Goal: Task Accomplishment & Management: Use online tool/utility

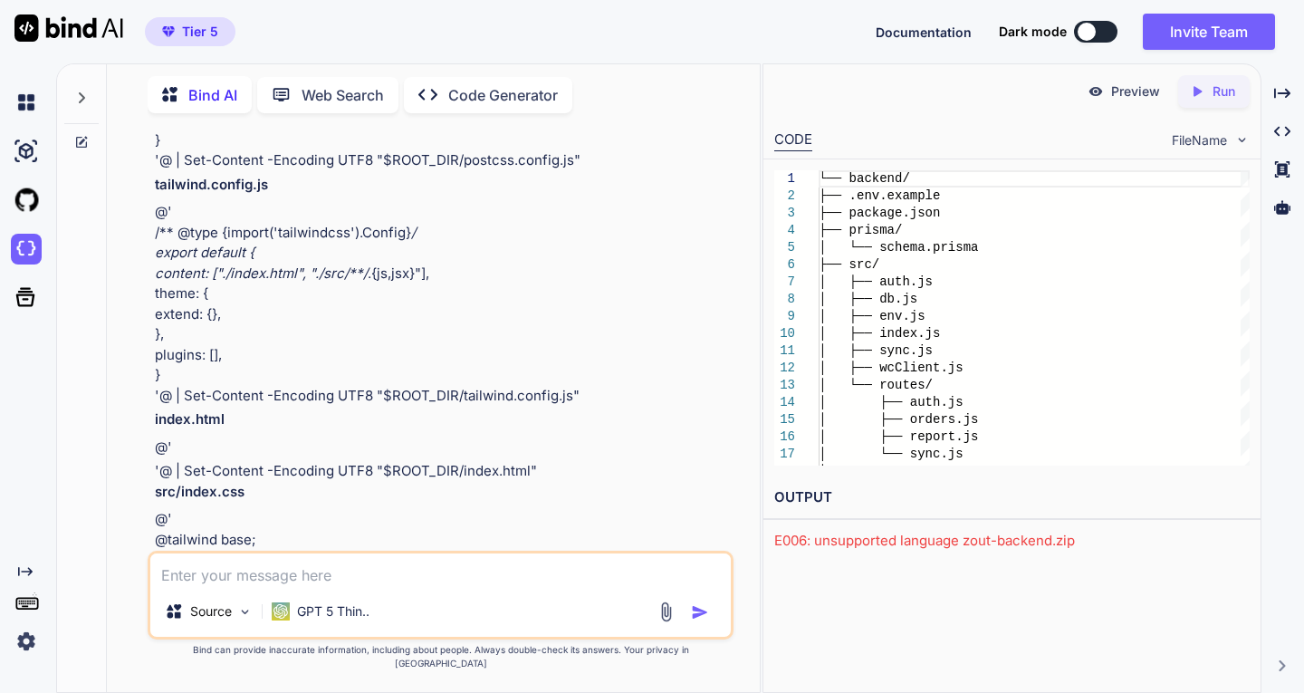
scroll to position [39460, 0]
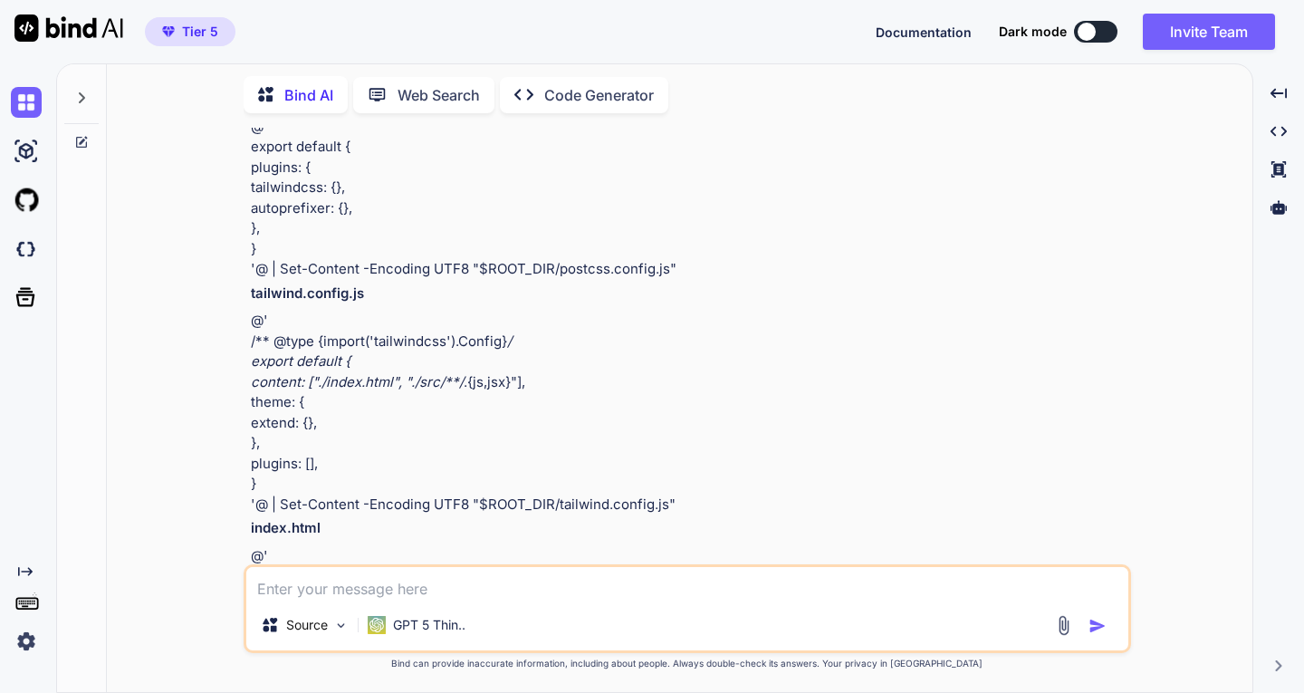
scroll to position [24983, 0]
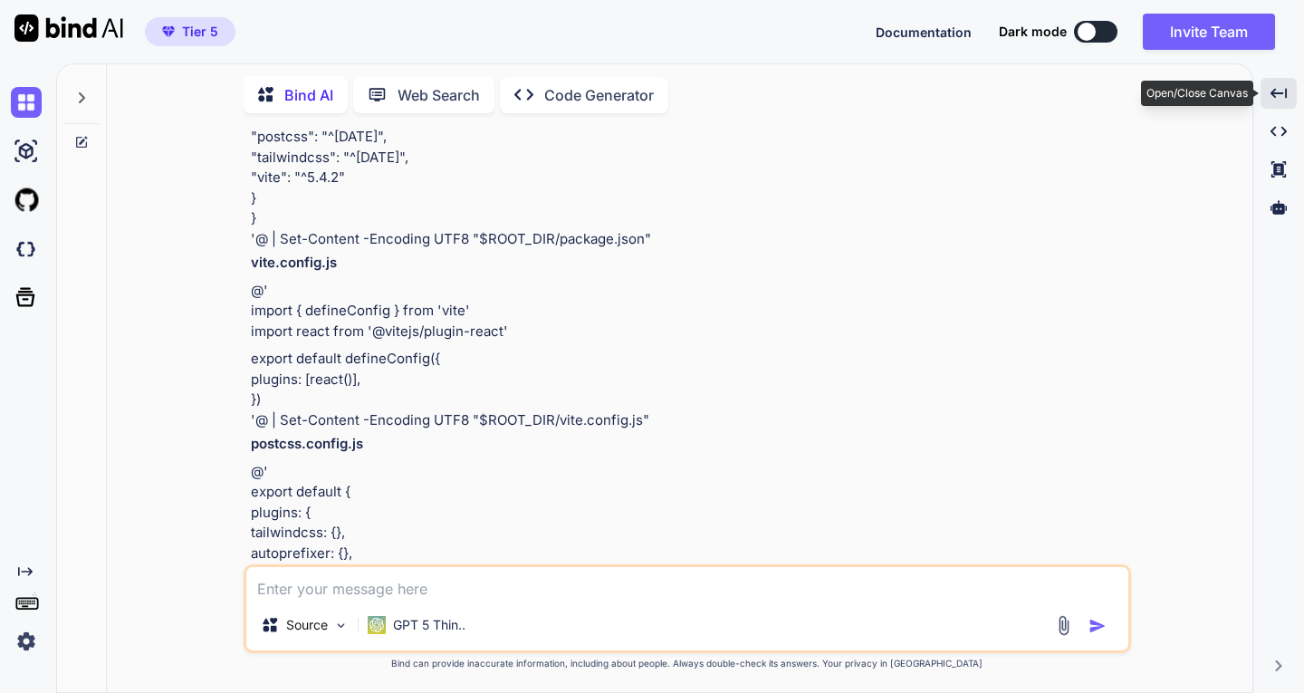
click at [1274, 91] on icon at bounding box center [1279, 93] width 16 height 10
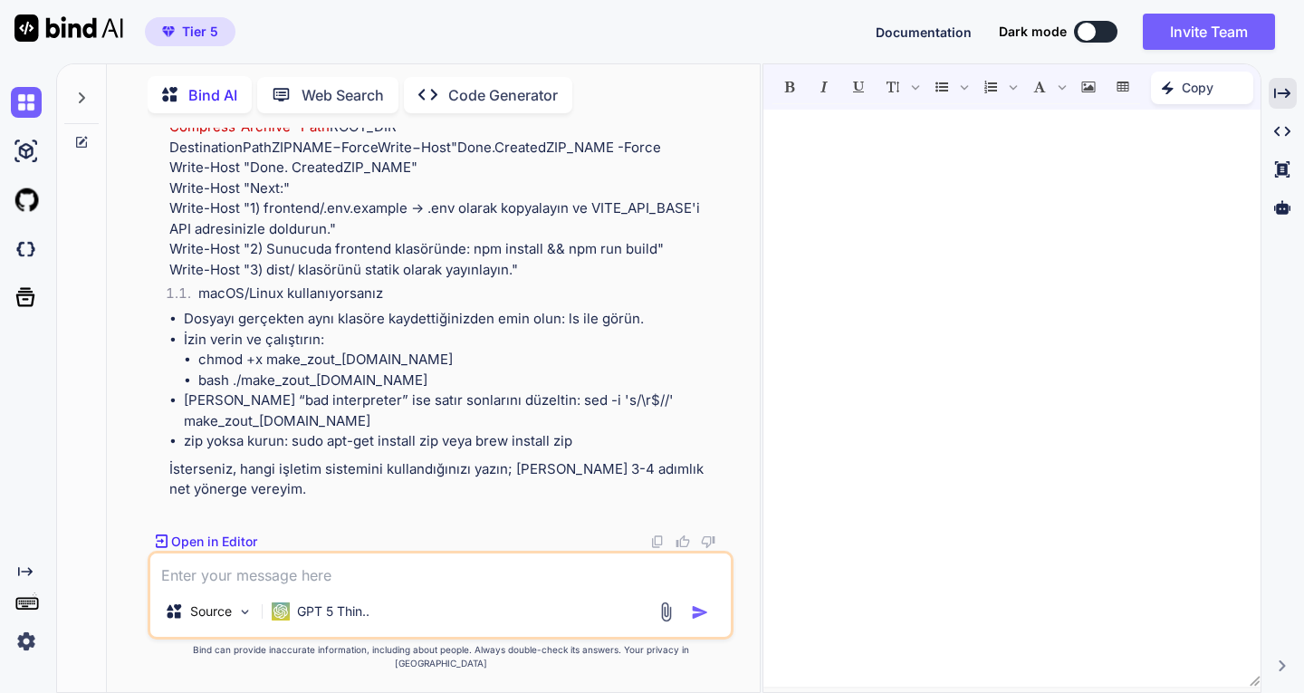
scroll to position [38516, 0]
click at [293, 586] on textarea at bounding box center [440, 569] width 580 height 33
type textarea "şimdi hem backend hem frontend var kısaca ne yapacağım tekrar yaz"
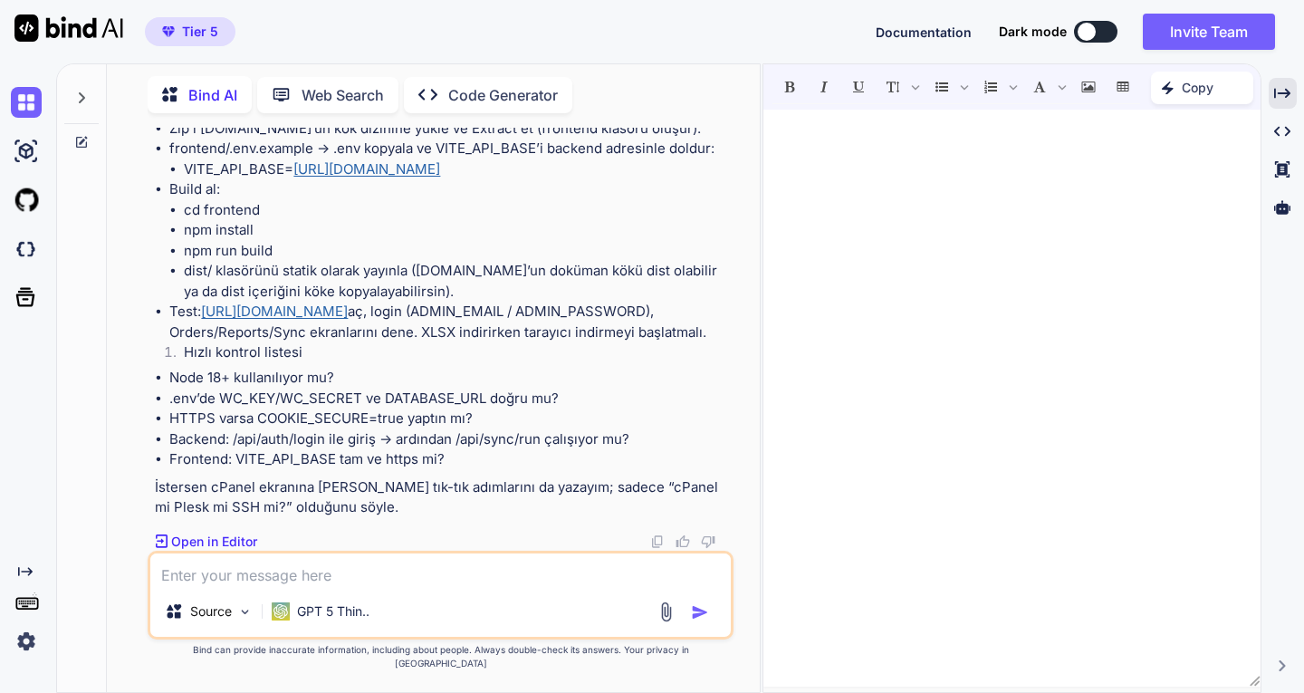
scroll to position [39316, 0]
click at [342, 586] on textarea at bounding box center [440, 569] width 580 height 33
paste textarea "npx prisma generate Prisma schema loaded from prisma\schema.prisma Error: Prism…"
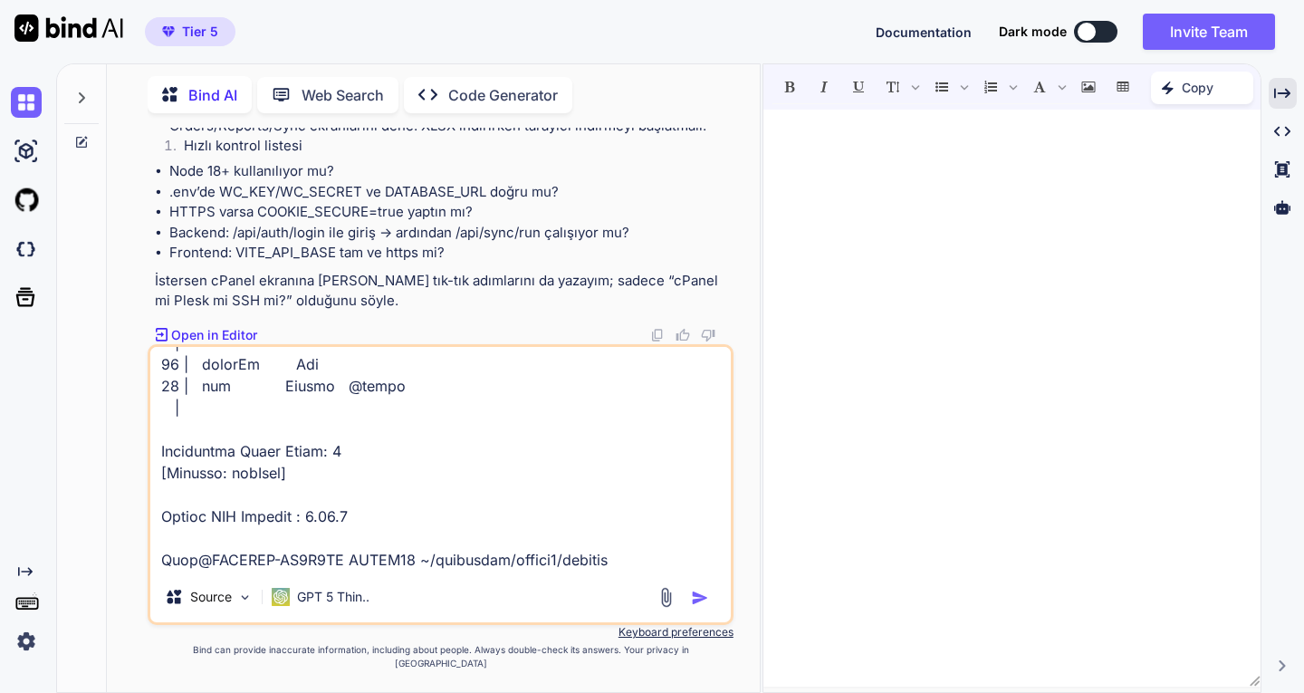
scroll to position [0, 0]
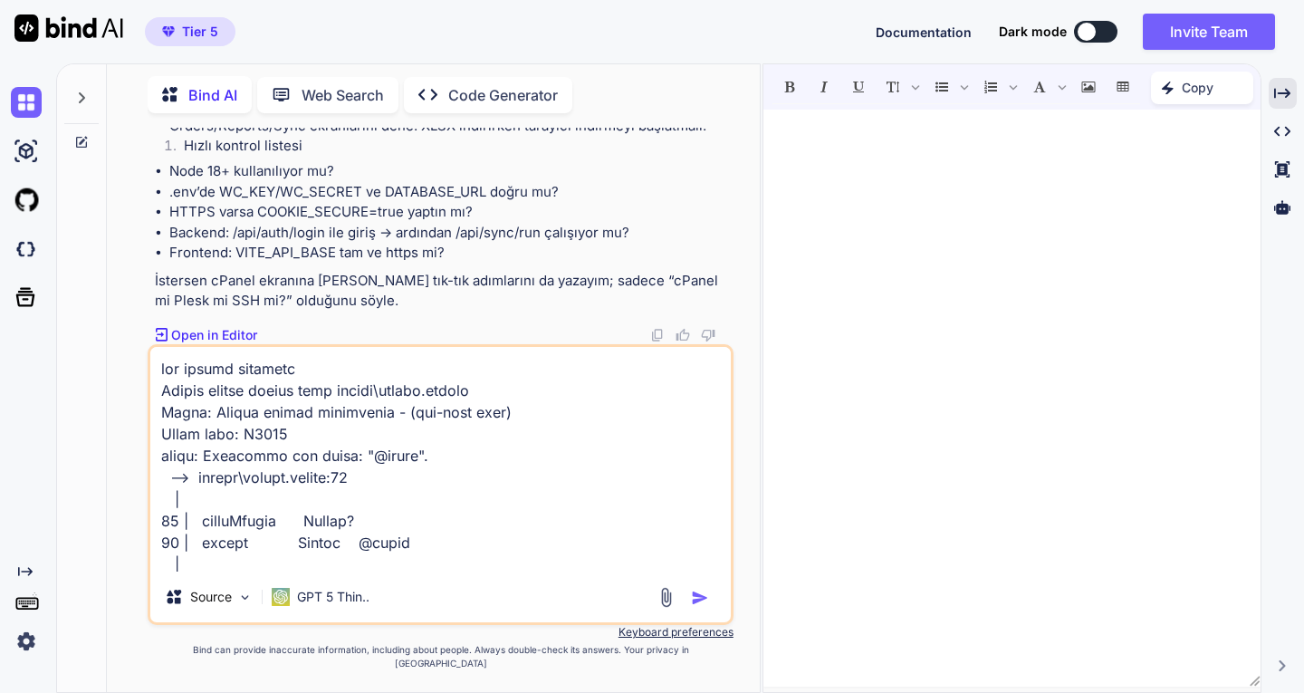
type textarea "npx prisma generate Prisma schema loaded from prisma\schema.prisma Error: Prism…"
click at [701, 607] on img "button" at bounding box center [700, 598] width 18 height 18
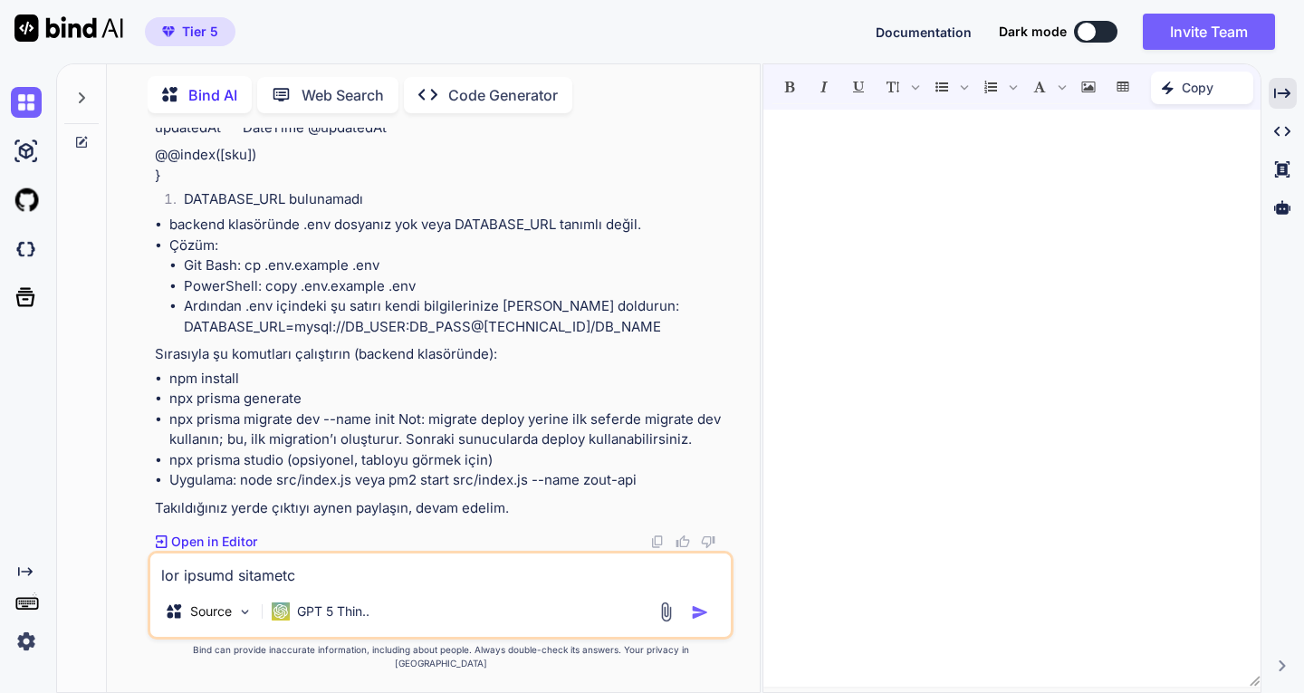
scroll to position [40506, 0]
drag, startPoint x: 155, startPoint y: 231, endPoint x: 637, endPoint y: 341, distance: 494.4
copy div "Sorunun 2 nedeni var: @index Prisma’da geçerli değil Prisma’da alan seviyesinde…"
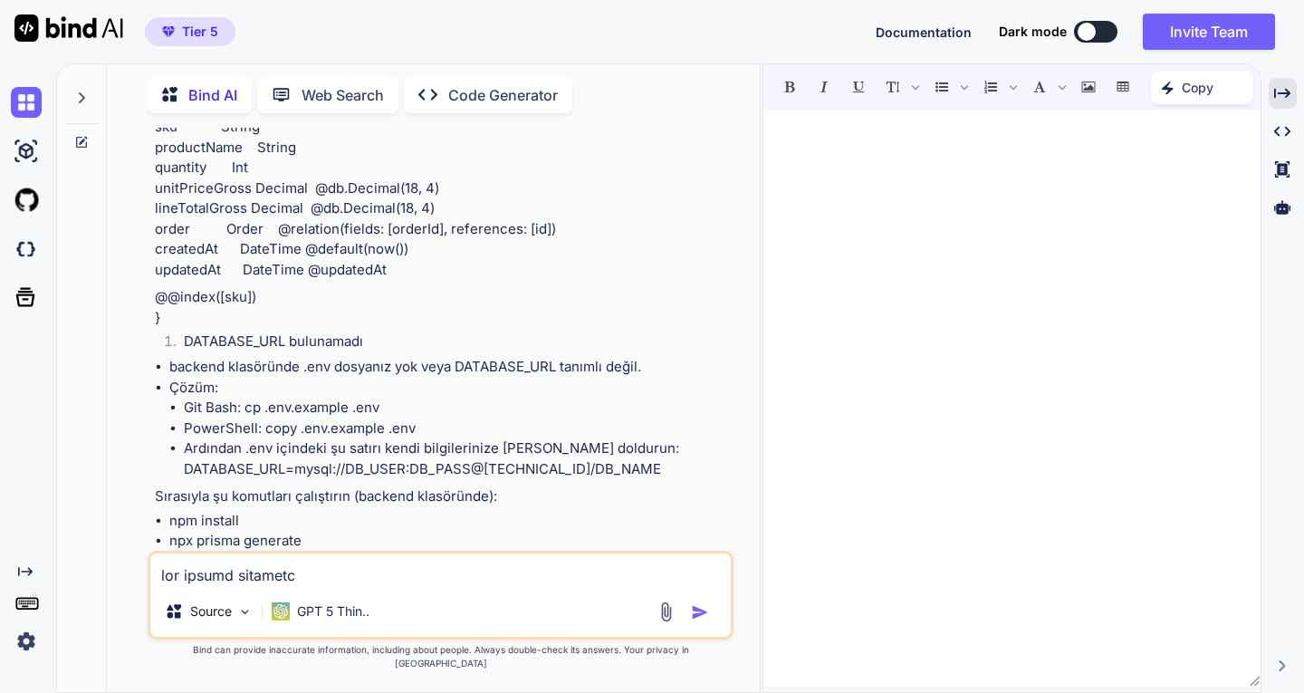
scroll to position [39872, 0]
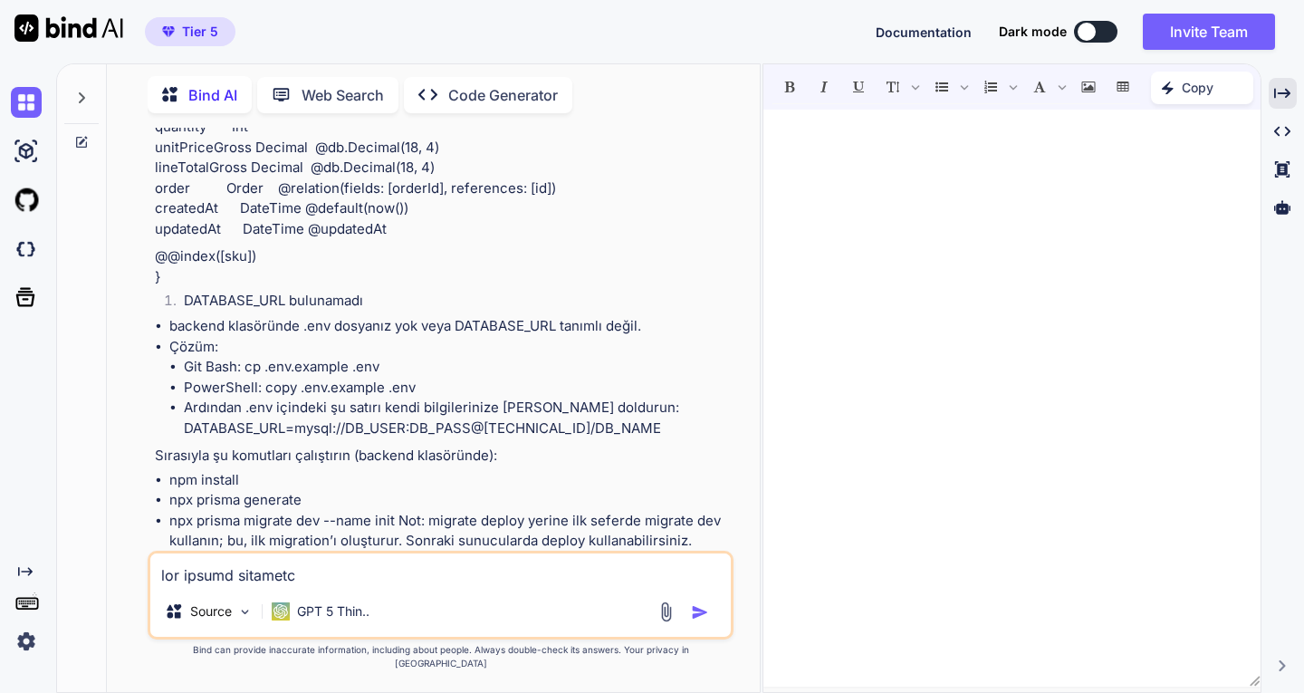
click at [494, 91] on p "Code Generator" at bounding box center [503, 95] width 110 height 22
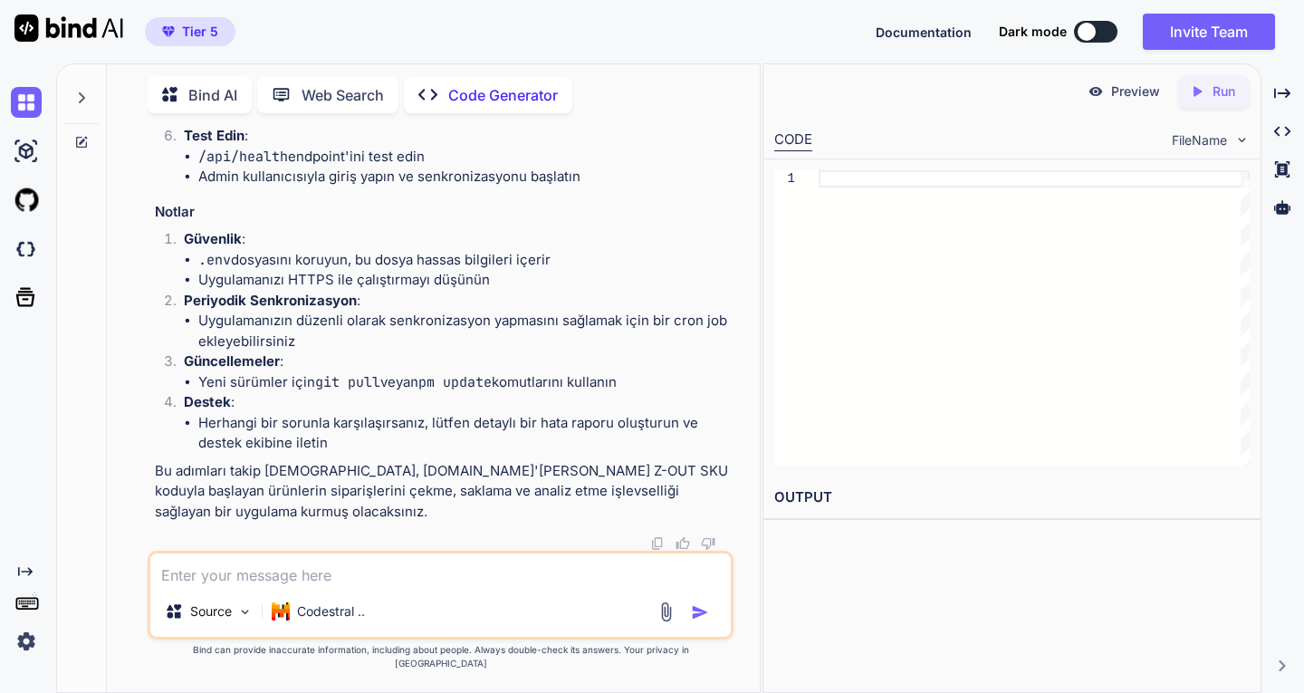
scroll to position [26471, 0]
click at [249, 586] on textarea at bounding box center [440, 569] width 580 height 33
paste textarea "bir uygulamaya ihtiyacım var, outletyarn .com internet sitesindeki siparişlerde…"
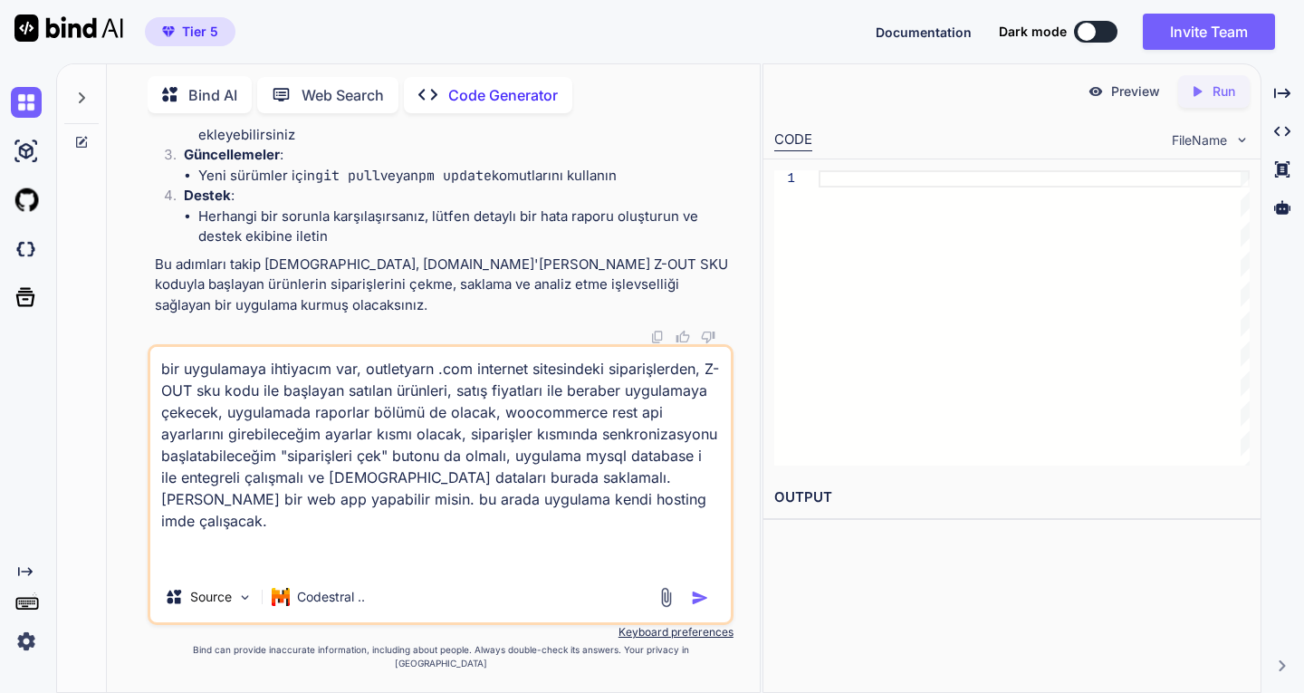
type textarea "bir uygulamaya ihtiyacım var, outletyarn .com internet sitesindeki siparişlerde…"
click at [692, 607] on img "button" at bounding box center [700, 598] width 18 height 18
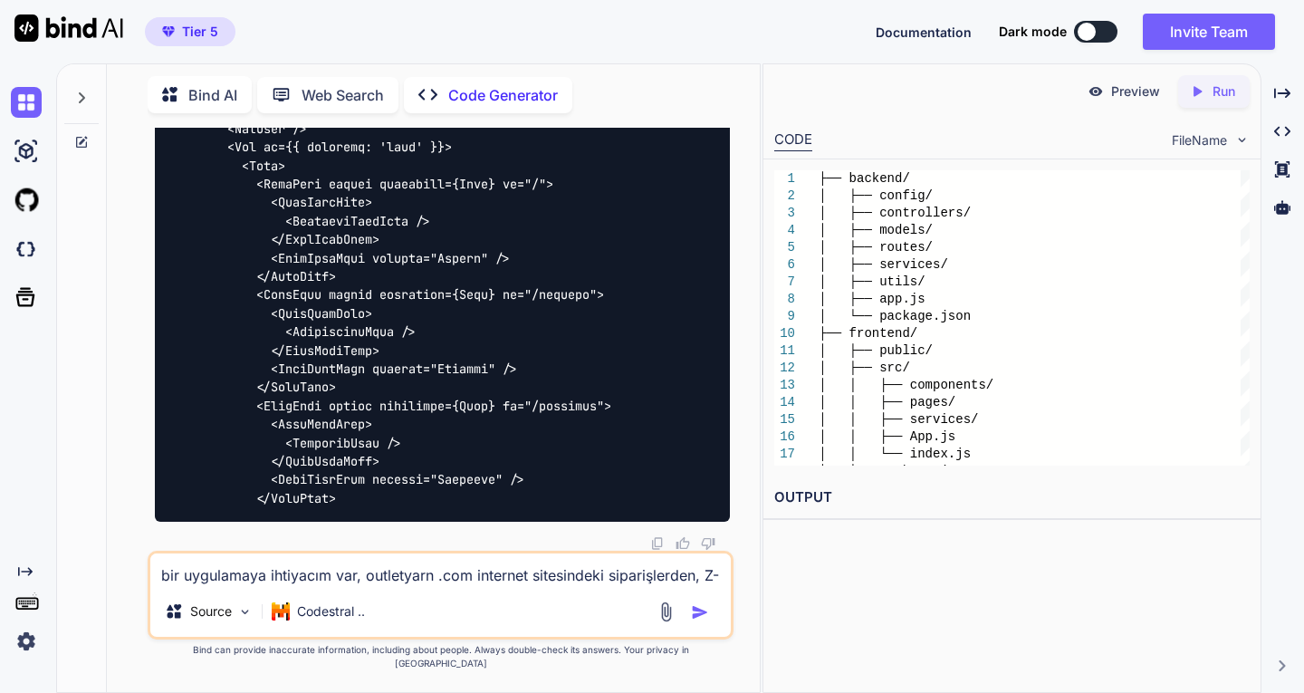
scroll to position [28037, 0]
click at [1218, 91] on p "Run" at bounding box center [1224, 91] width 23 height 18
click at [303, 586] on textarea "bir uygulamaya ihtiyacım var, outletyarn .com internet sitesindeki siparişlerde…" at bounding box center [440, 569] width 580 height 33
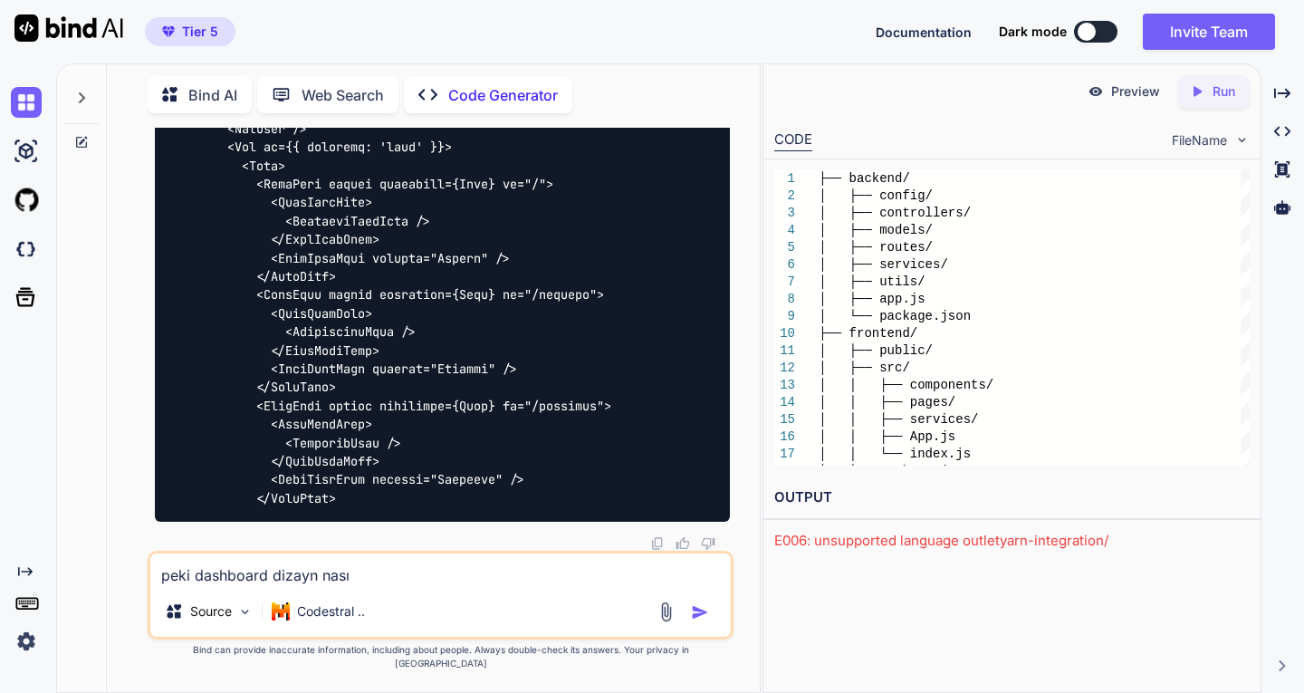
type textarea "peki dashboard dizayn nasıl"
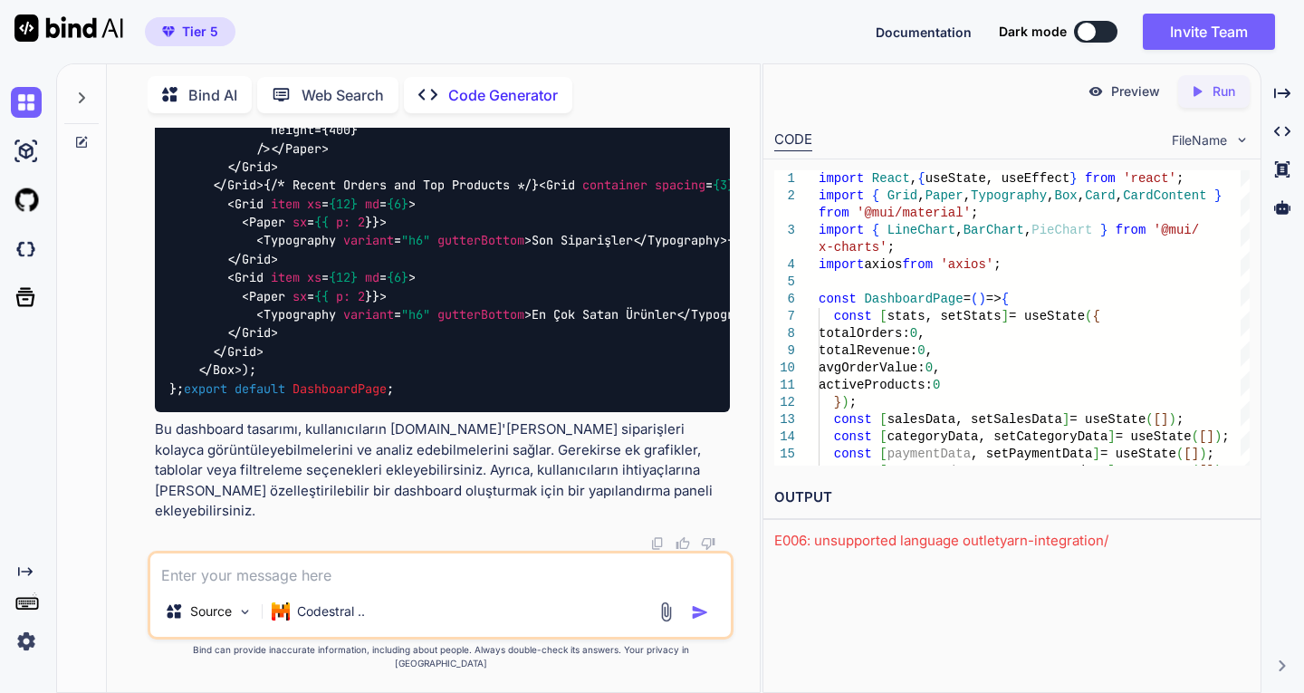
scroll to position [43479, 0]
click at [1211, 91] on icon "Created with Pixso." at bounding box center [1201, 91] width 24 height 16
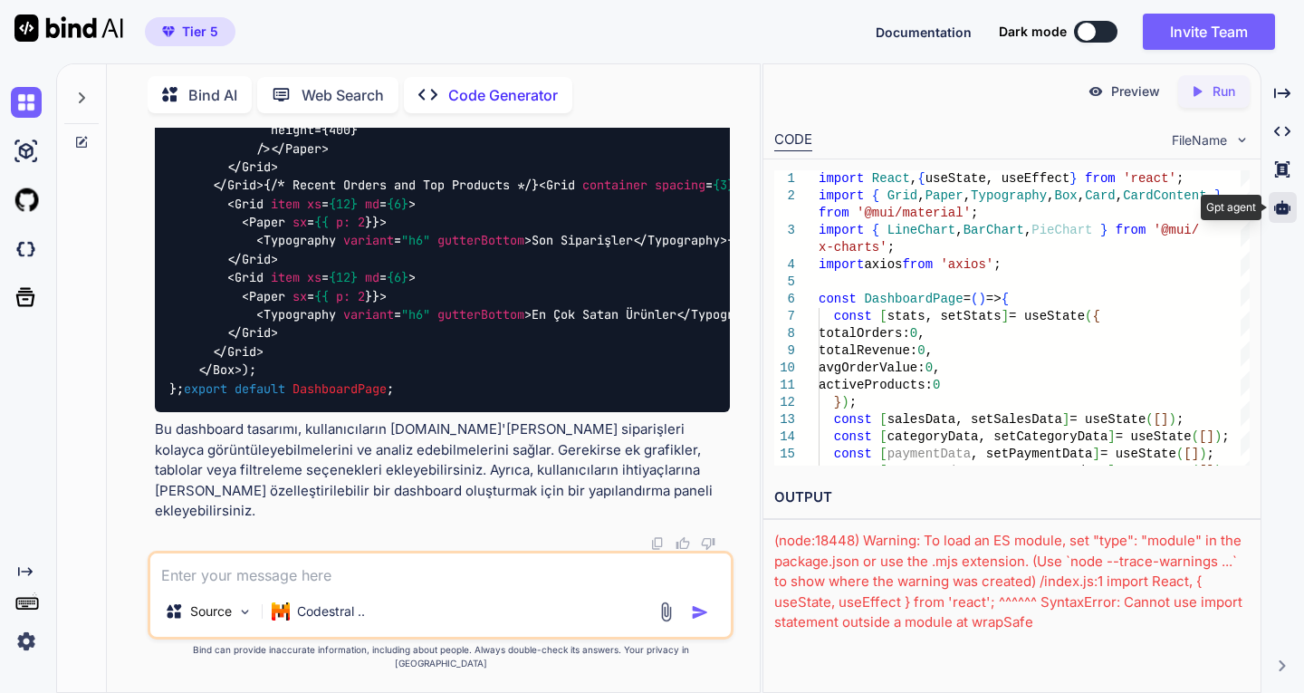
click at [1277, 208] on icon at bounding box center [1282, 207] width 16 height 14
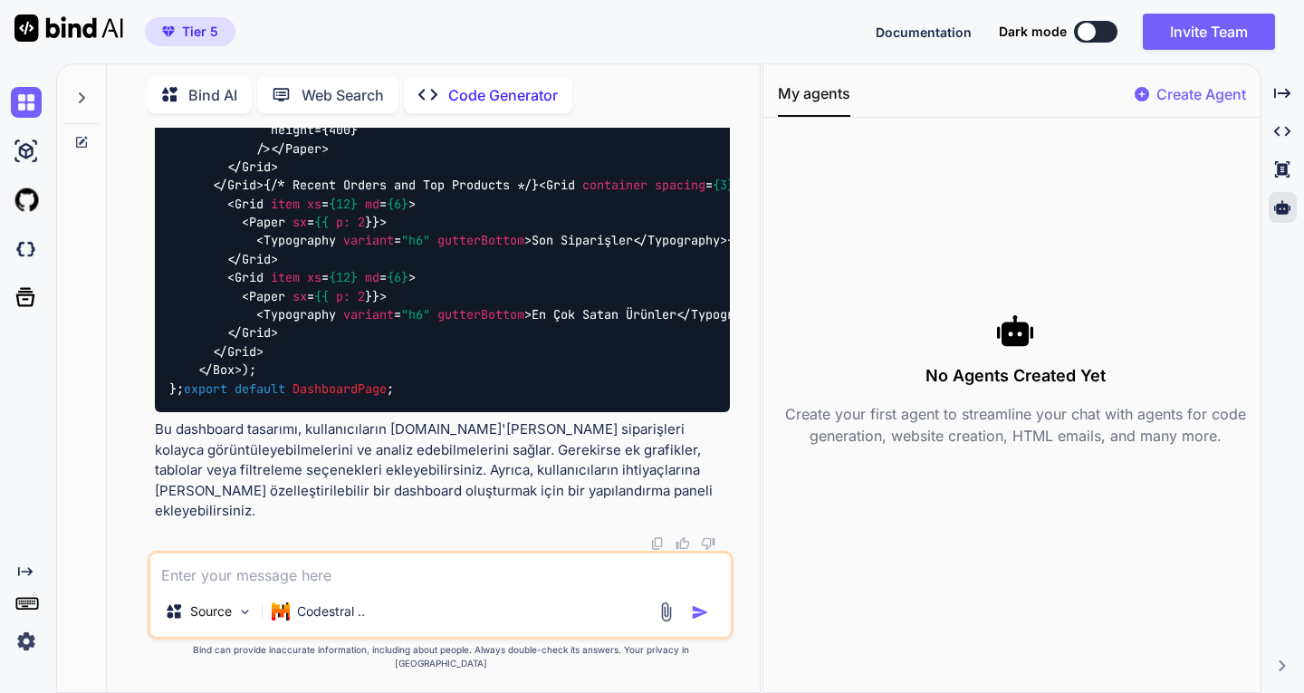
click at [1206, 97] on p "Create Agent" at bounding box center [1202, 94] width 90 height 22
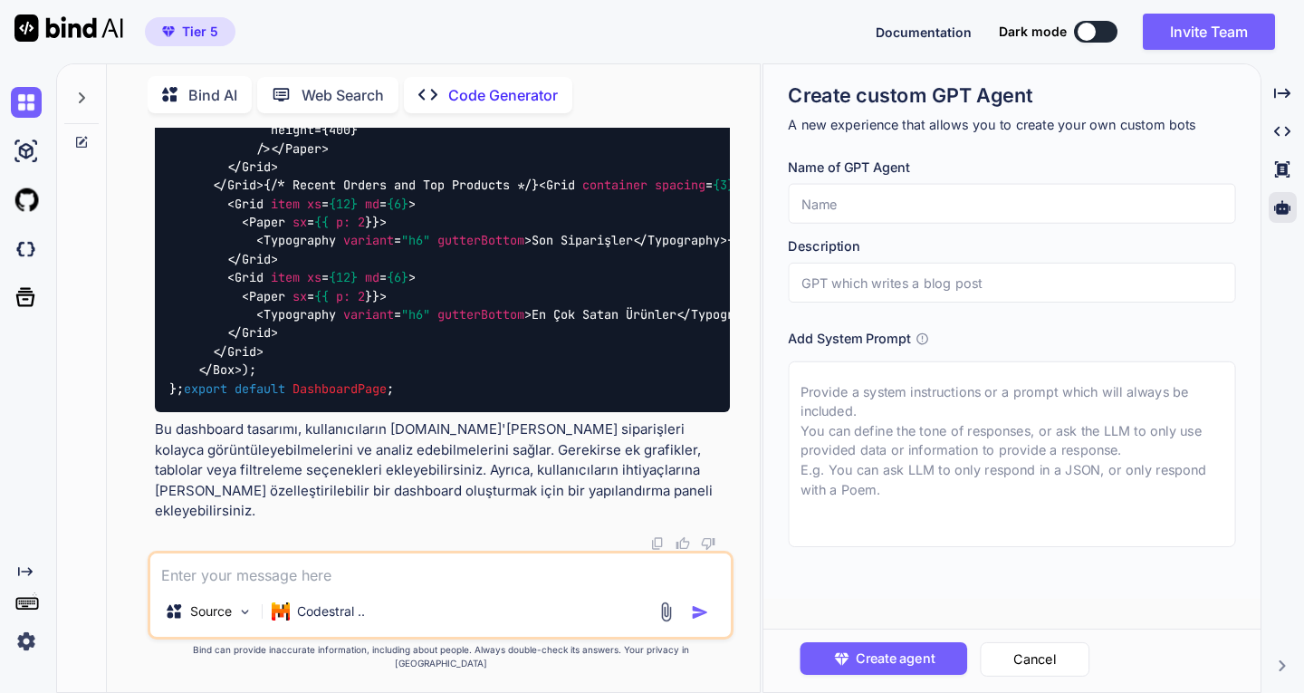
click at [843, 206] on input "text" at bounding box center [1011, 204] width 447 height 40
type input "halo"
click at [1040, 654] on button "Cancel" at bounding box center [1035, 659] width 110 height 34
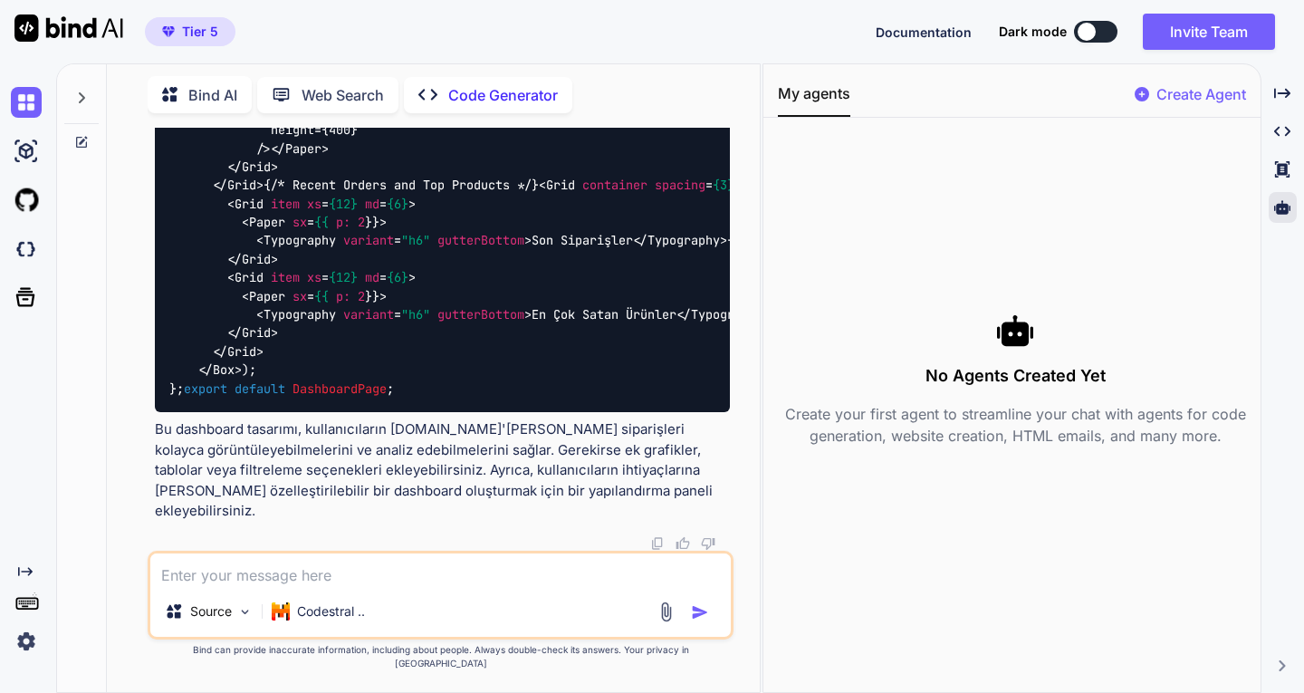
scroll to position [44113, 0]
click at [212, 89] on p "Bind AI" at bounding box center [212, 95] width 49 height 22
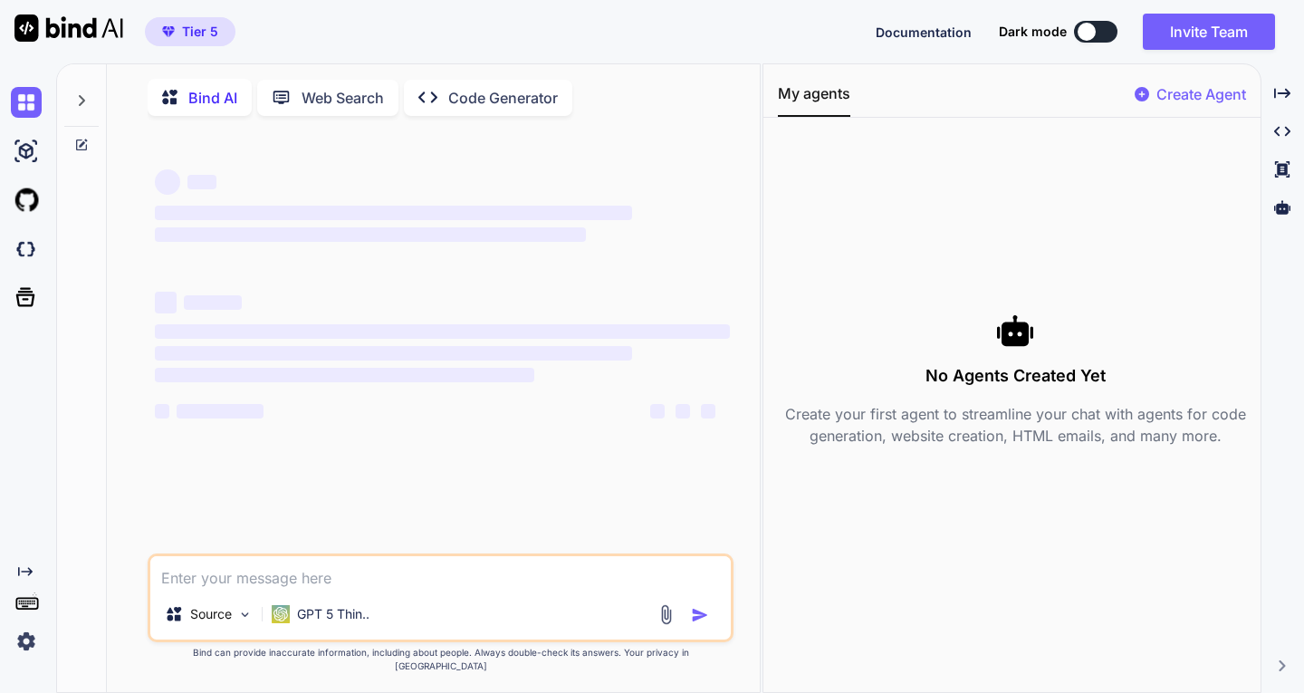
click at [299, 84] on div "Web Search" at bounding box center [327, 98] width 141 height 36
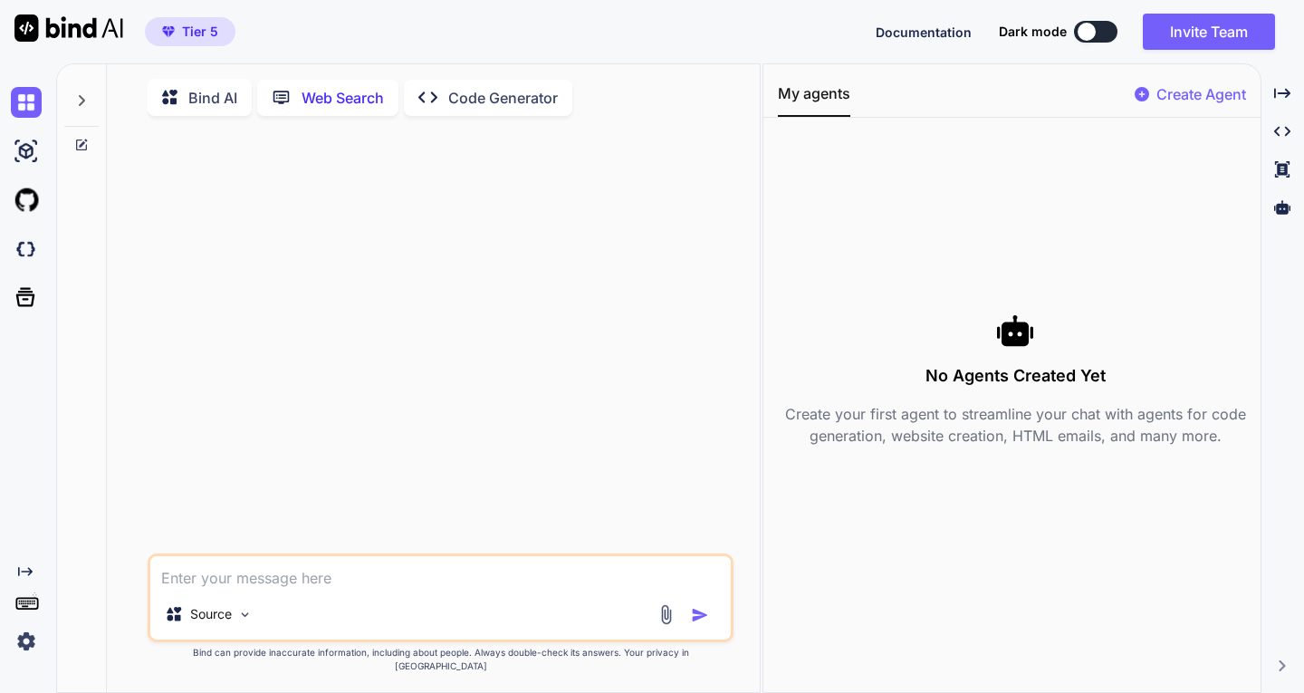
scroll to position [7, 0]
click at [196, 84] on p "Bind AI" at bounding box center [212, 95] width 49 height 22
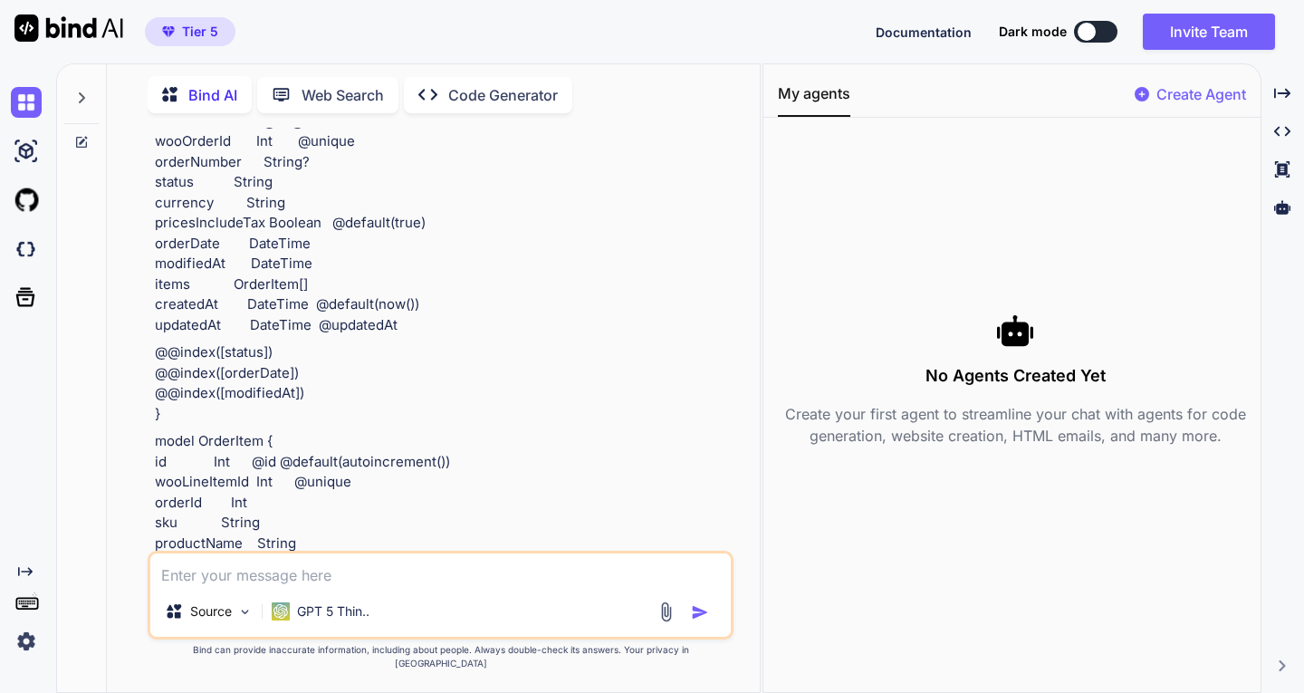
scroll to position [26065, 0]
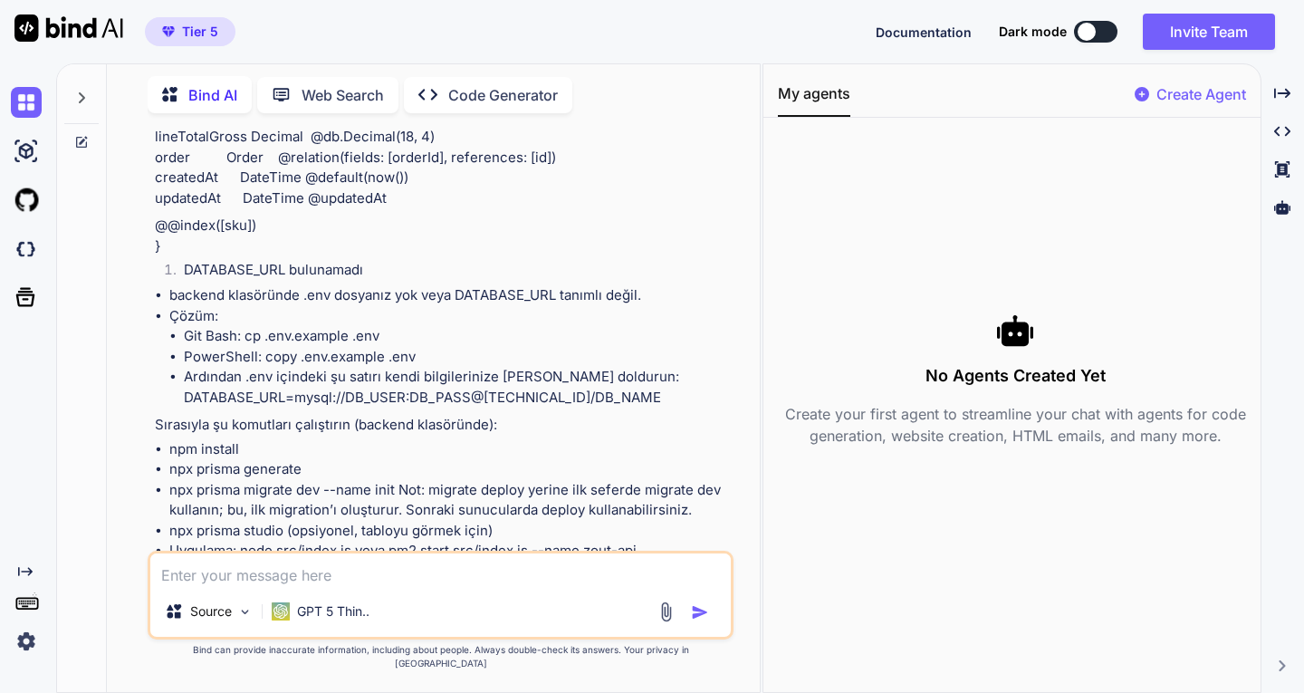
click at [319, 583] on textarea at bounding box center [440, 569] width 580 height 33
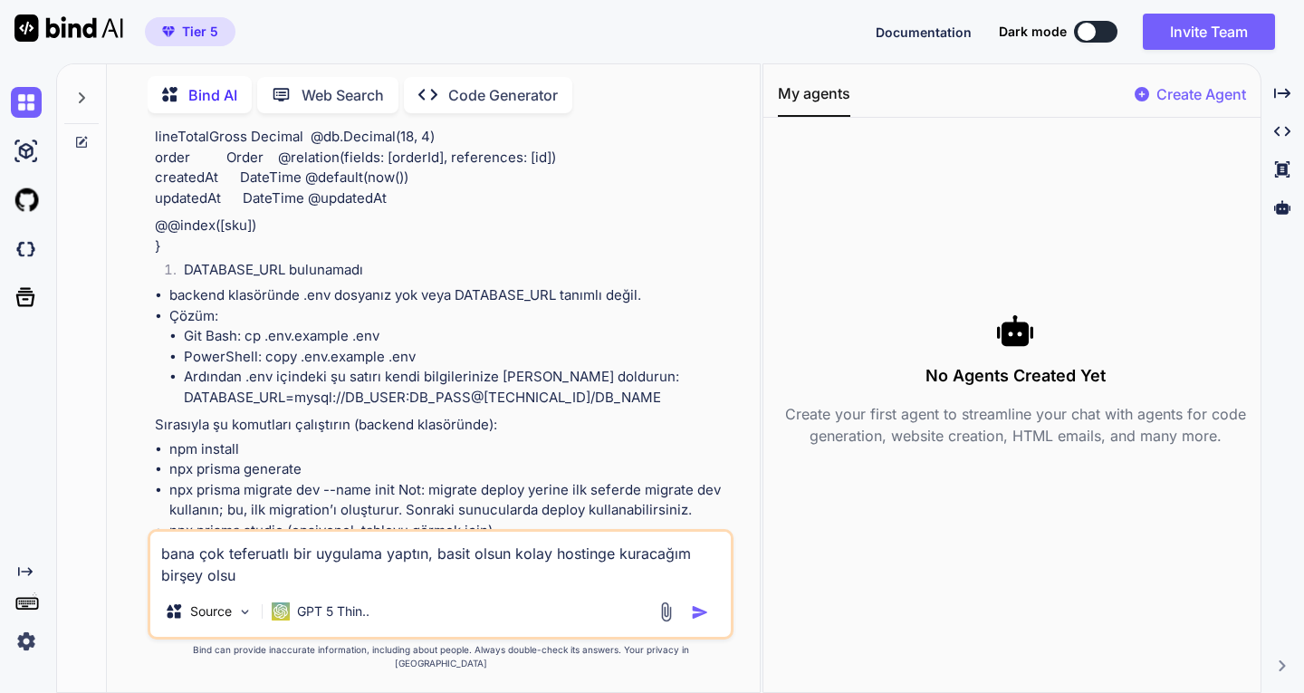
type textarea "bana çok teferuatlı bir uygulama yaptın, basit olsun kolay hostinge kuracağım b…"
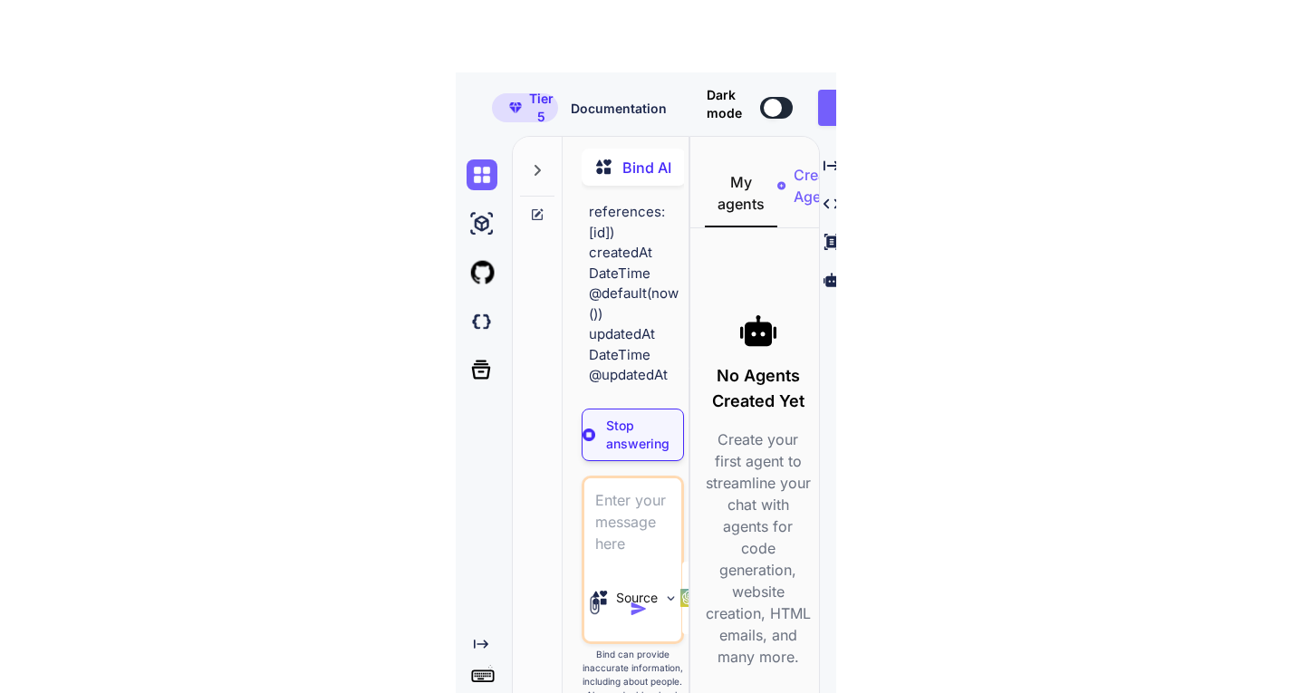
scroll to position [85748, 0]
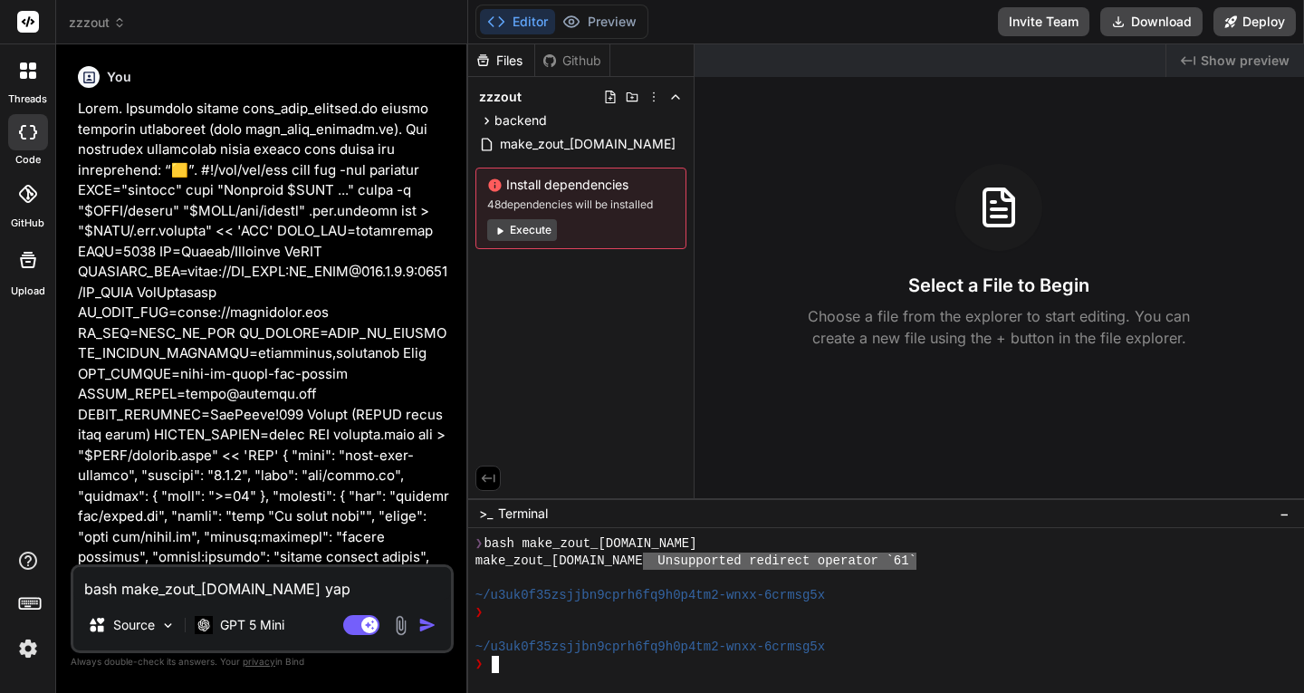
scroll to position [310, 0]
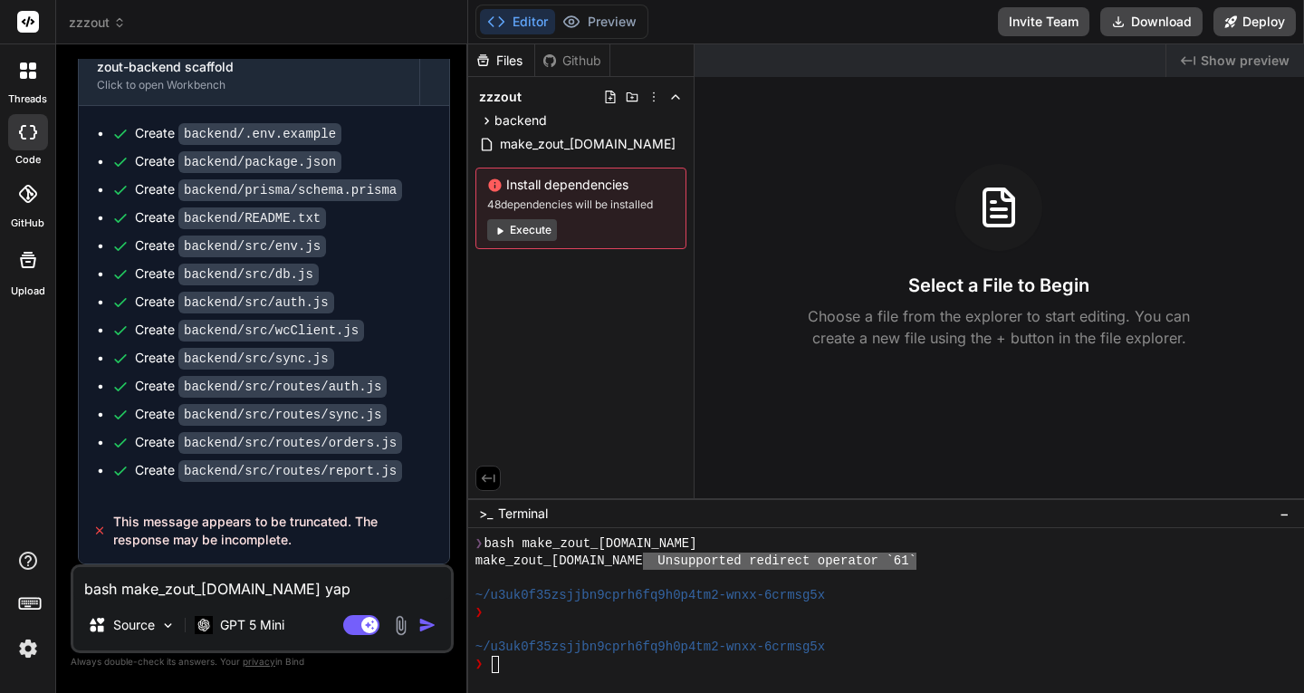
drag, startPoint x: 328, startPoint y: 582, endPoint x: 35, endPoint y: 576, distance: 292.6
click at [35, 576] on div "threads code GitHub Upload zzzout Created with Pixso. Bind AI Web Search Create…" at bounding box center [652, 346] width 1304 height 693
type textarea "f"
type textarea "x"
type textarea "fr"
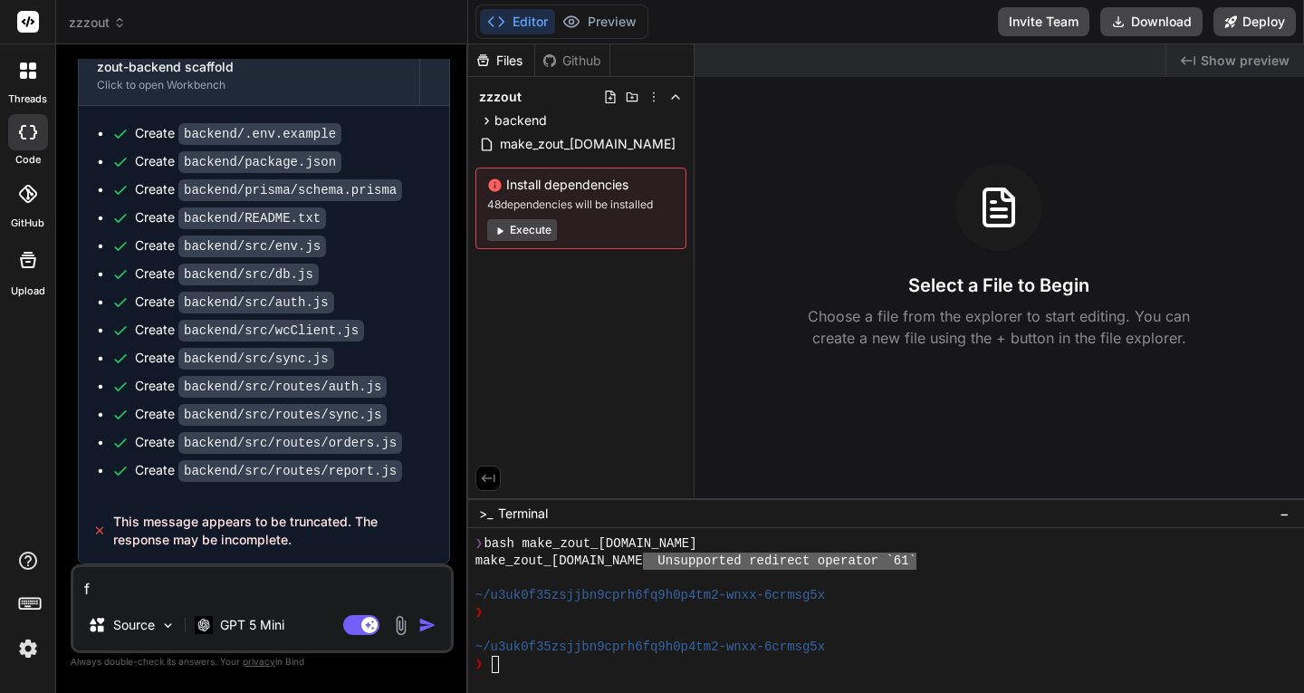
type textarea "x"
type textarea "fro"
type textarea "x"
type textarea "fron"
type textarea "x"
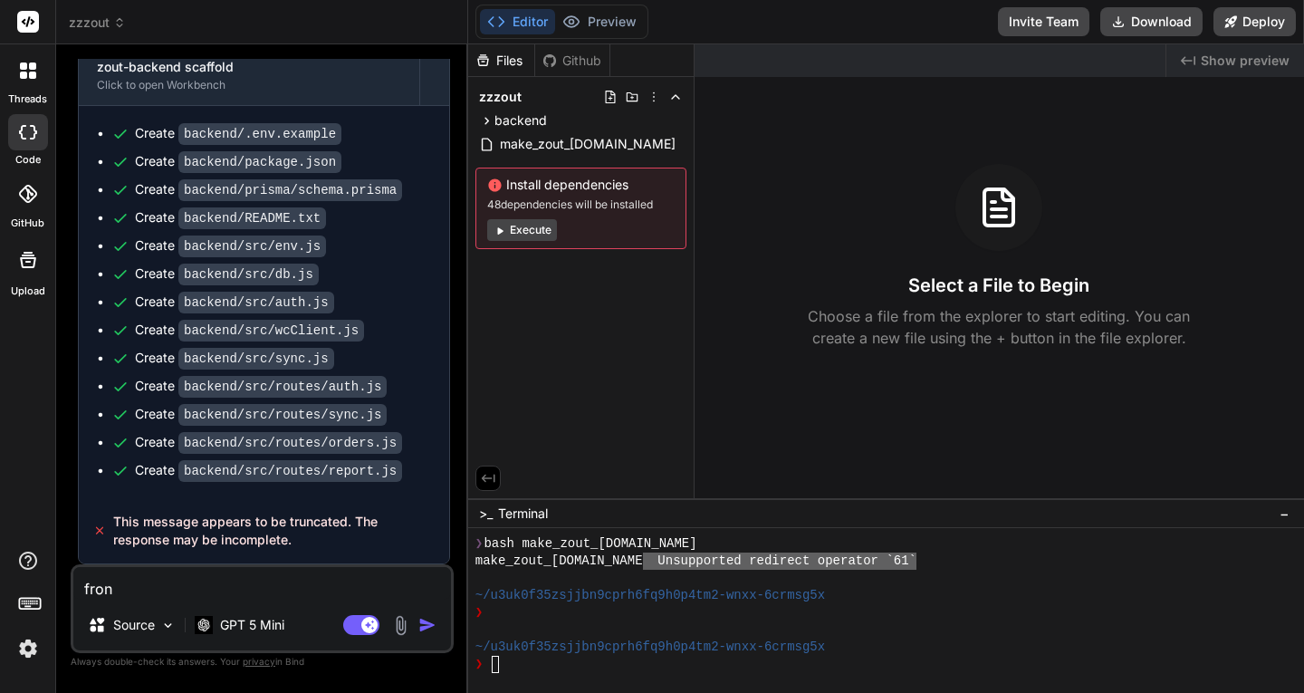
type textarea "fronn"
type textarea "x"
type textarea "fron"
type textarea "x"
type textarea "front"
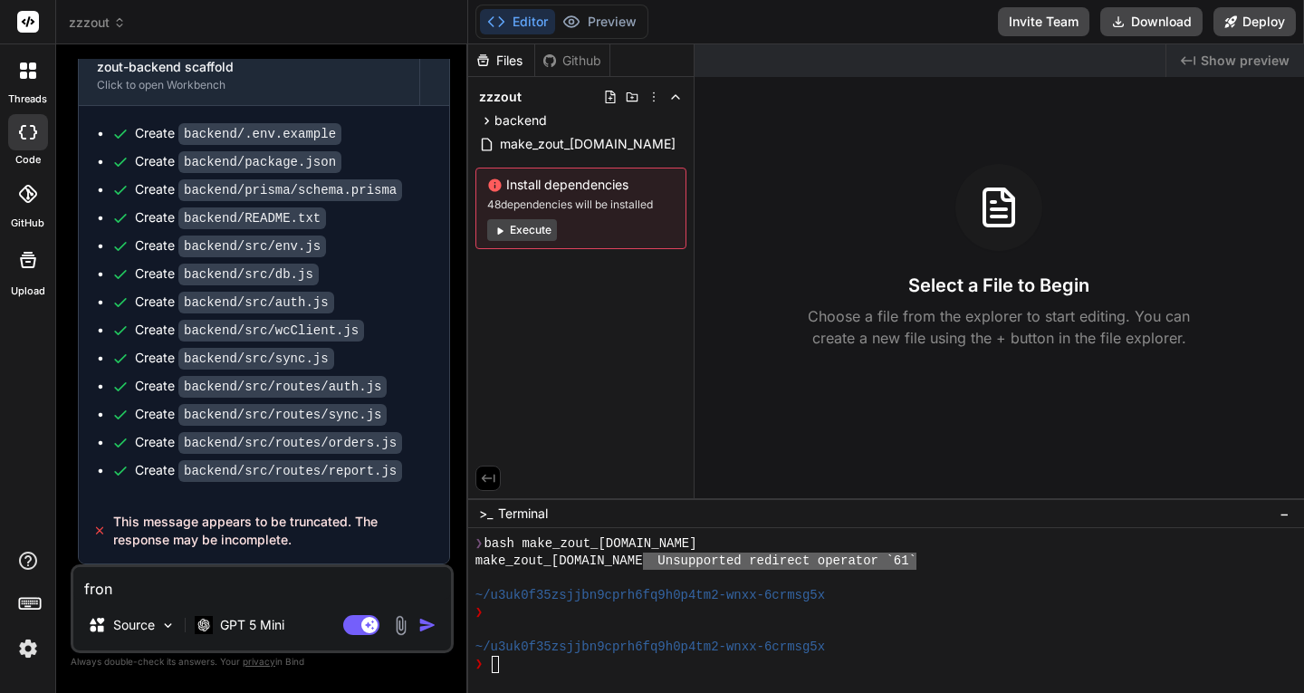
type textarea "x"
type textarea "fronte"
type textarea "x"
type textarea "fronten"
type textarea "x"
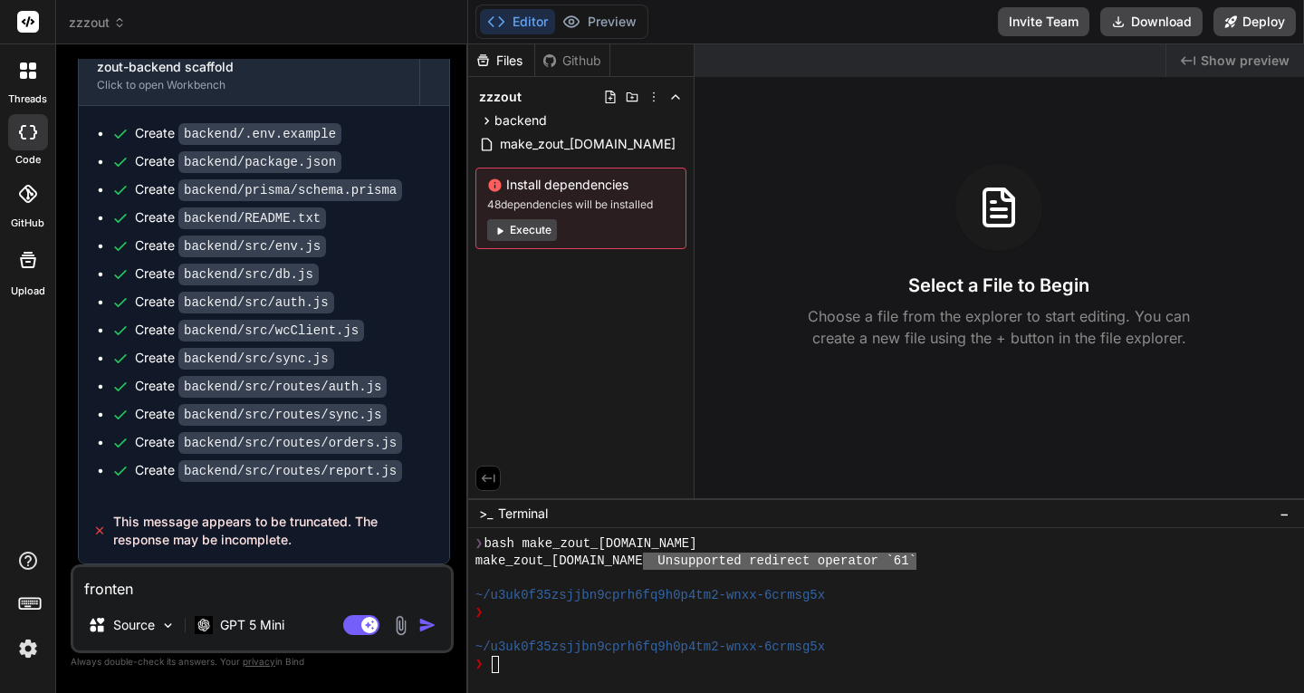
type textarea "frontend"
type textarea "x"
type textarea "frontend"
type textarea "x"
type textarea "frontend i"
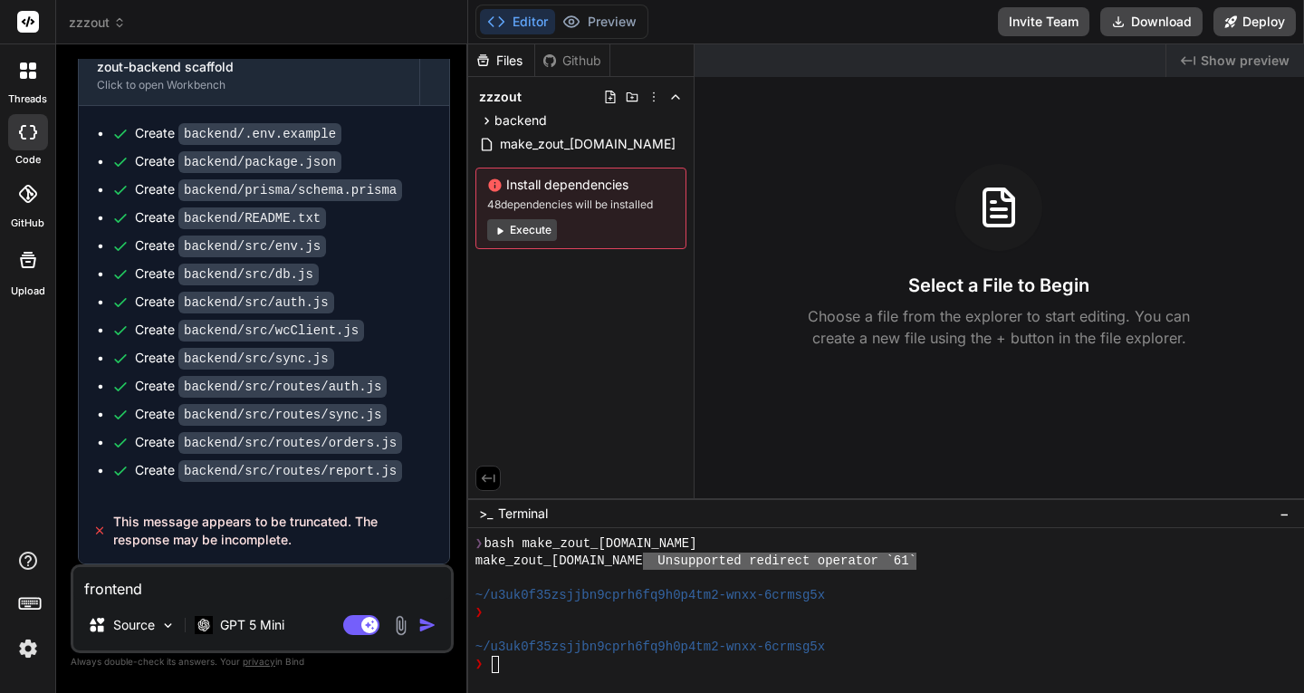
type textarea "x"
type textarea "frontend iç"
type textarea "x"
type textarea "frontend içi"
type textarea "x"
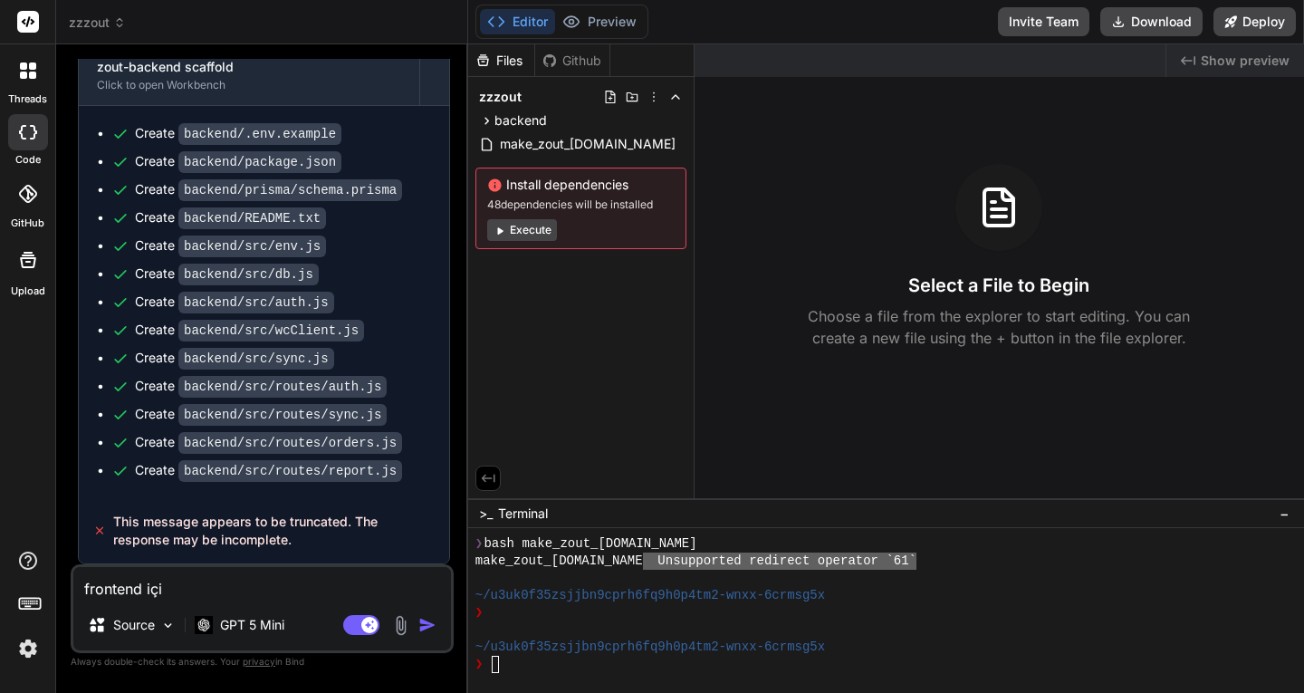
type textarea "frontend için"
type textarea "x"
type textarea "frontend için"
type textarea "x"
type textarea "frontend için y"
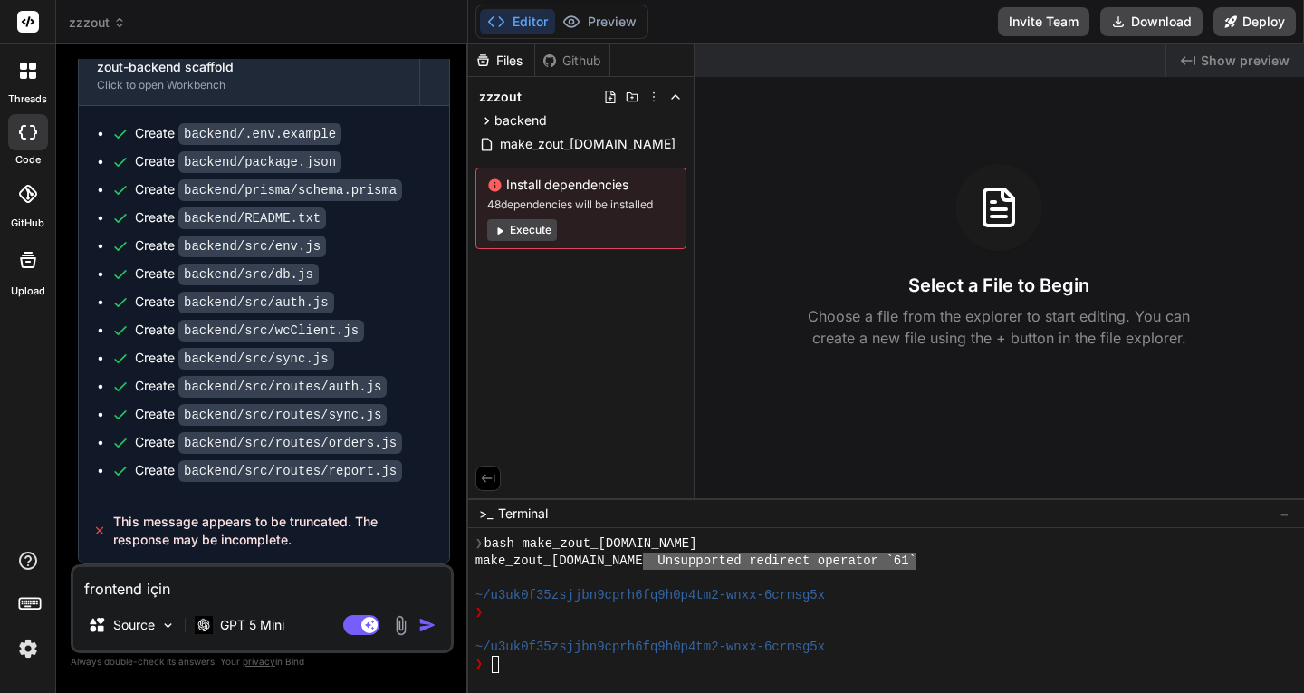
type textarea "x"
type textarea "frontend için yo"
type textarea "x"
type textarea "frontend için yok"
type textarea "x"
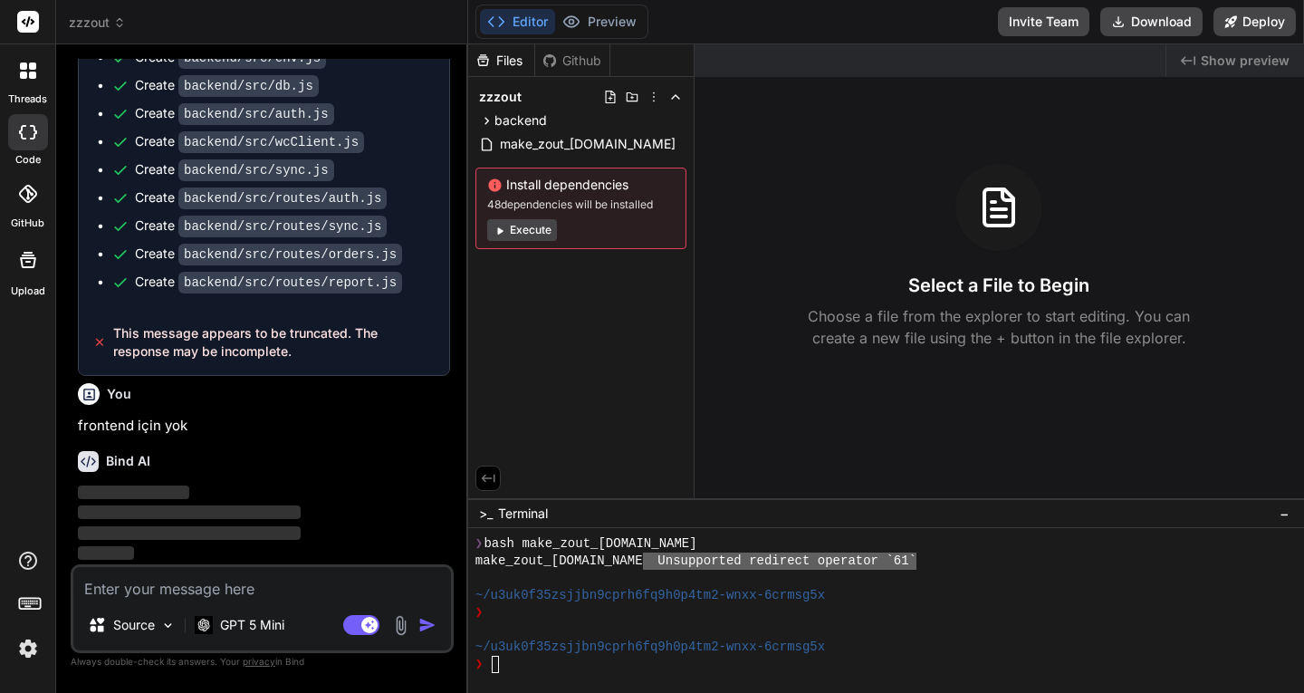
scroll to position [9352, 0]
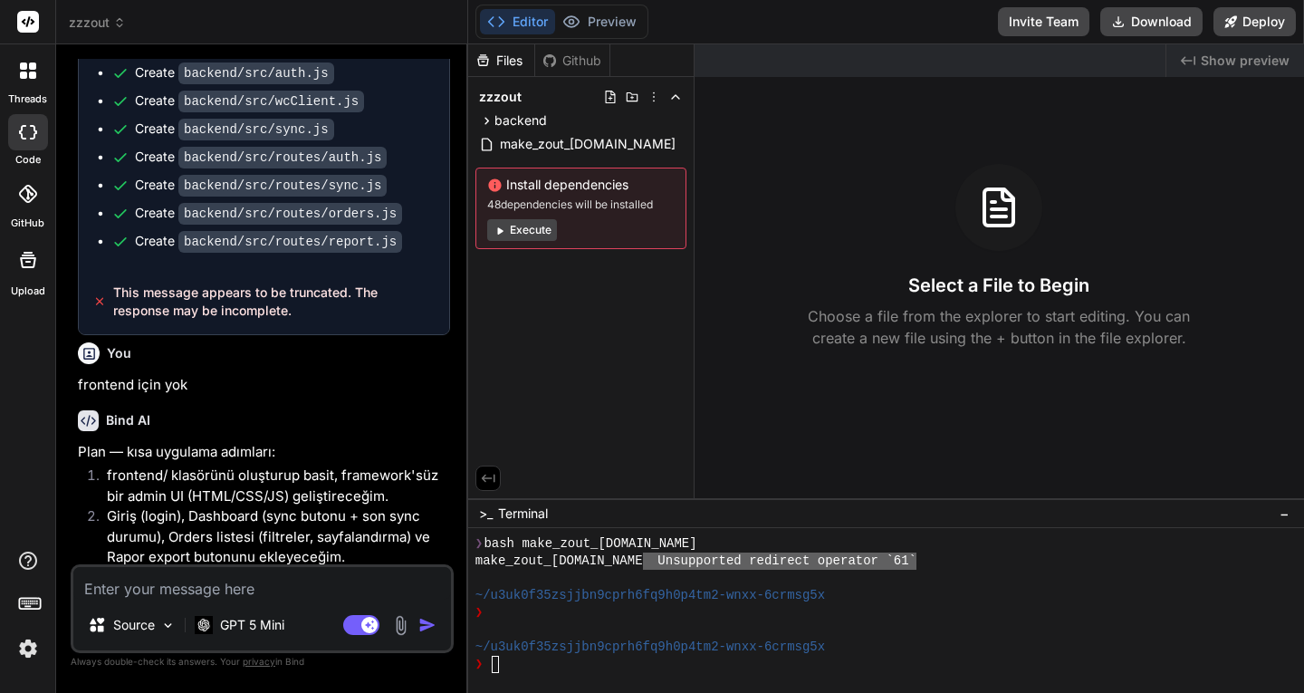
type textarea "x"
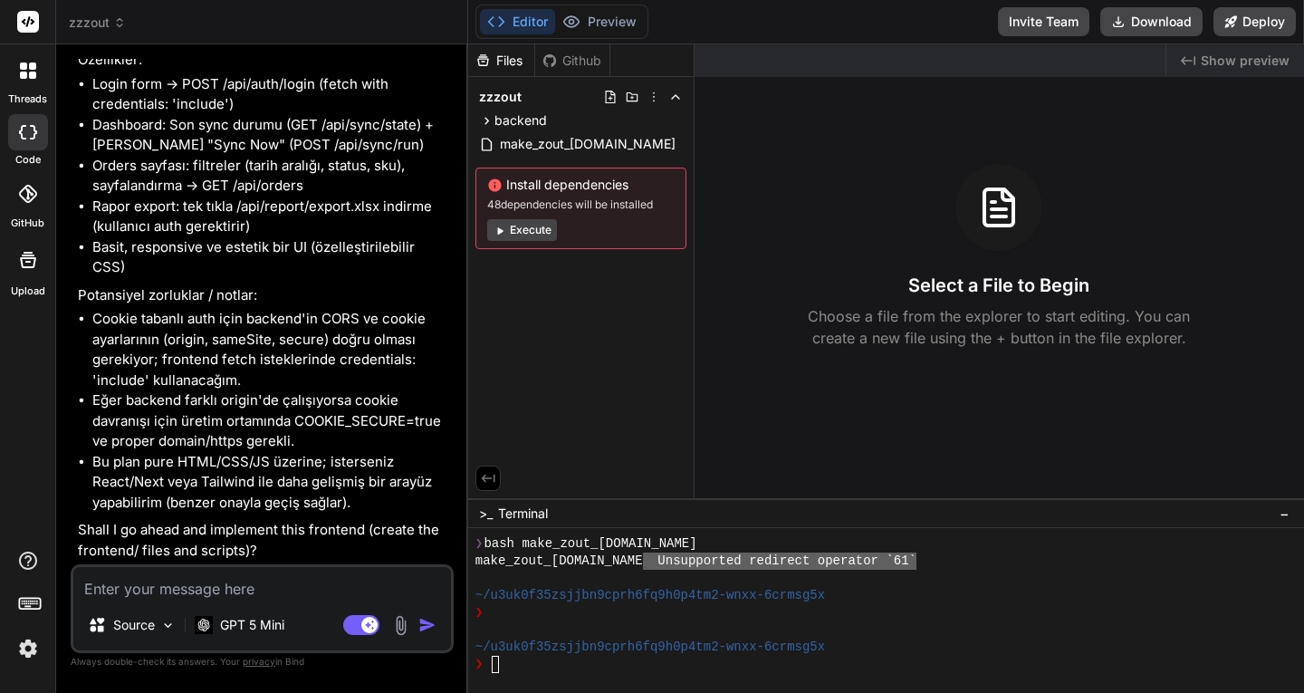
scroll to position [10337, 0]
type textarea "y"
type textarea "x"
type textarea "ye"
type textarea "x"
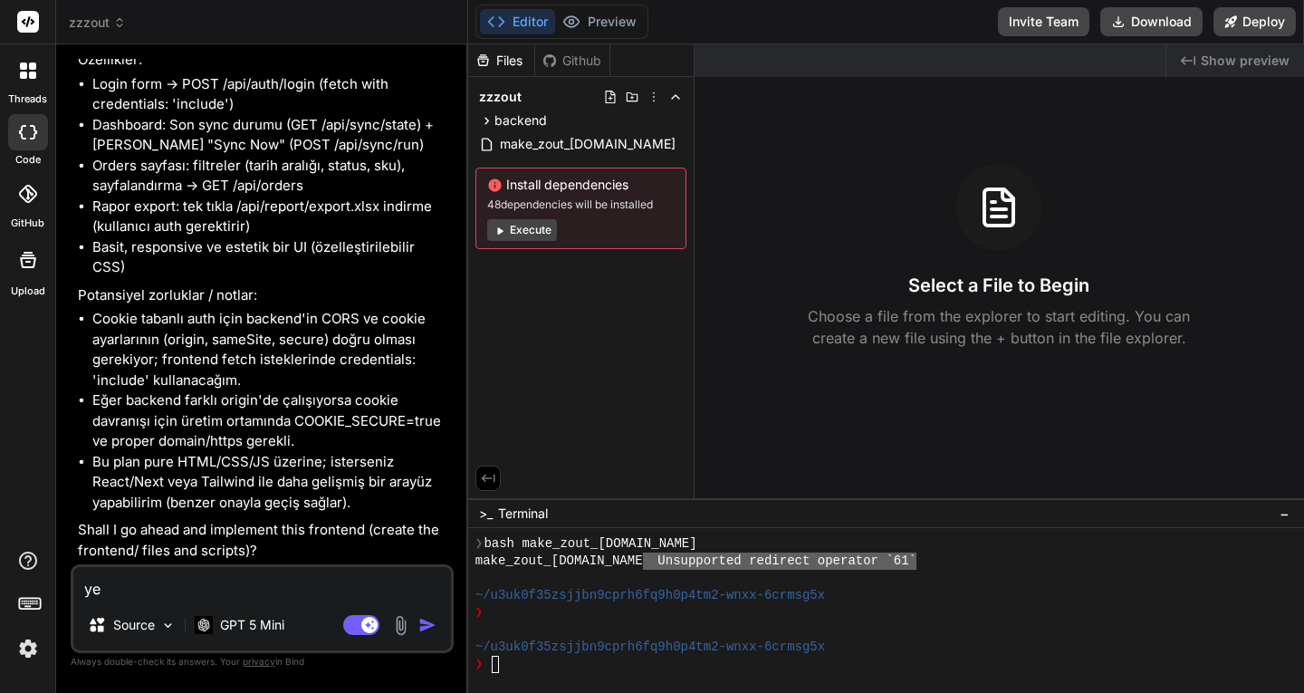
type textarea "yes"
type textarea "x"
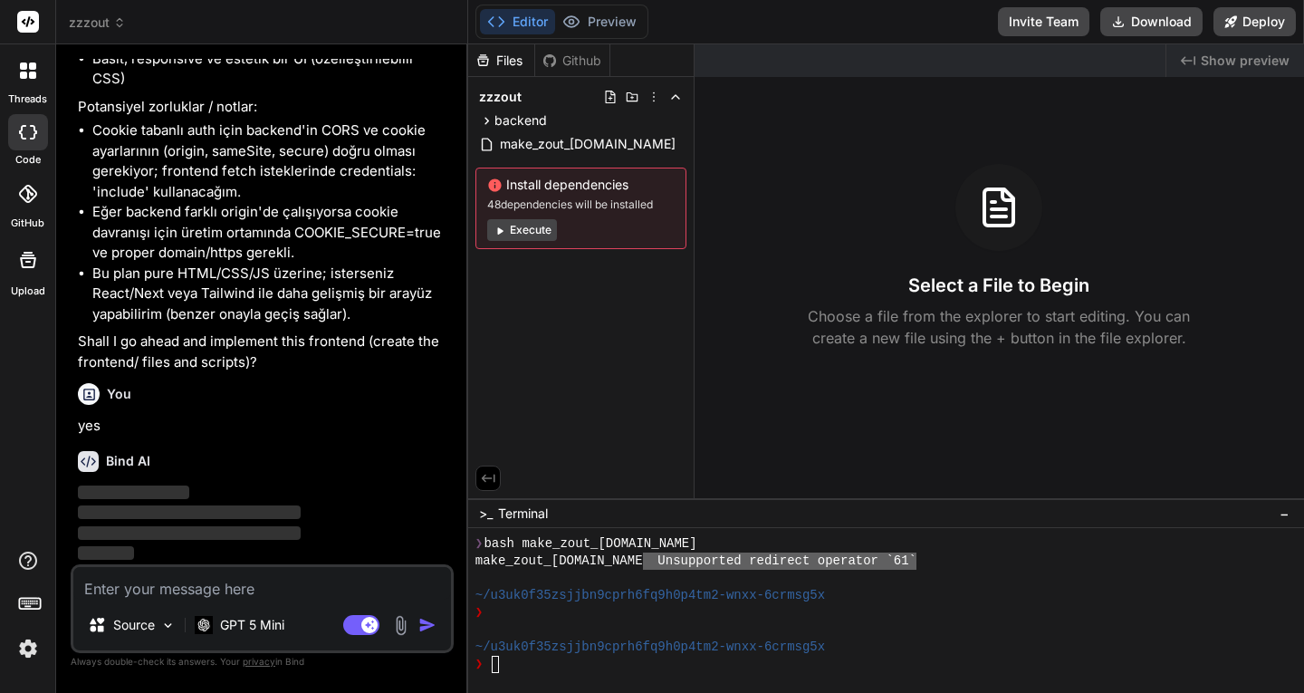
scroll to position [10524, 0]
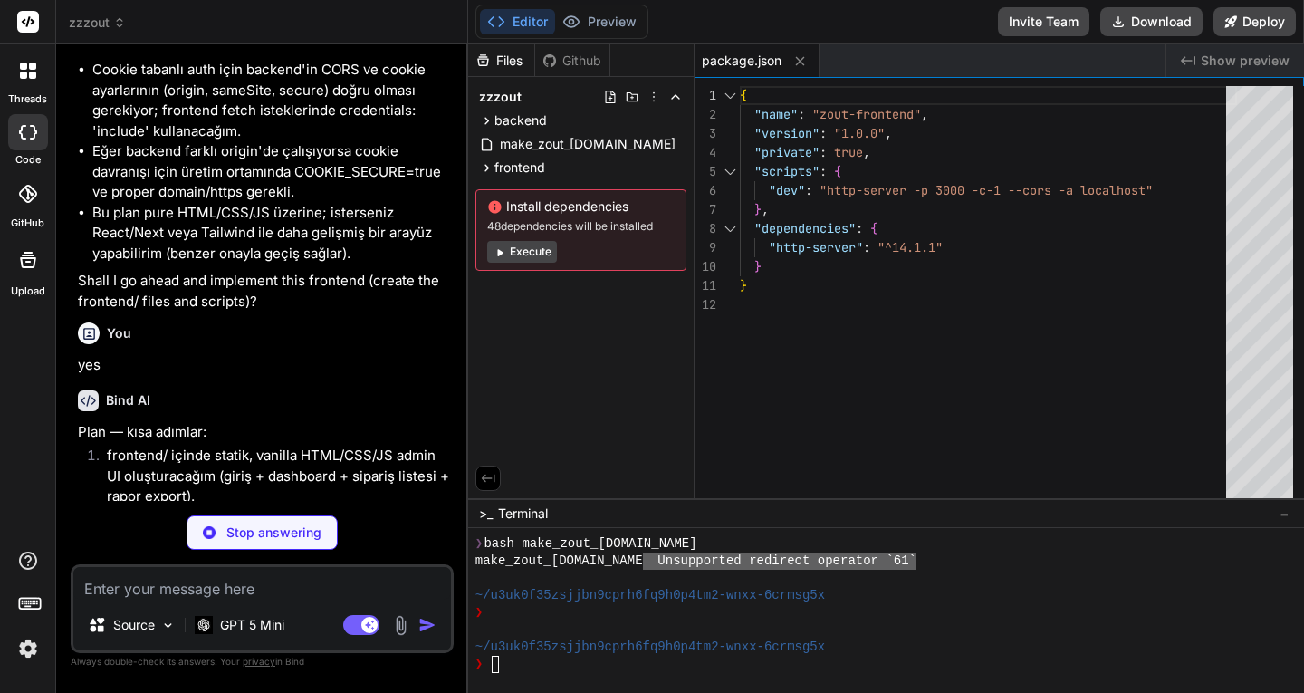
type textarea "x"
type textarea "- Frontend uses cookie-based auth; fetch calls use credentials: 'include'. - If…"
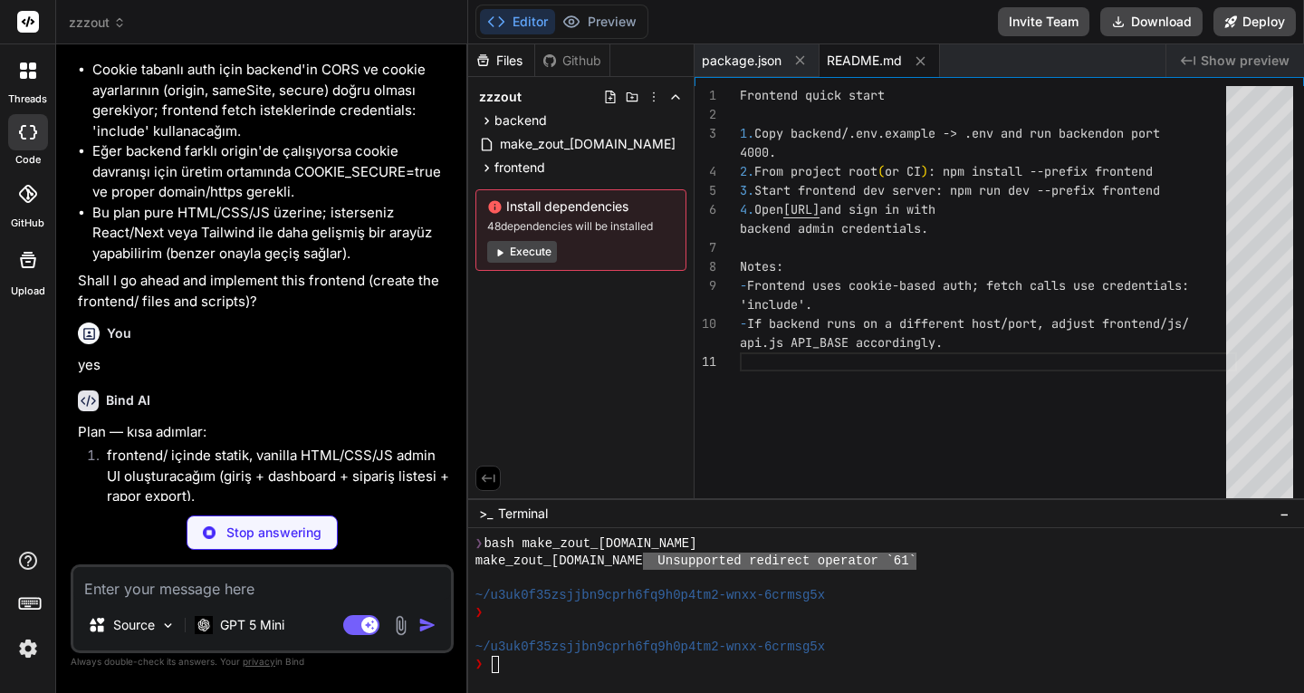
type textarea "x"
type textarea "<script src="./js/app.js"></script> </body> </html>"
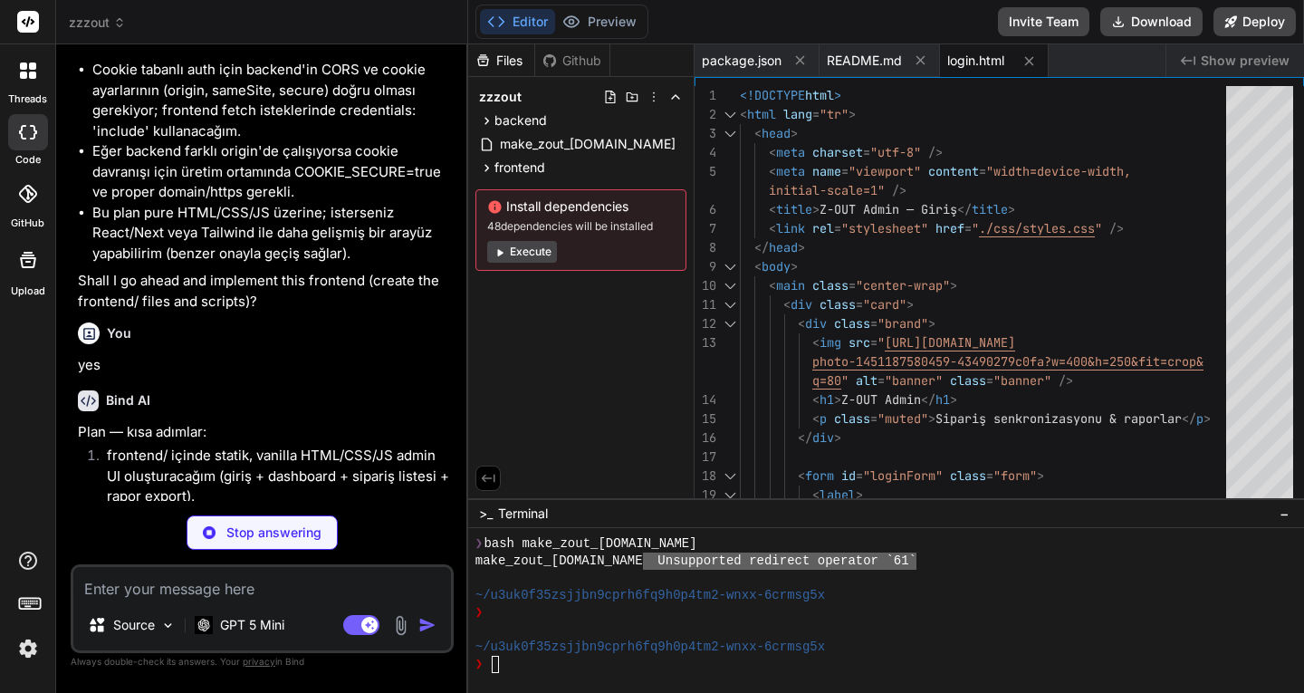
type textarea "x"
type textarea "<script src="./js/api.js"></script> <script src="./js/app.js"></script> </body>…"
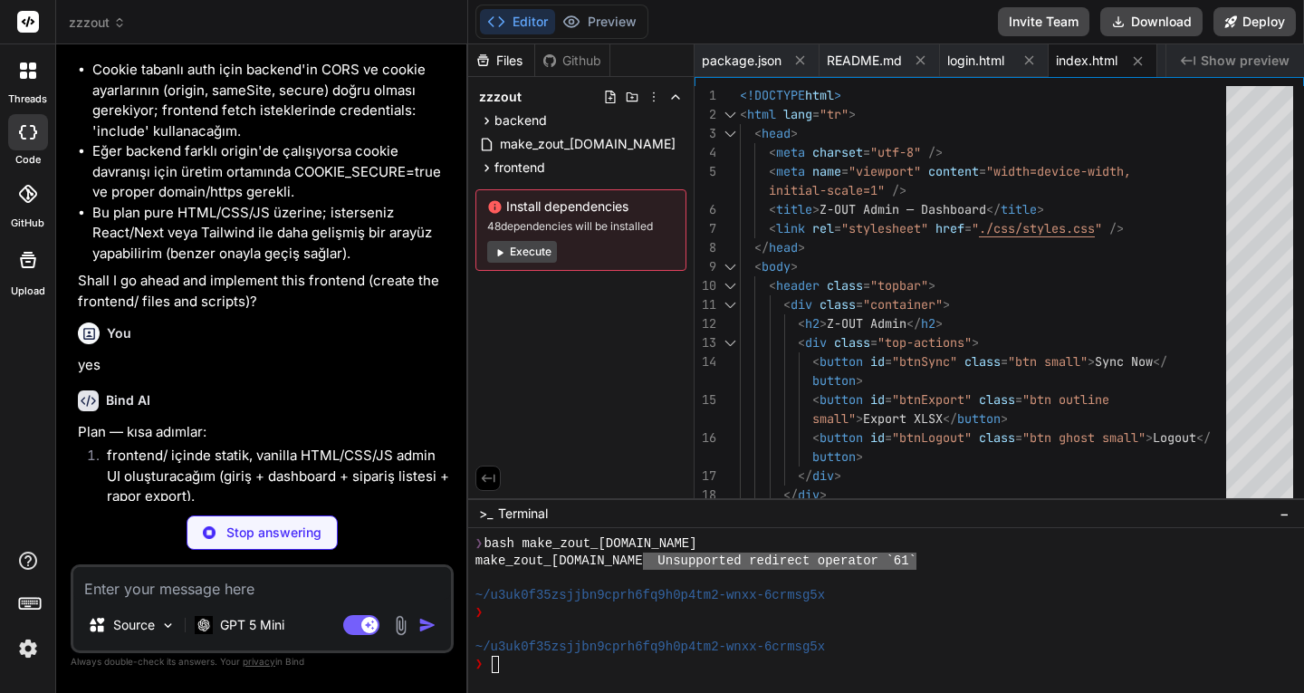
type textarea "x"
type textarea ".pagination { display:flex; gap:10px; align-items:center; justify-content:cente…"
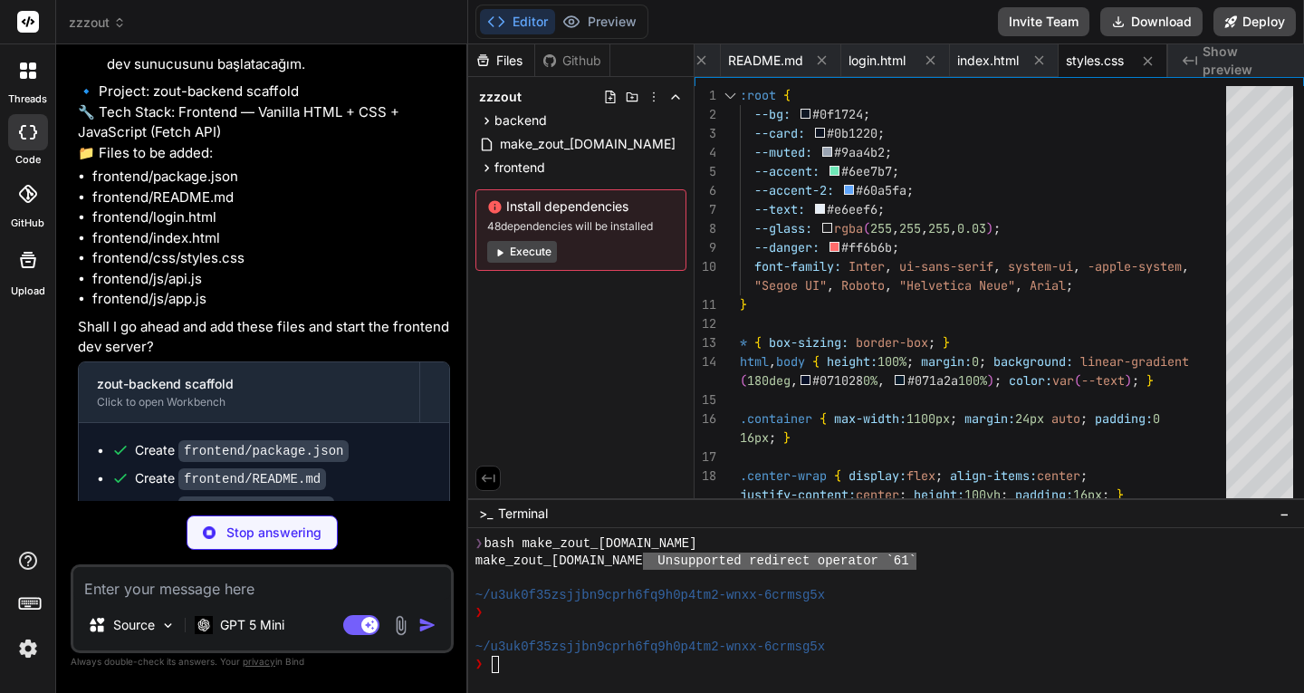
scroll to position [11249, 0]
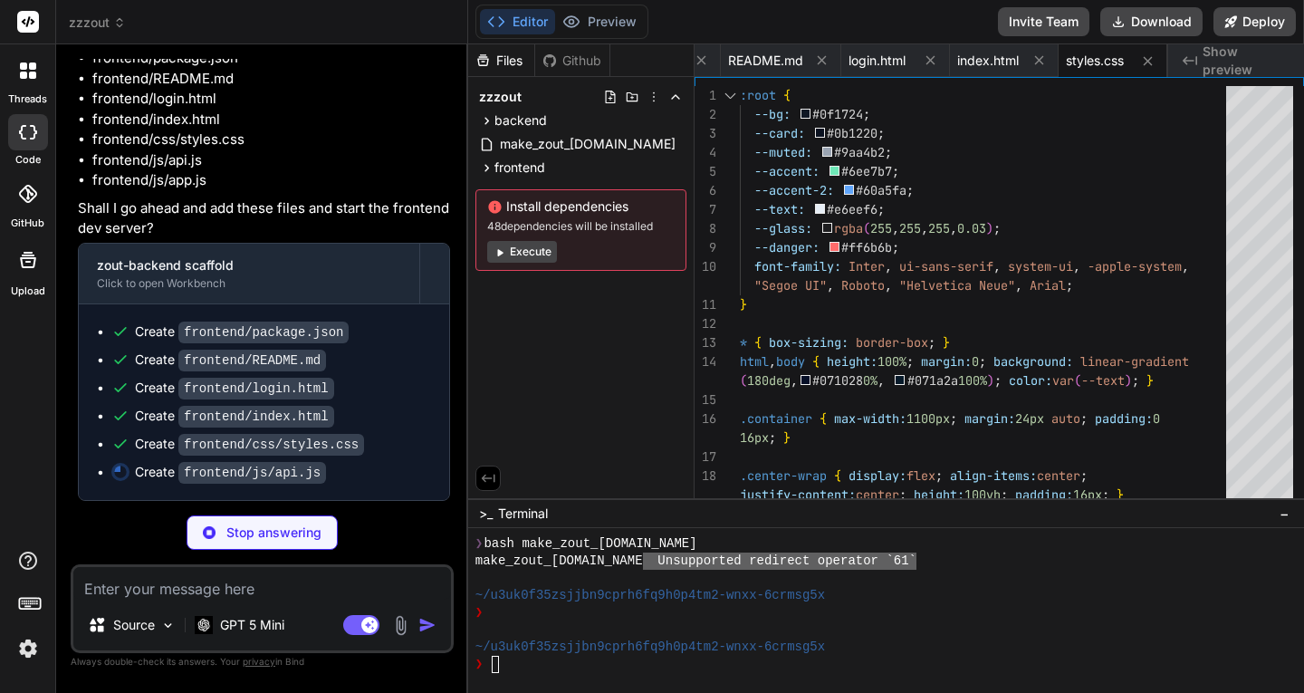
type textarea "x"
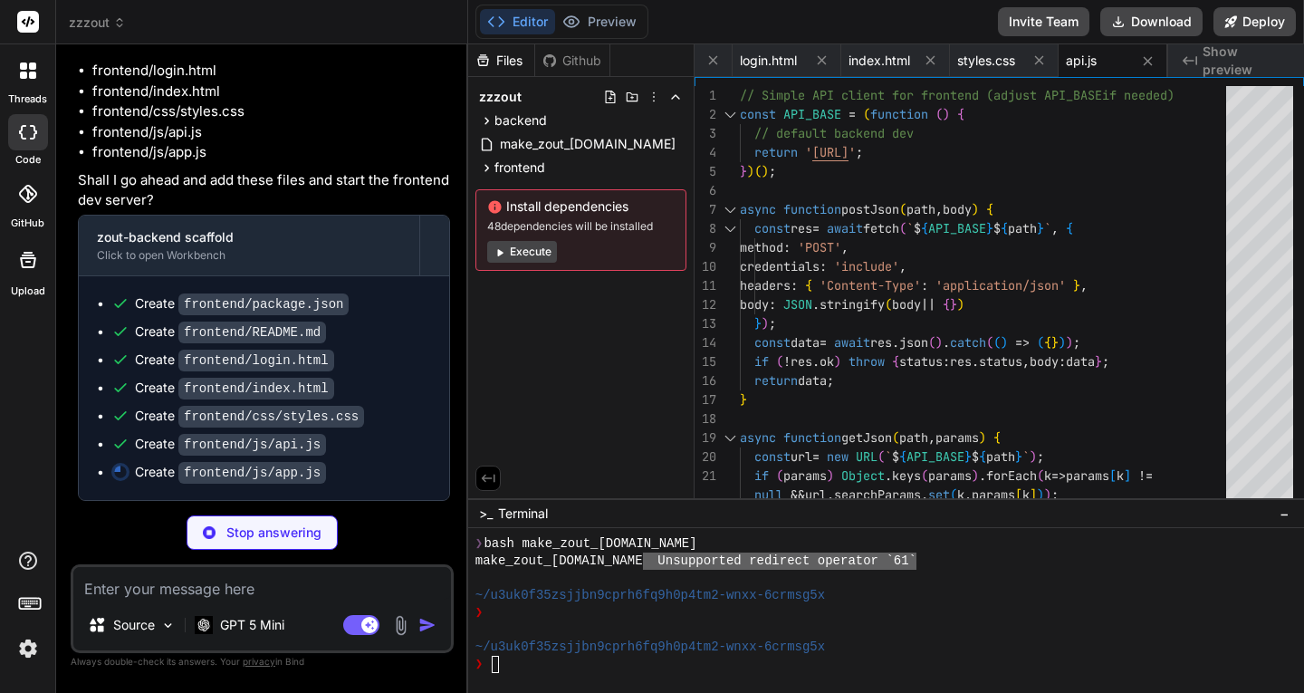
scroll to position [11304, 0]
type textarea "x"
type textarea "})();"
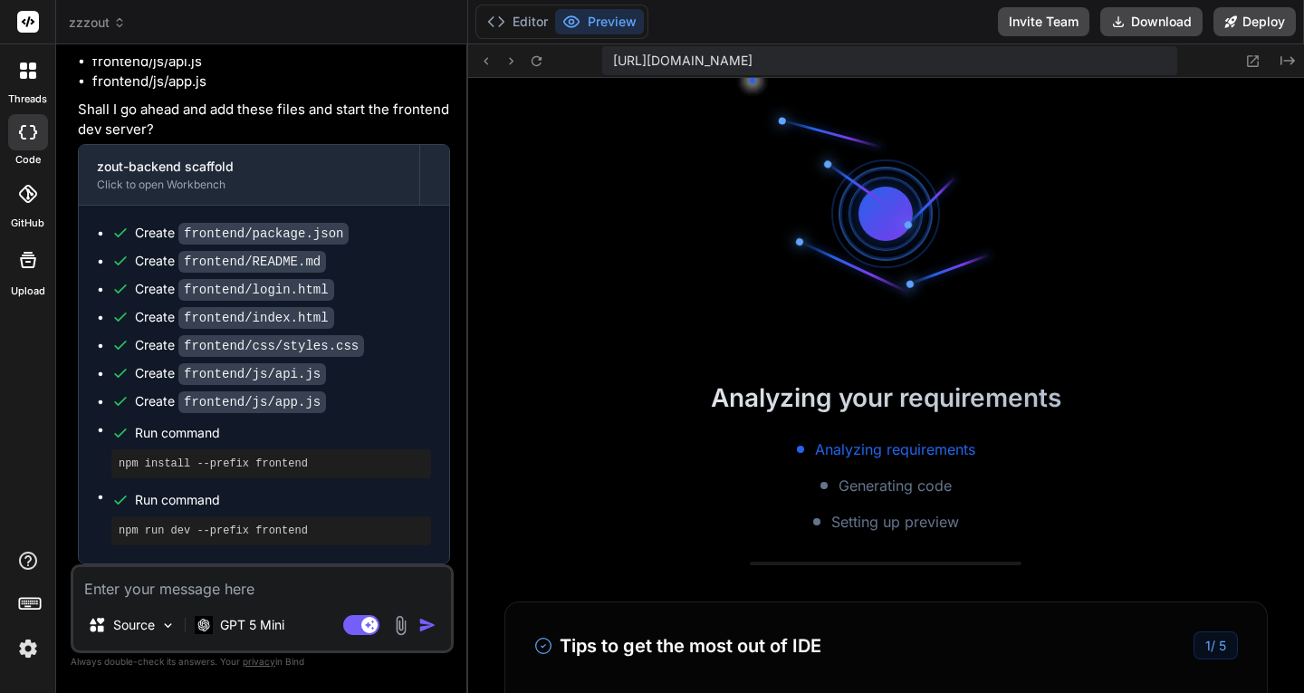
scroll to position [2014, 0]
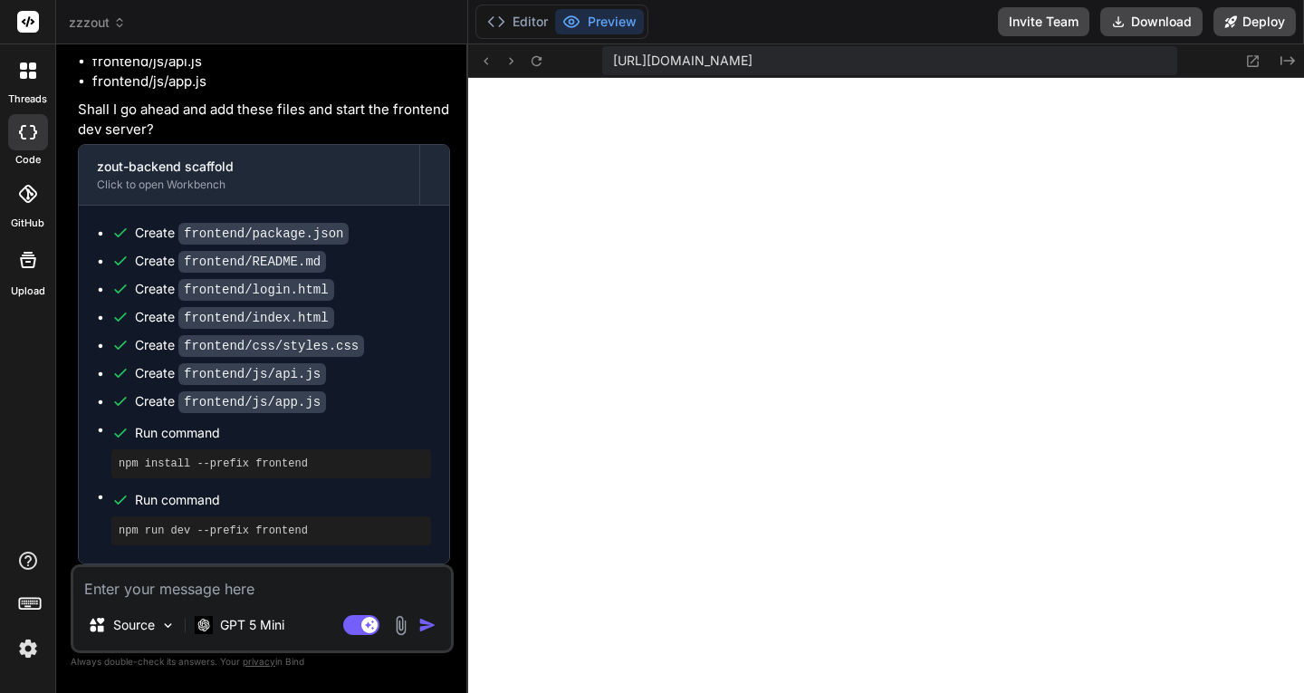
type textarea "x"
click at [274, 585] on textarea at bounding box center [262, 583] width 378 height 33
type textarea "y"
type textarea "x"
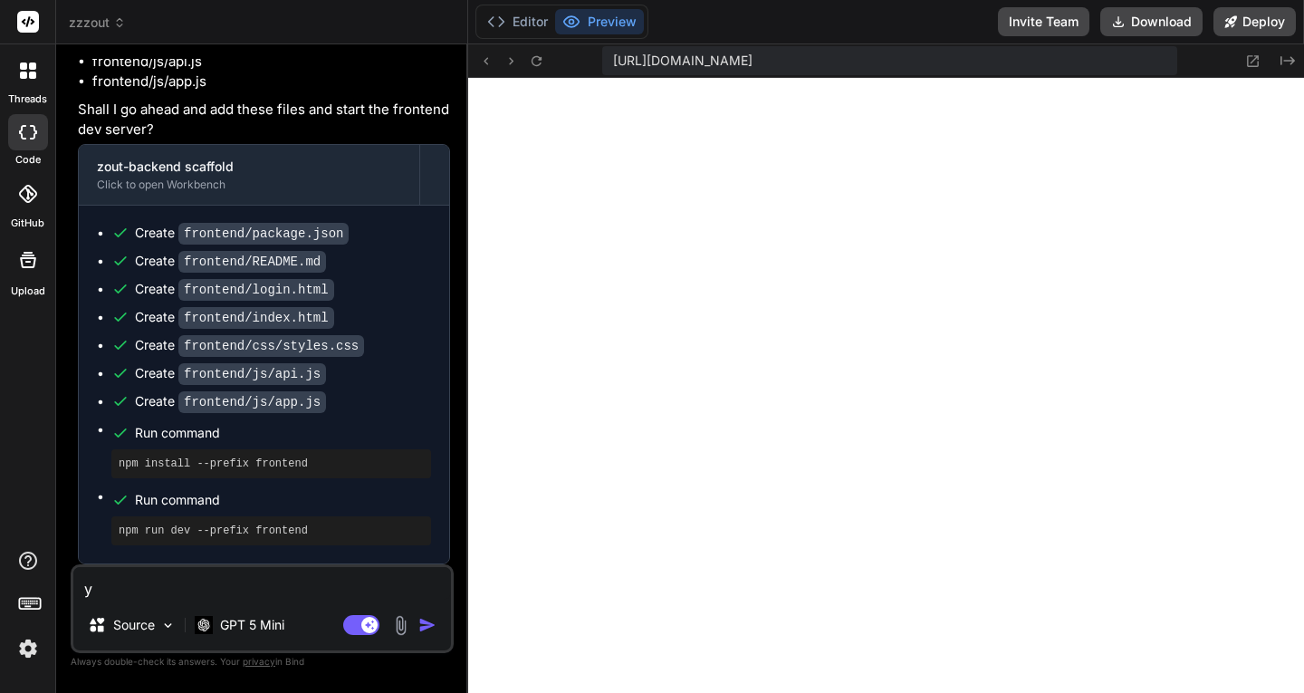
type textarea "ye"
type textarea "x"
type textarea "yes"
type textarea "x"
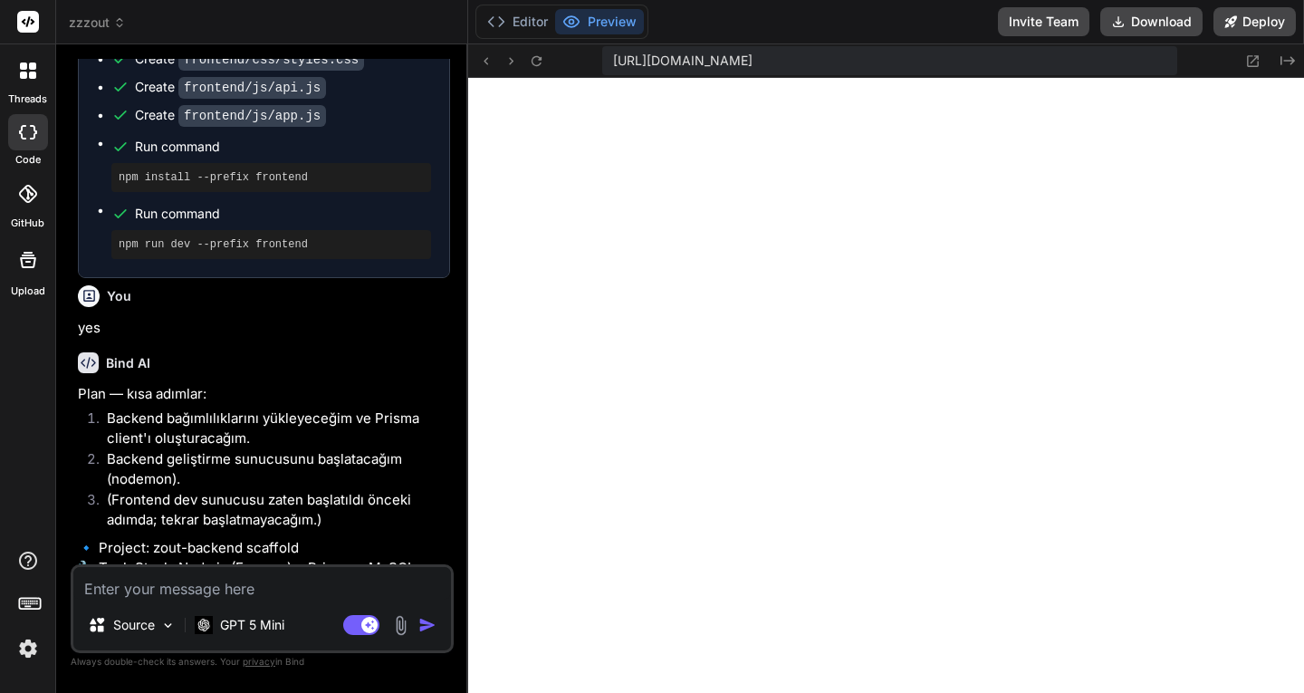
scroll to position [2736, 0]
type textarea "x"
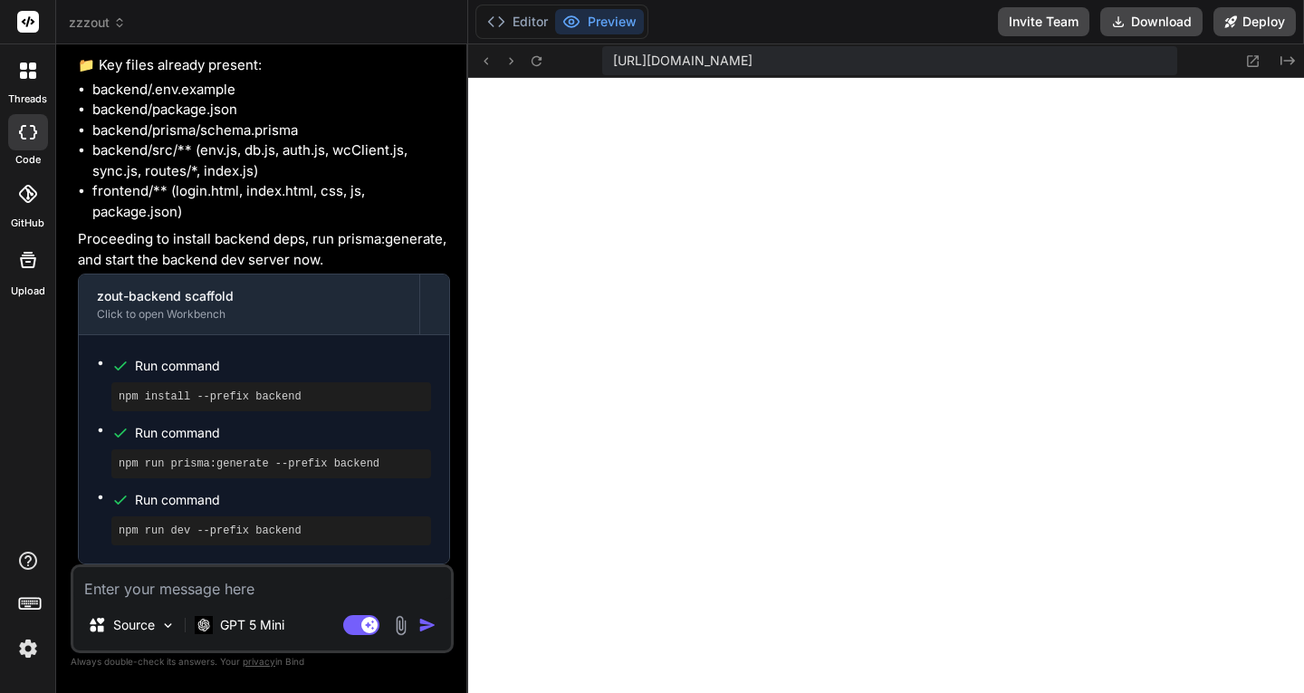
scroll to position [12245, 0]
click at [207, 589] on textarea at bounding box center [262, 583] width 378 height 33
type textarea "b"
type textarea "x"
type textarea "be"
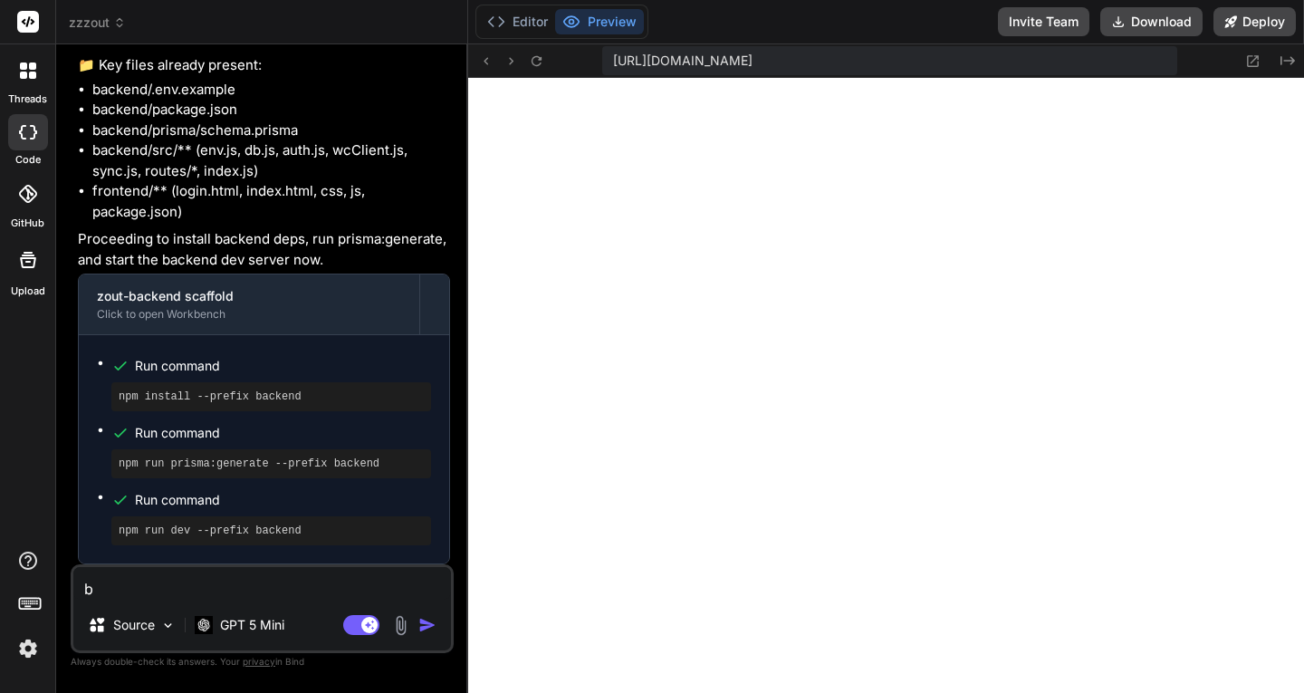
type textarea "x"
type textarea "ben"
type textarea "x"
type textarea "beni"
type textarea "x"
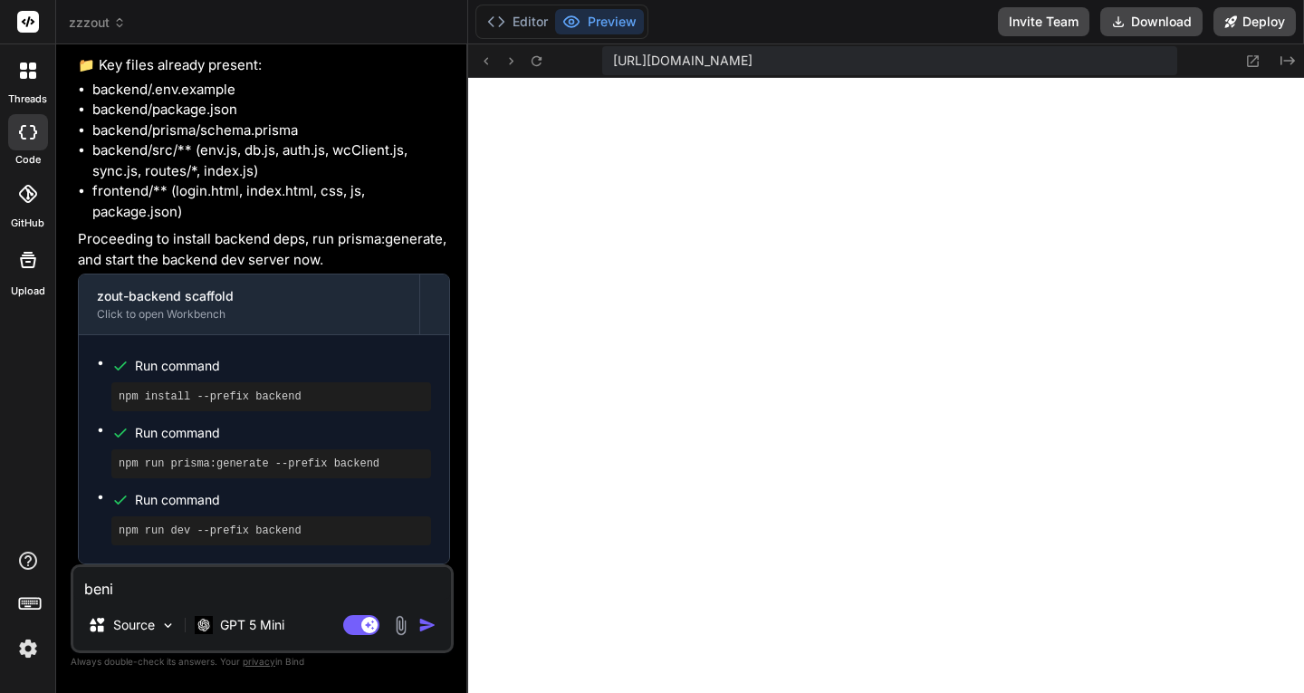
type textarea "benim"
type textarea "x"
type textarea "benim"
type textarea "x"
type textarea "benim n"
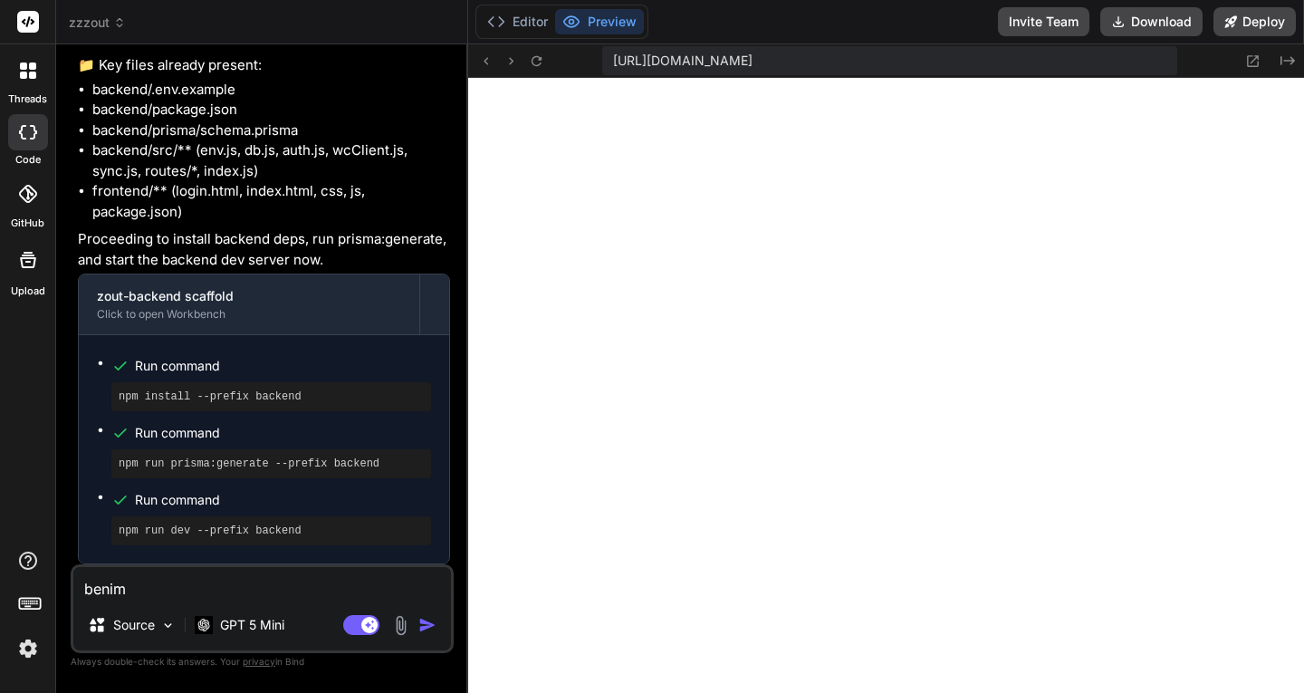
type textarea "x"
type textarea "benim ne"
type textarea "x"
type textarea "benim ne"
type textarea "x"
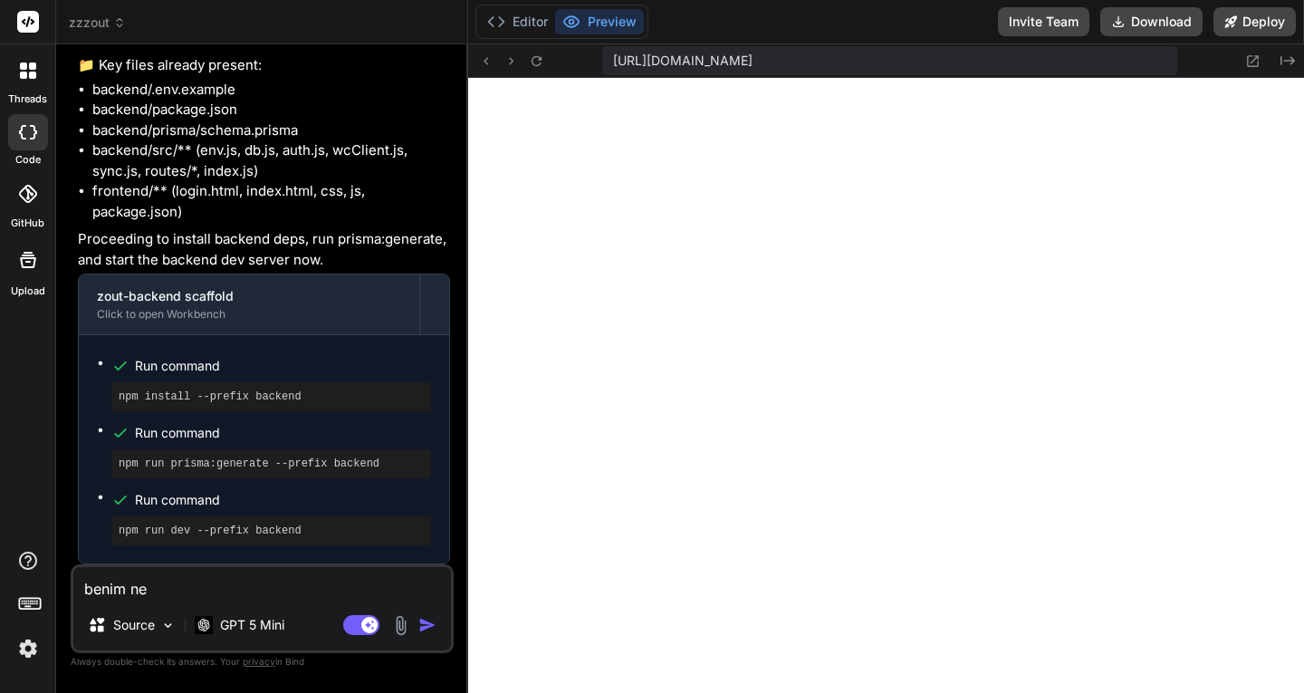
type textarea "benim ne y"
type textarea "x"
type textarea "benim ne ya"
type textarea "x"
type textarea "benim ne yap"
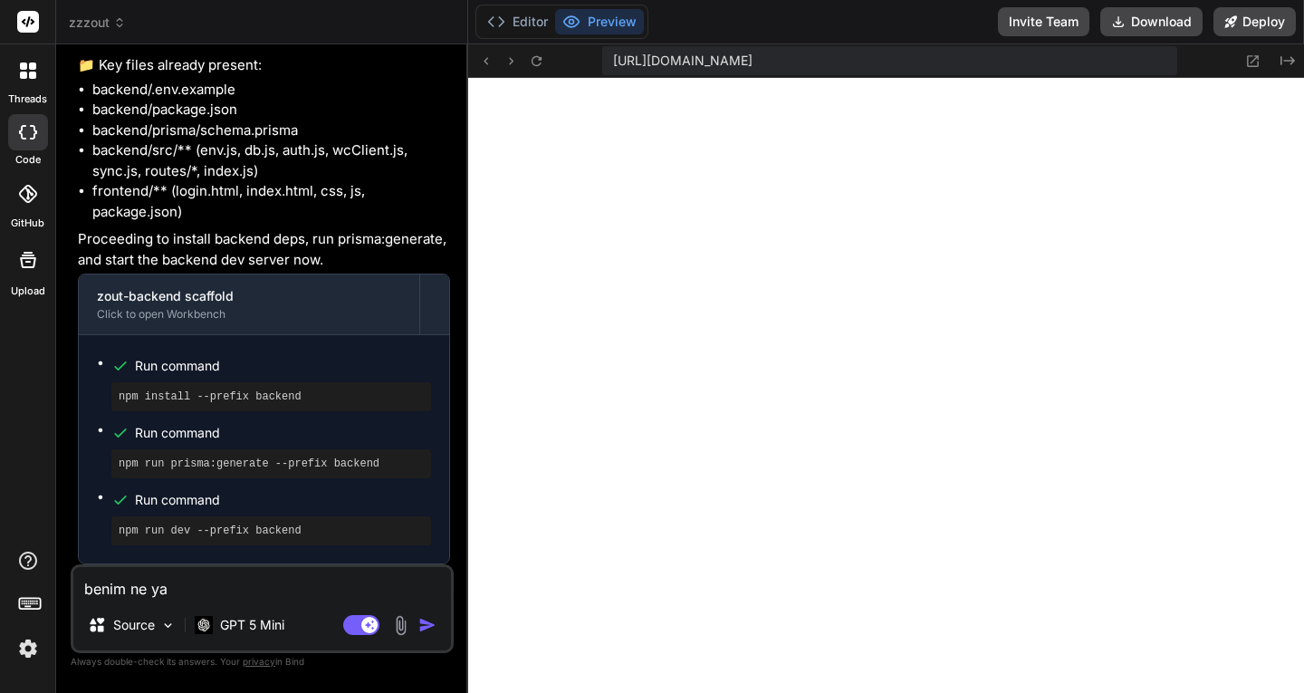
type textarea "x"
type textarea "benim ne yapm"
type textarea "x"
type textarea "benim ne yapma"
type textarea "x"
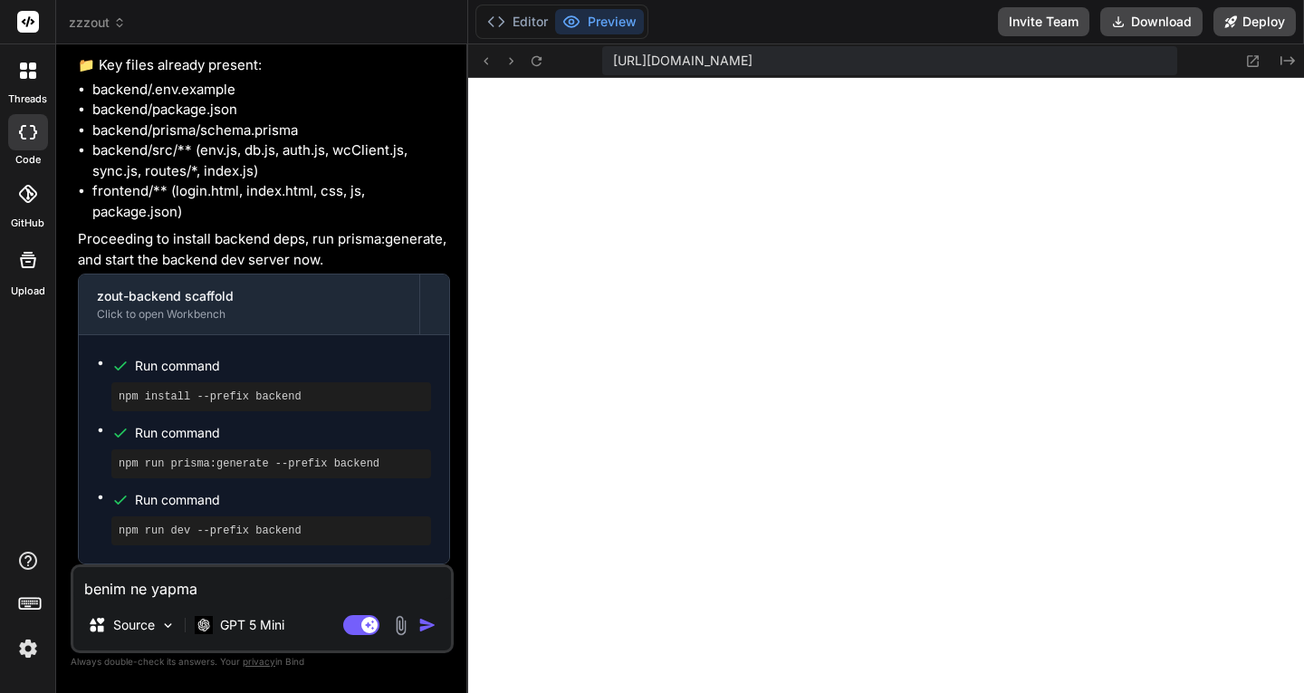
type textarea "benim ne yapmam"
type textarea "x"
type textarea "benim ne yapmam"
type textarea "x"
type textarea "benim ne yapmam g"
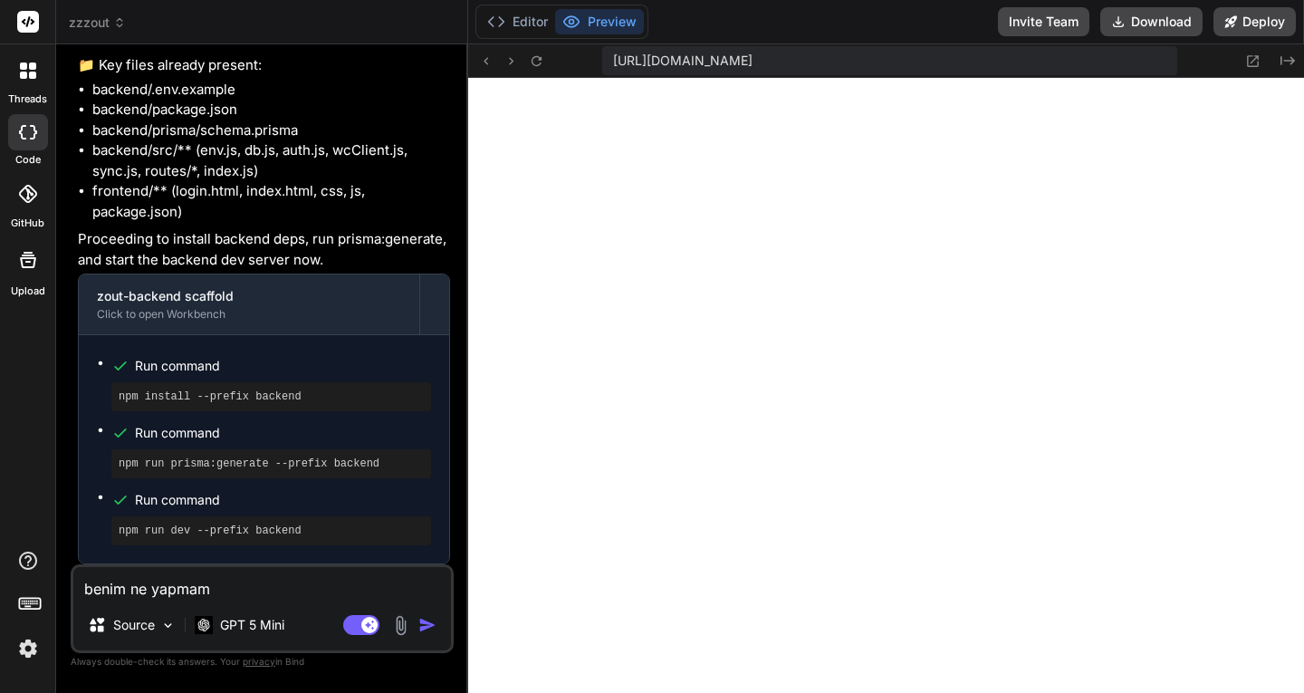
type textarea "x"
type textarea "benim ne yapmam ge"
type textarea "x"
type textarea "benim ne yapmam ger"
type textarea "x"
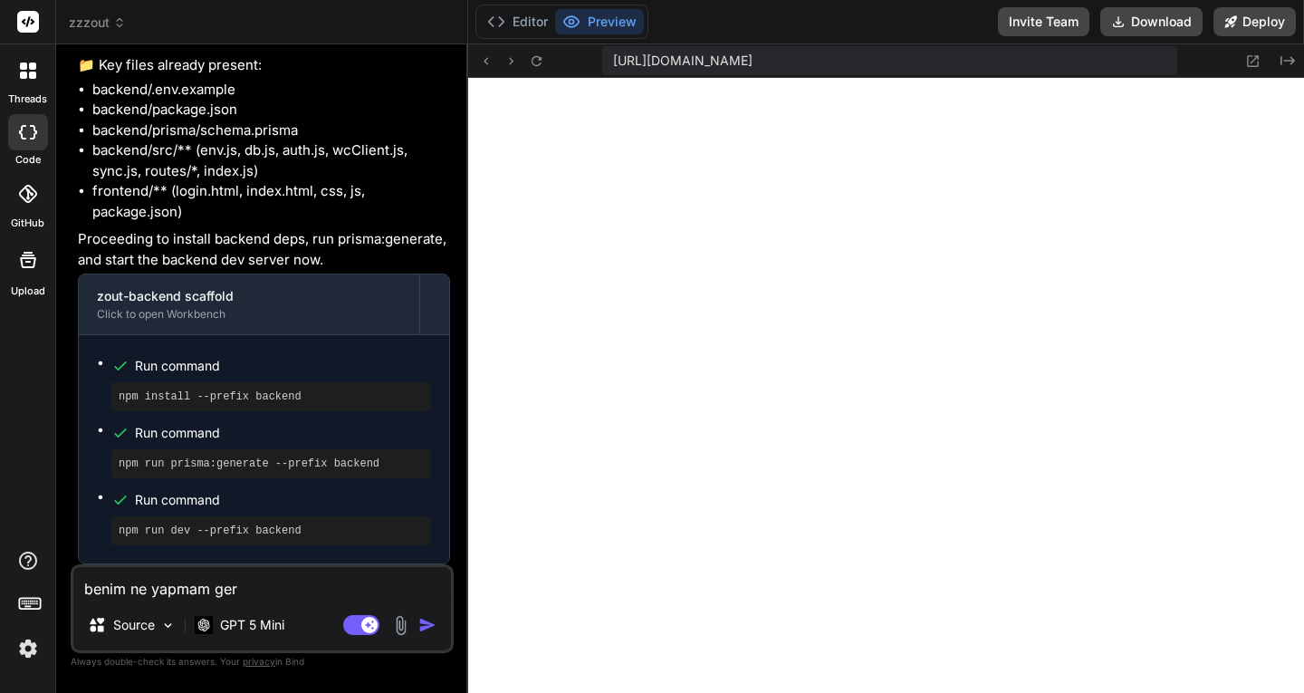
type textarea "benim ne yapmam gere"
type textarea "x"
type textarea "benim ne yapmam gerek"
type textarea "x"
type textarea "benim ne yapmam gereki"
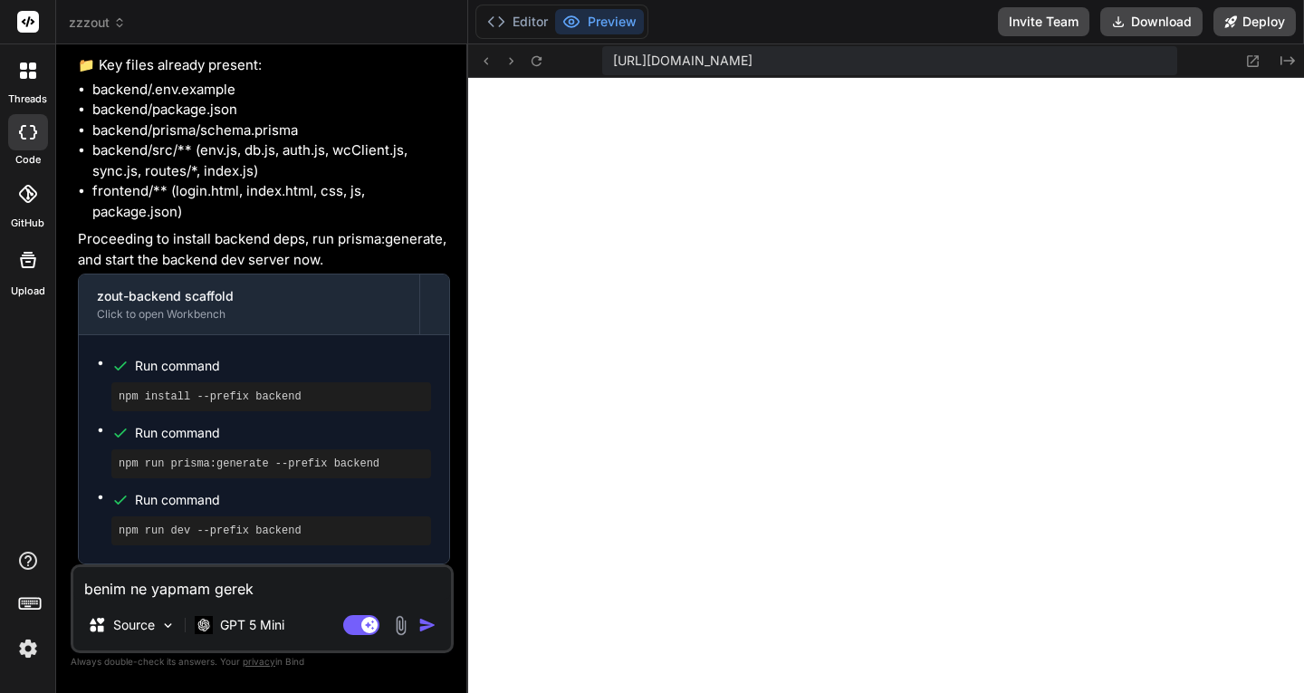
type textarea "x"
type textarea "benim ne yapmam gerekiy"
type textarea "x"
type textarea "benim ne yapmam gerekiyo"
type textarea "x"
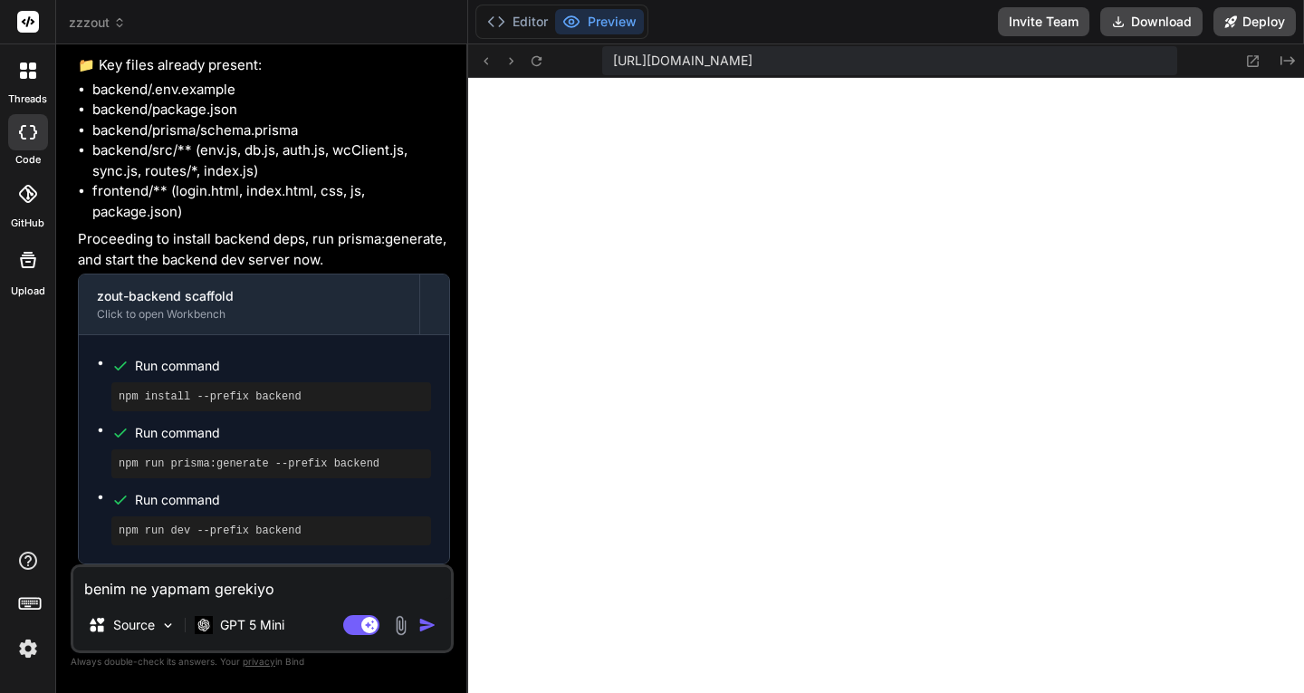
type textarea "benim ne yapmam gerekiyor"
type textarea "x"
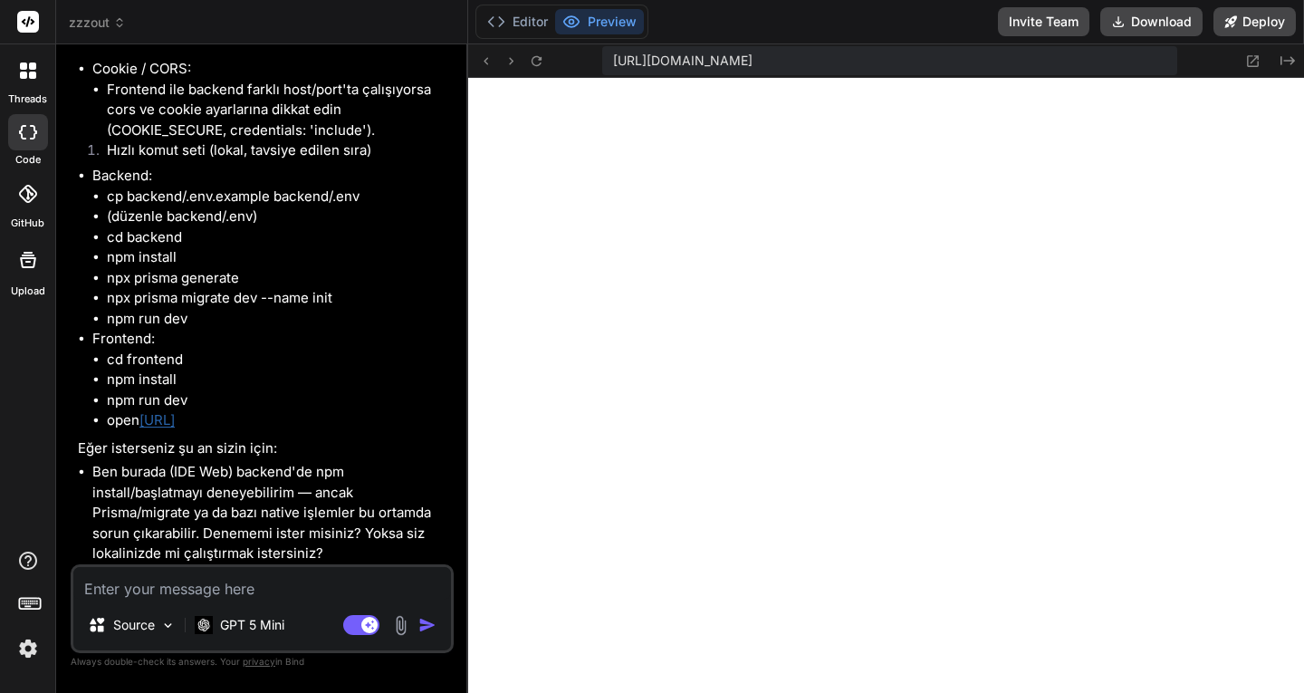
scroll to position [14664, 0]
click at [1143, 24] on button "Download" at bounding box center [1152, 21] width 102 height 29
type textarea "x"
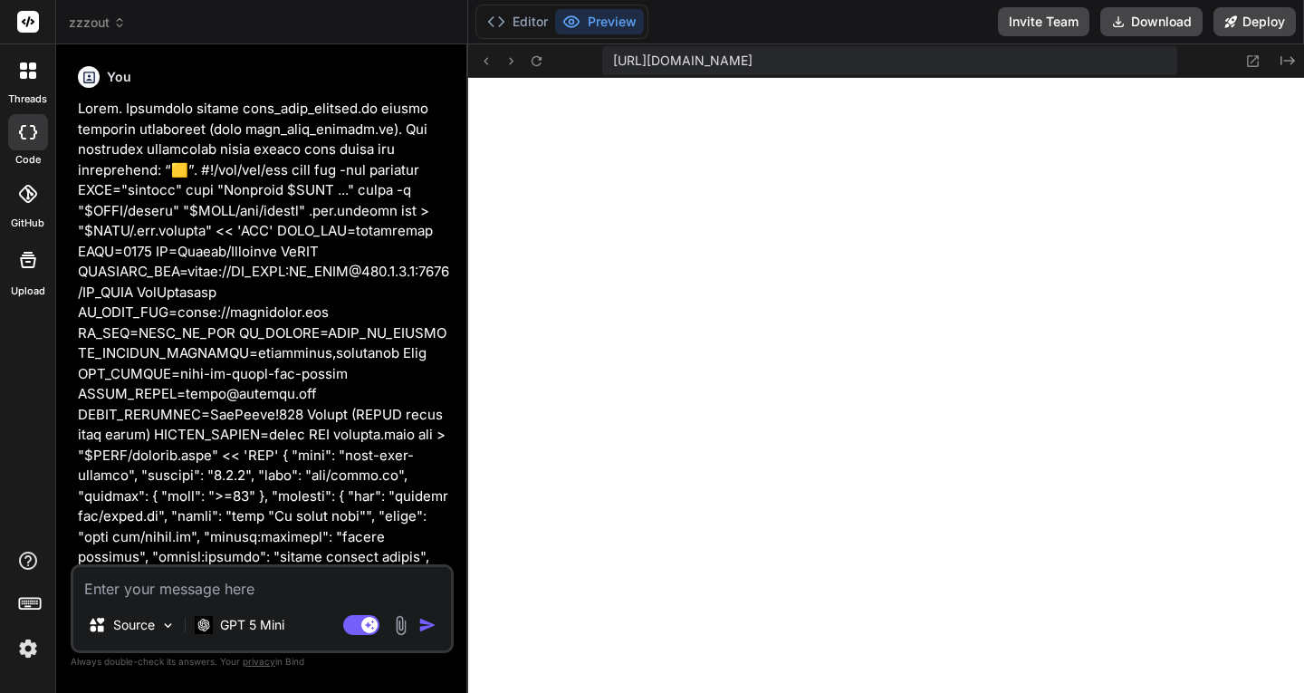
scroll to position [2736, 0]
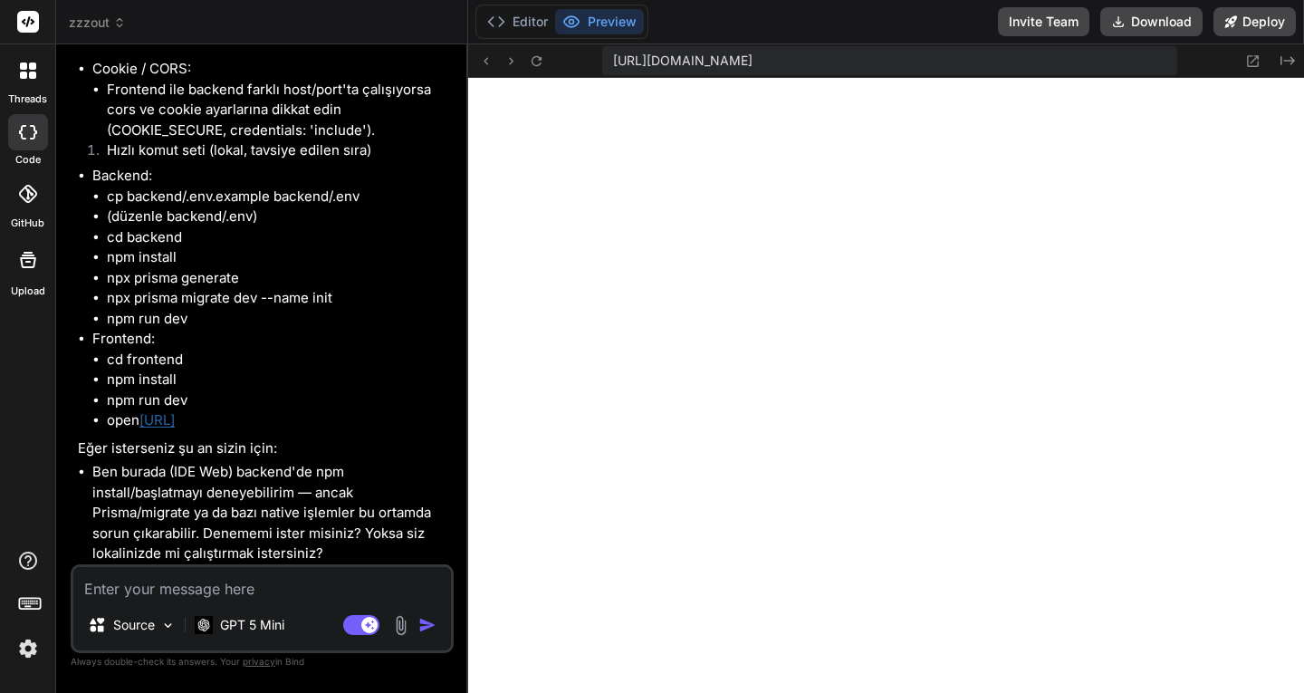
click at [165, 590] on textarea at bounding box center [262, 583] width 378 height 33
paste textarea "Sorunun 2 nedeni var: @index Prisma’da geçerli değil Prisma’da alan seviyesinde…"
type textarea "Sorunun 2 nedeni var: @index Prisma’da geçerli değil Prisma’da alan seviyesinde…"
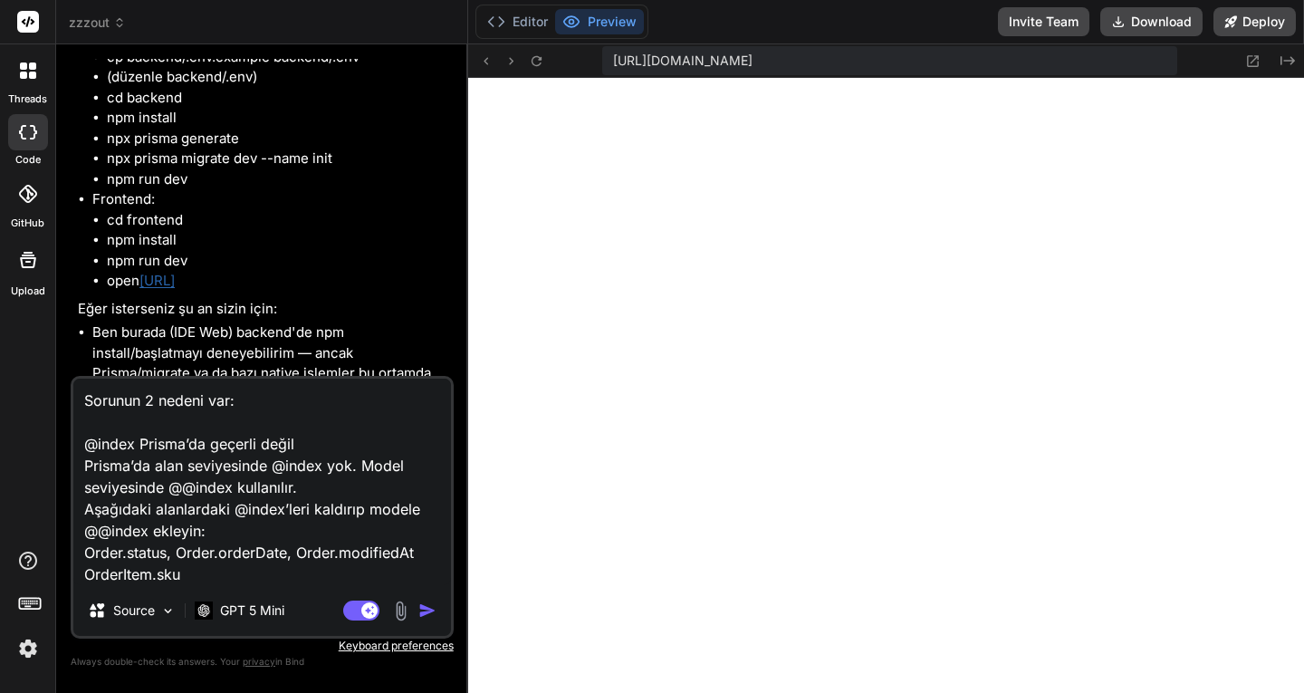
type textarea "x"
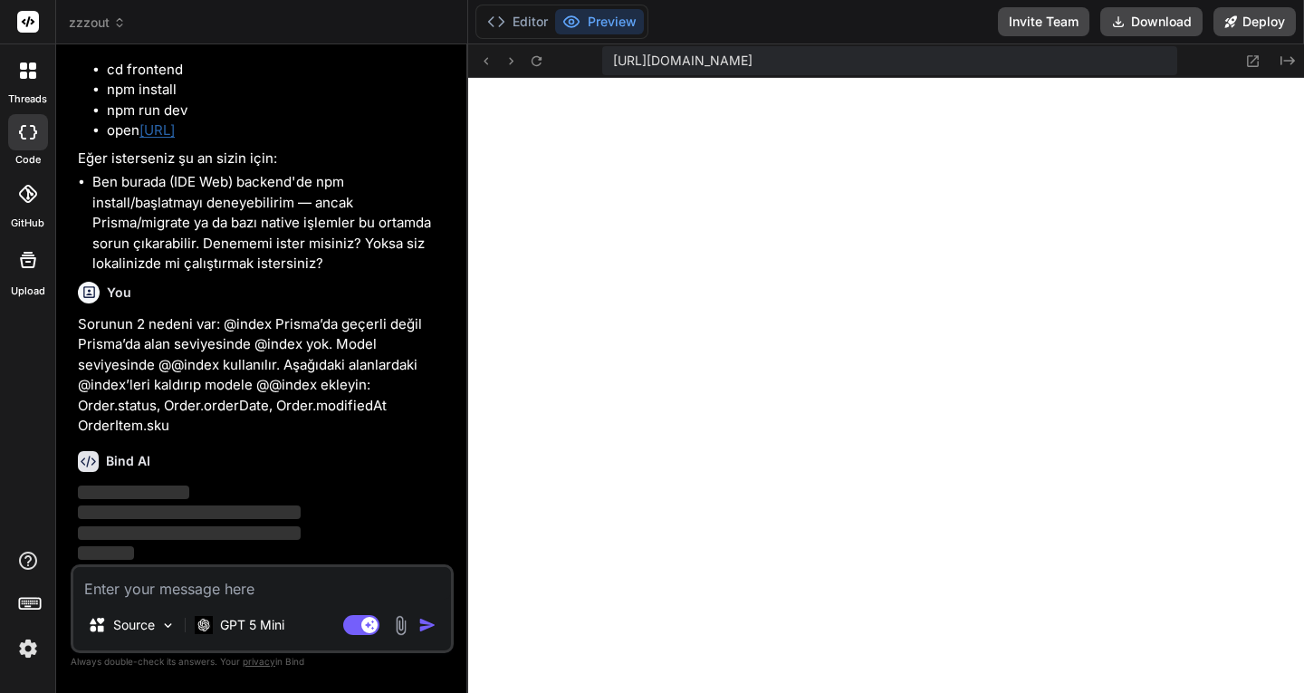
scroll to position [14954, 0]
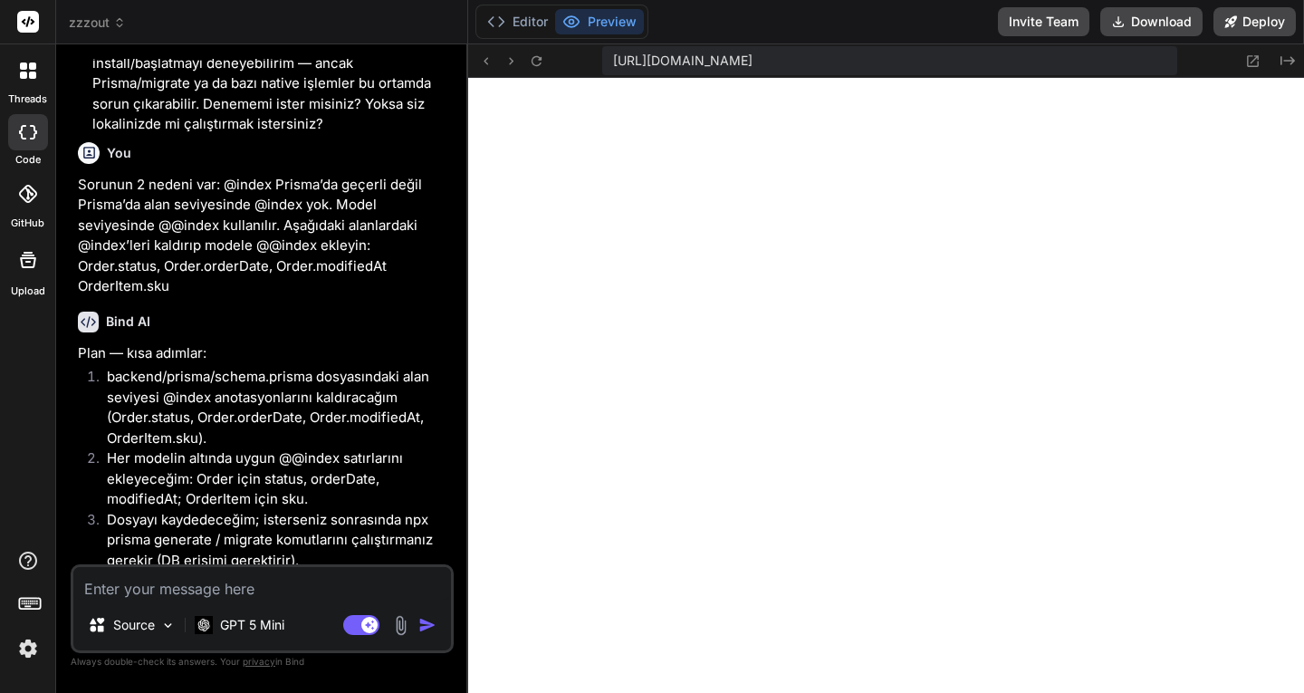
type textarea "x"
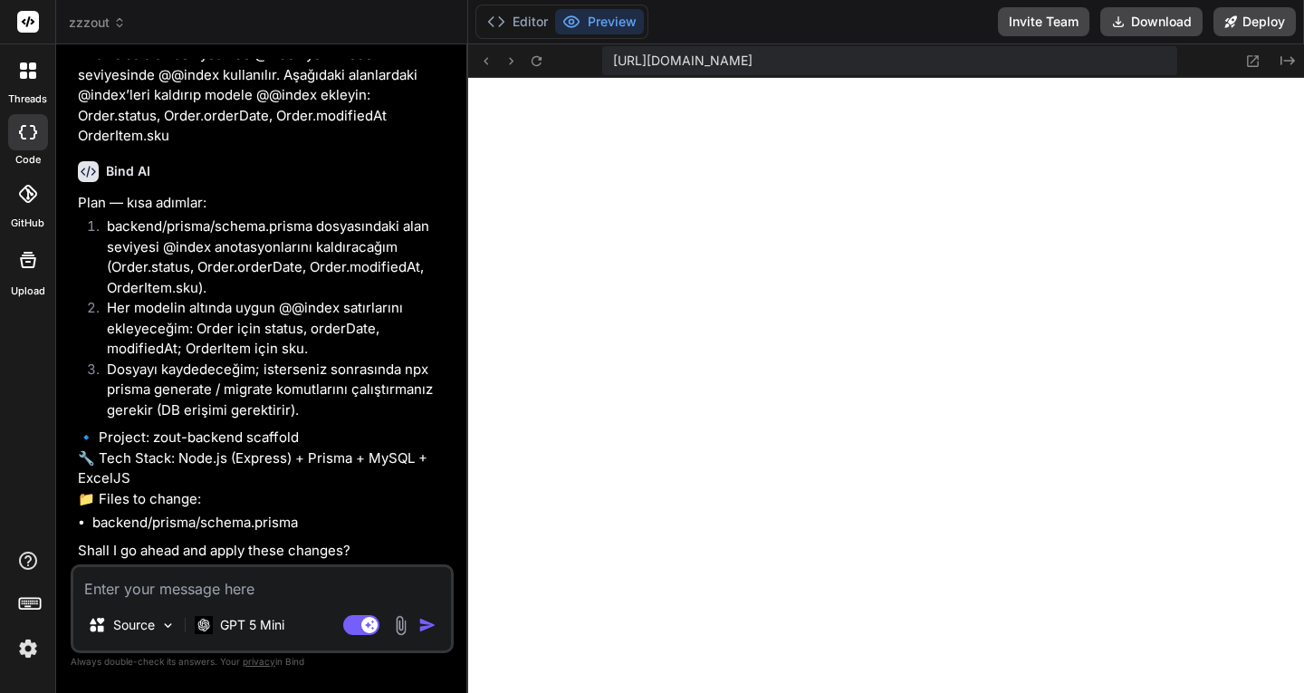
scroll to position [15284, 0]
type textarea "y"
type textarea "x"
type textarea "ye"
type textarea "x"
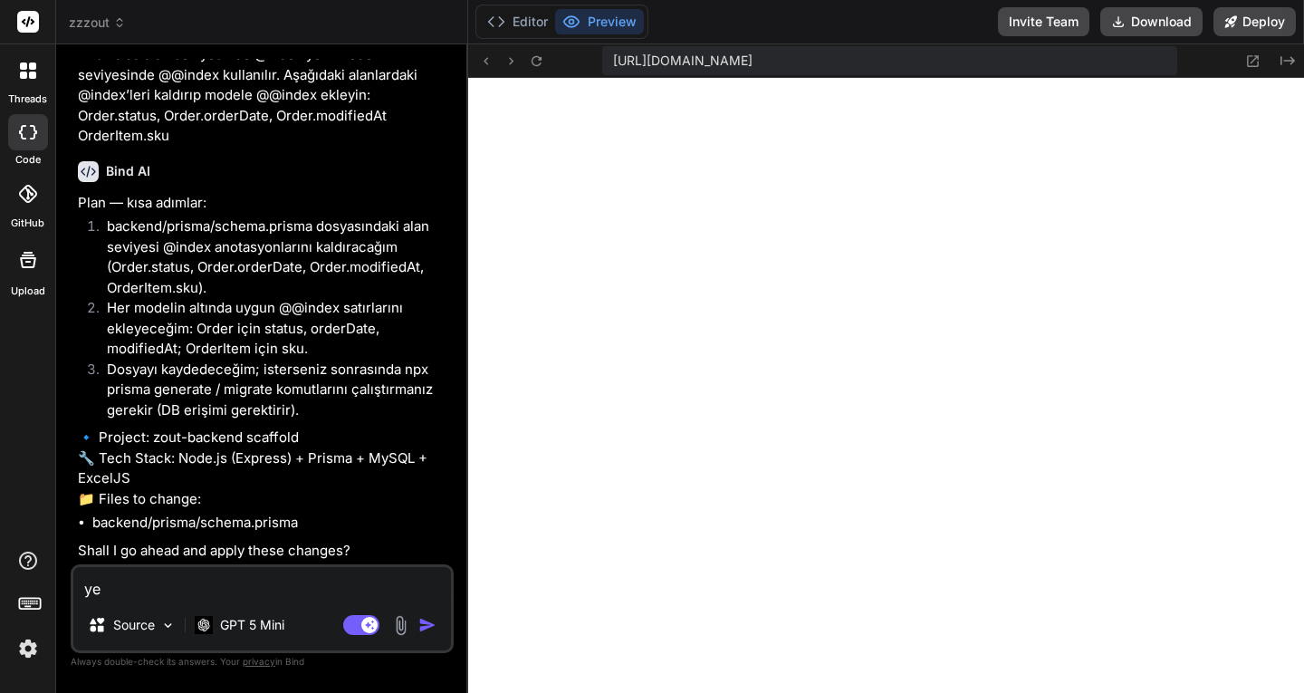
type textarea "yes"
type textarea "x"
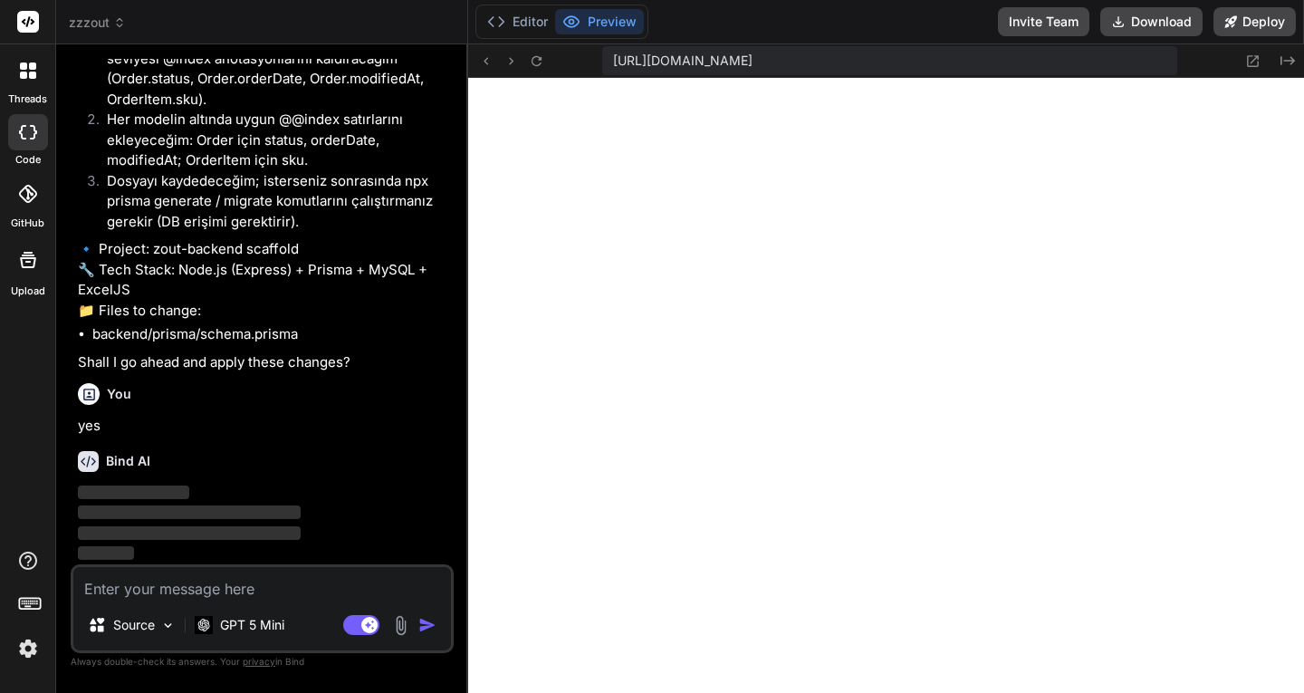
scroll to position [15473, 0]
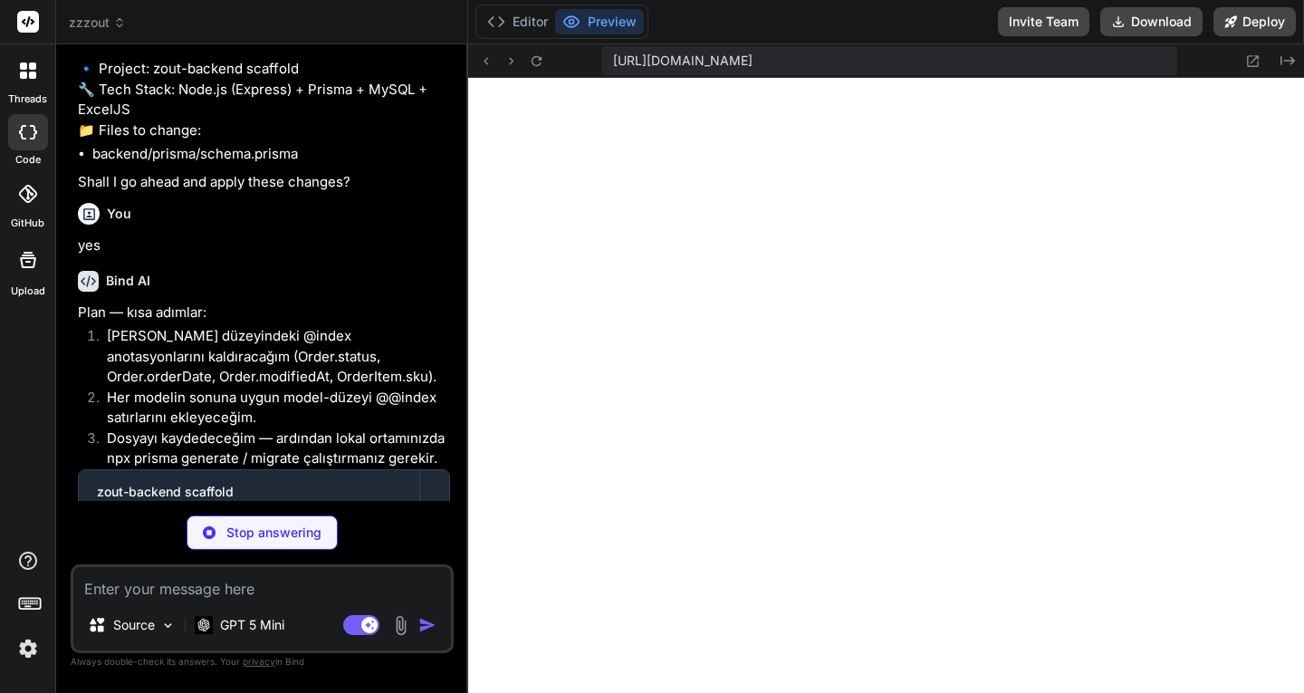
type textarea "x"
type textarea "lastSyncedModifiedAt DateTime? updatedAt DateTime @updatedAt }"
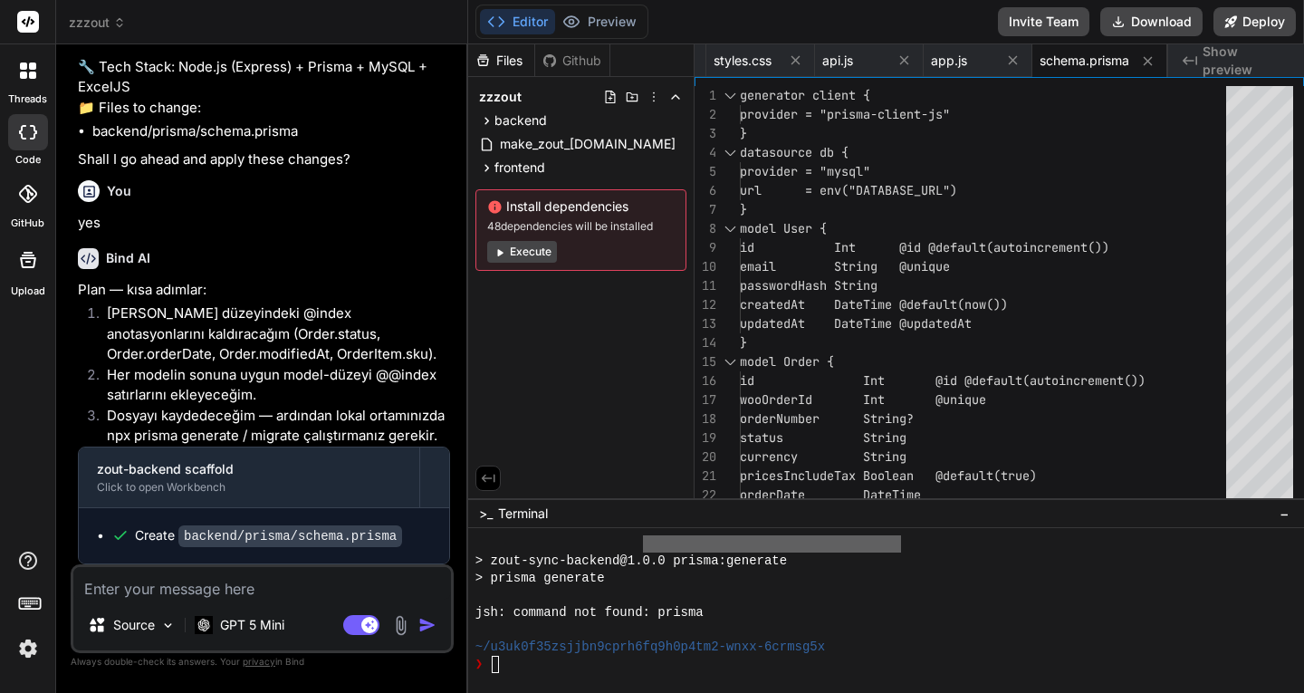
scroll to position [15675, 0]
click at [528, 249] on button "Execute" at bounding box center [522, 252] width 70 height 22
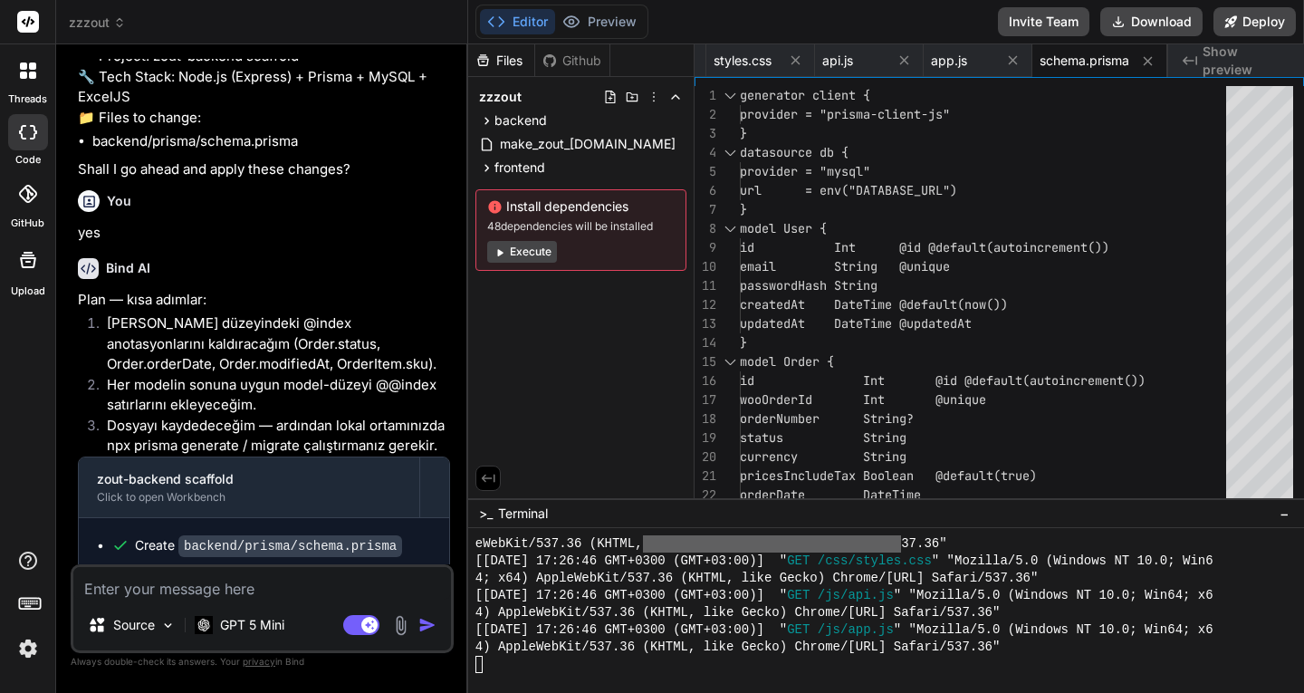
scroll to position [15584, 0]
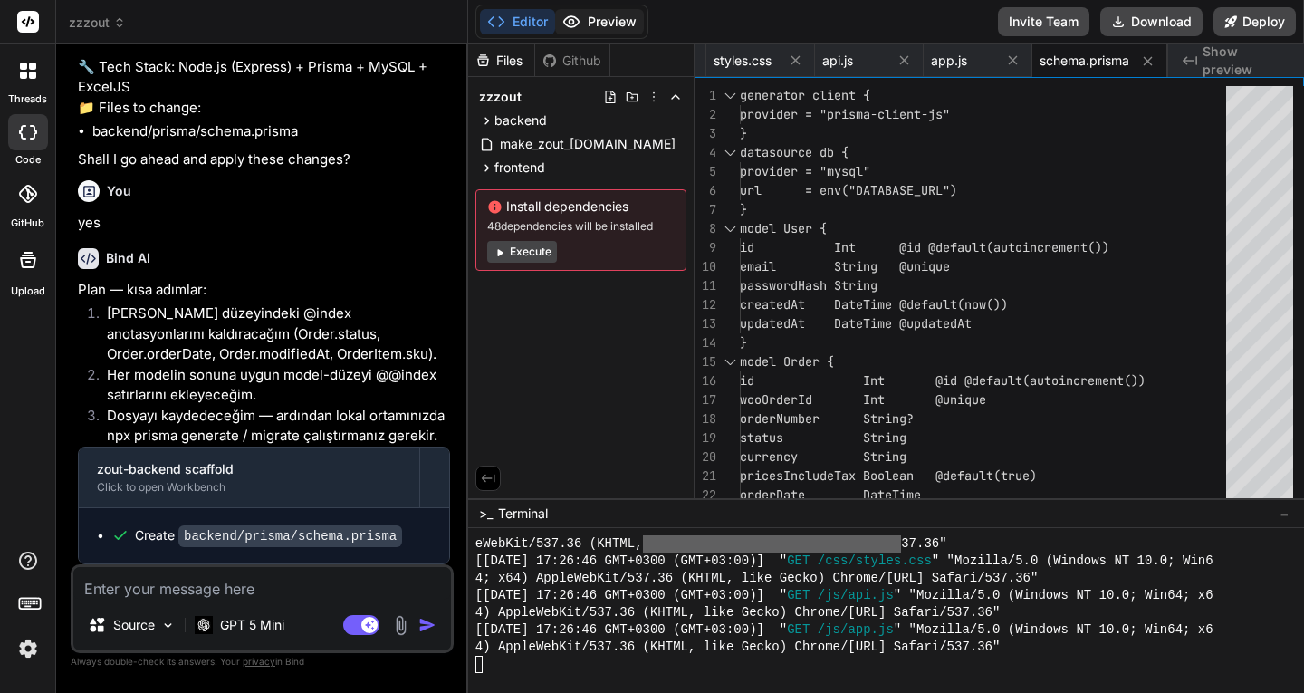
click at [605, 17] on button "Preview" at bounding box center [599, 21] width 89 height 25
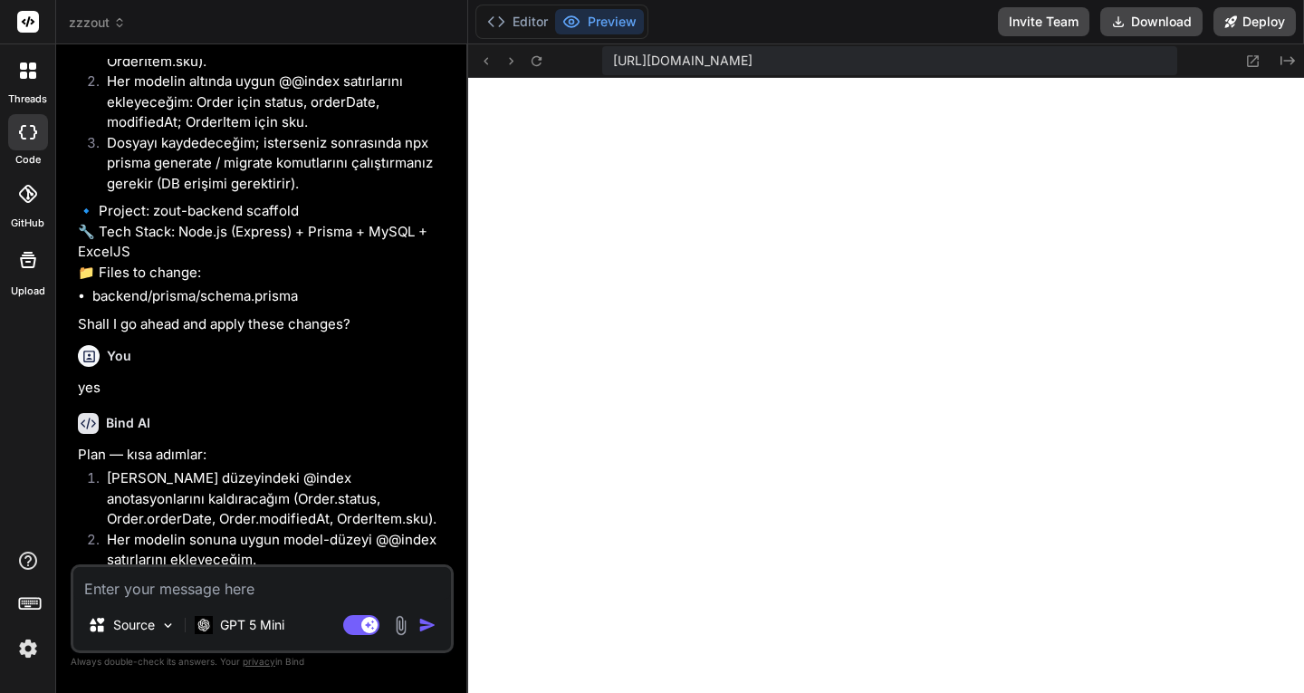
scroll to position [15312, 0]
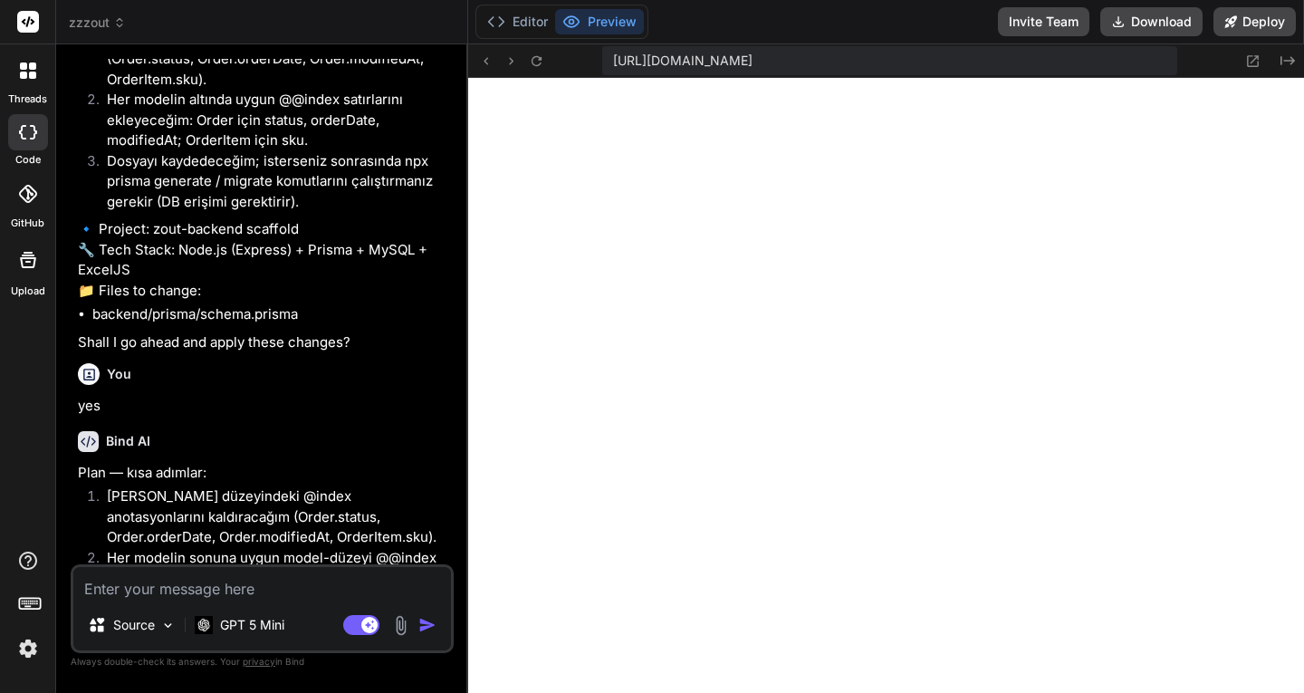
click at [87, 19] on span "zzzout" at bounding box center [97, 23] width 57 height 18
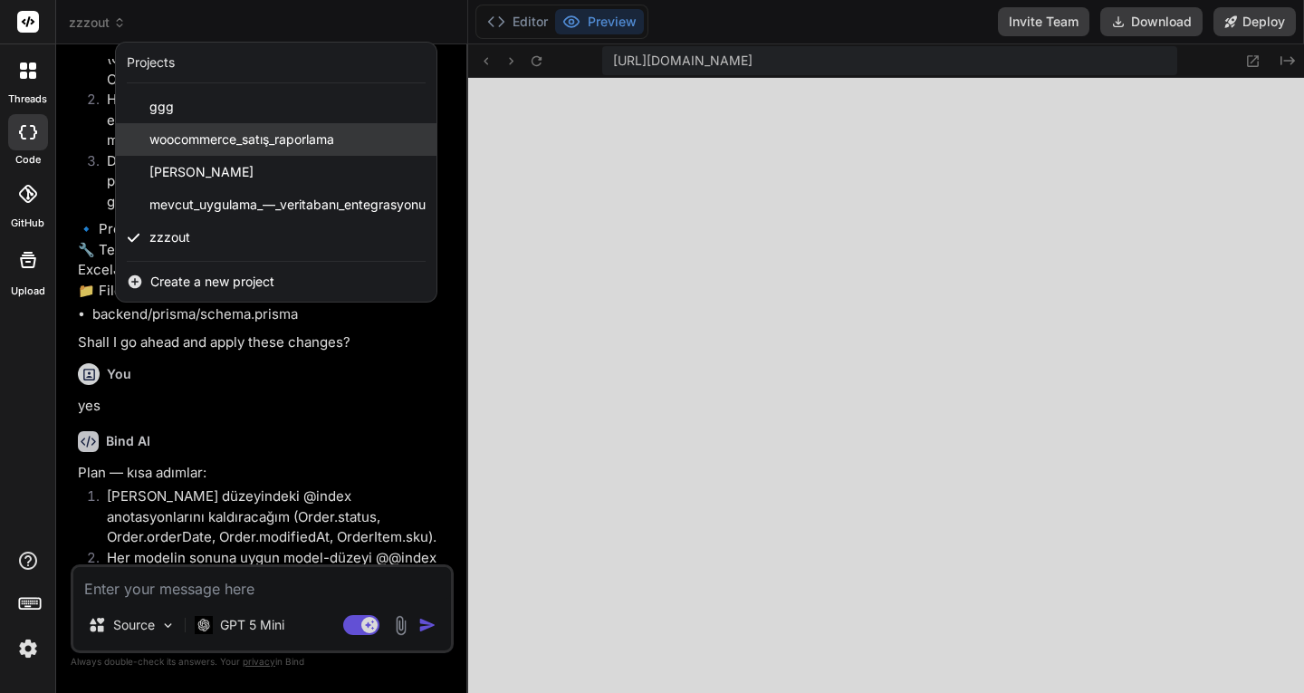
drag, startPoint x: 209, startPoint y: 144, endPoint x: 184, endPoint y: 136, distance: 26.6
click at [184, 136] on span "woocommerce_satış_raporlama" at bounding box center [241, 139] width 185 height 18
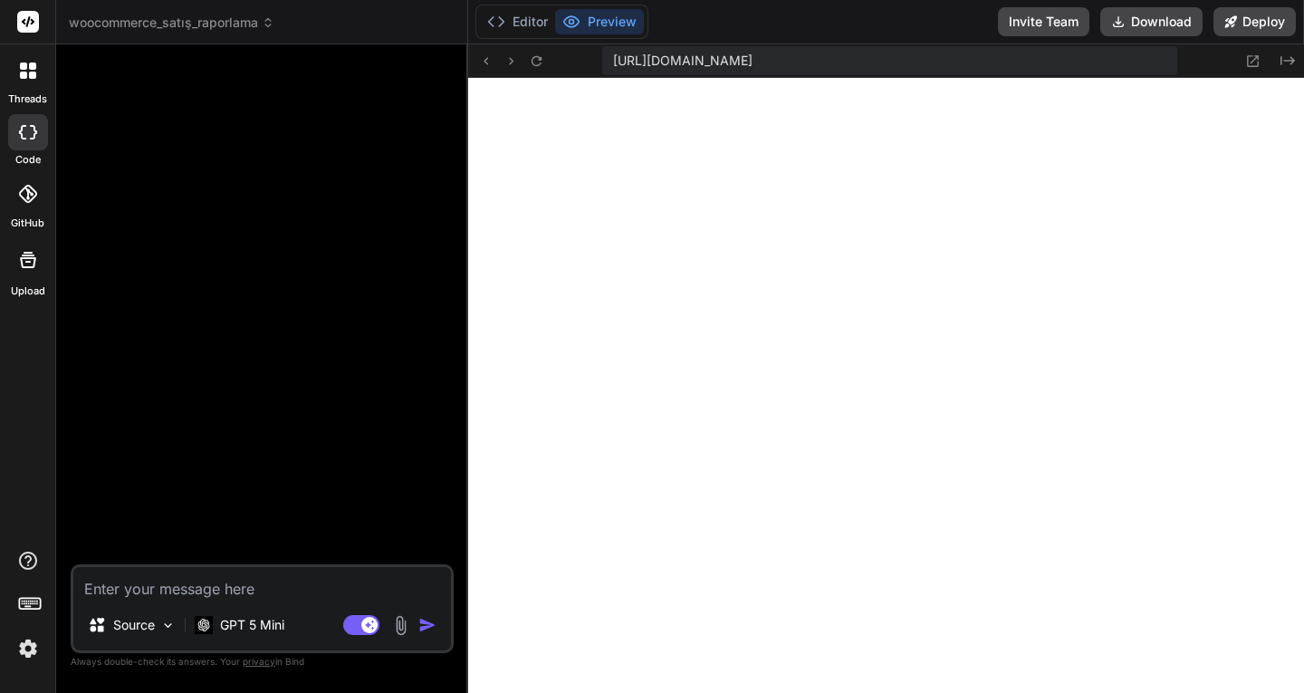
click at [31, 645] on img at bounding box center [28, 648] width 31 height 31
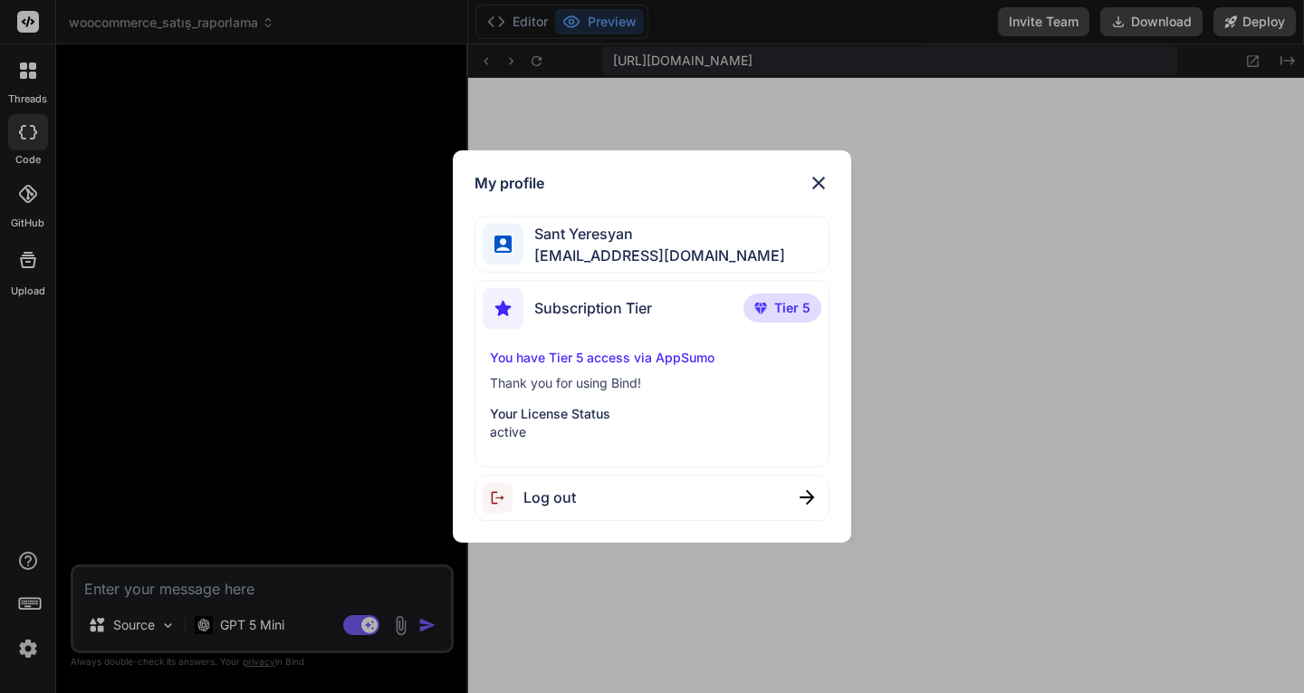
click at [821, 180] on img at bounding box center [819, 183] width 22 height 22
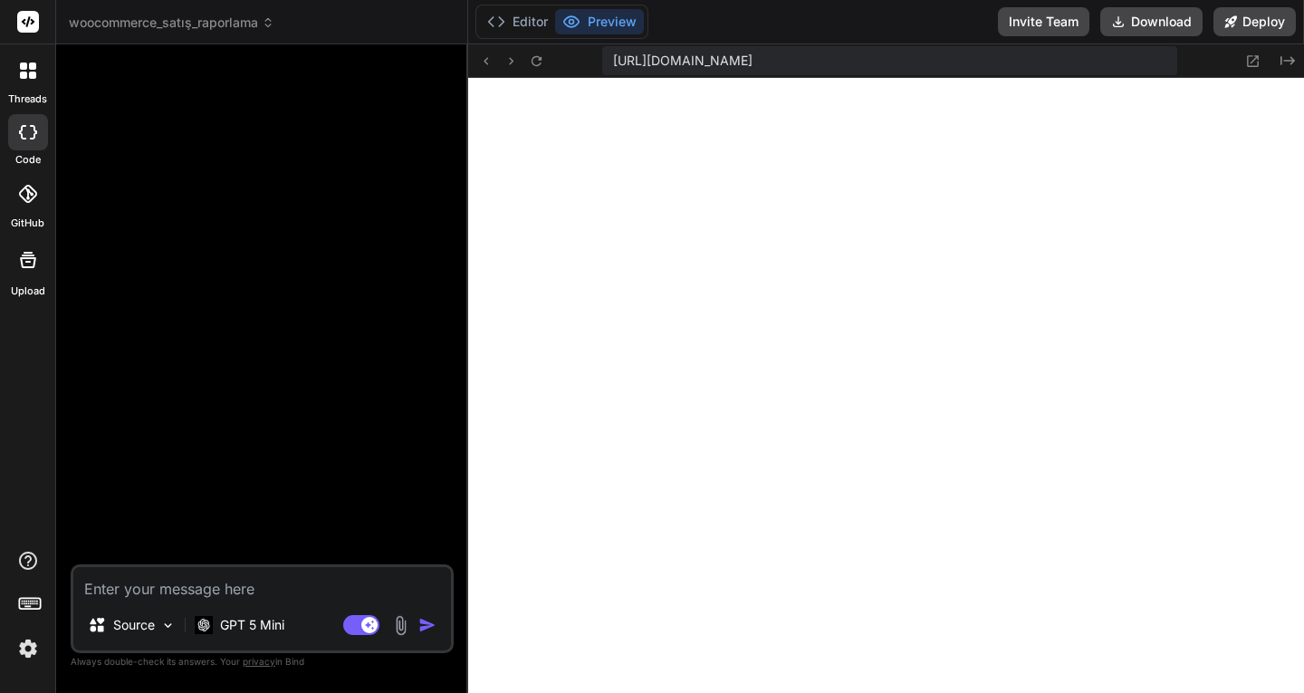
click at [29, 73] on icon at bounding box center [32, 75] width 7 height 7
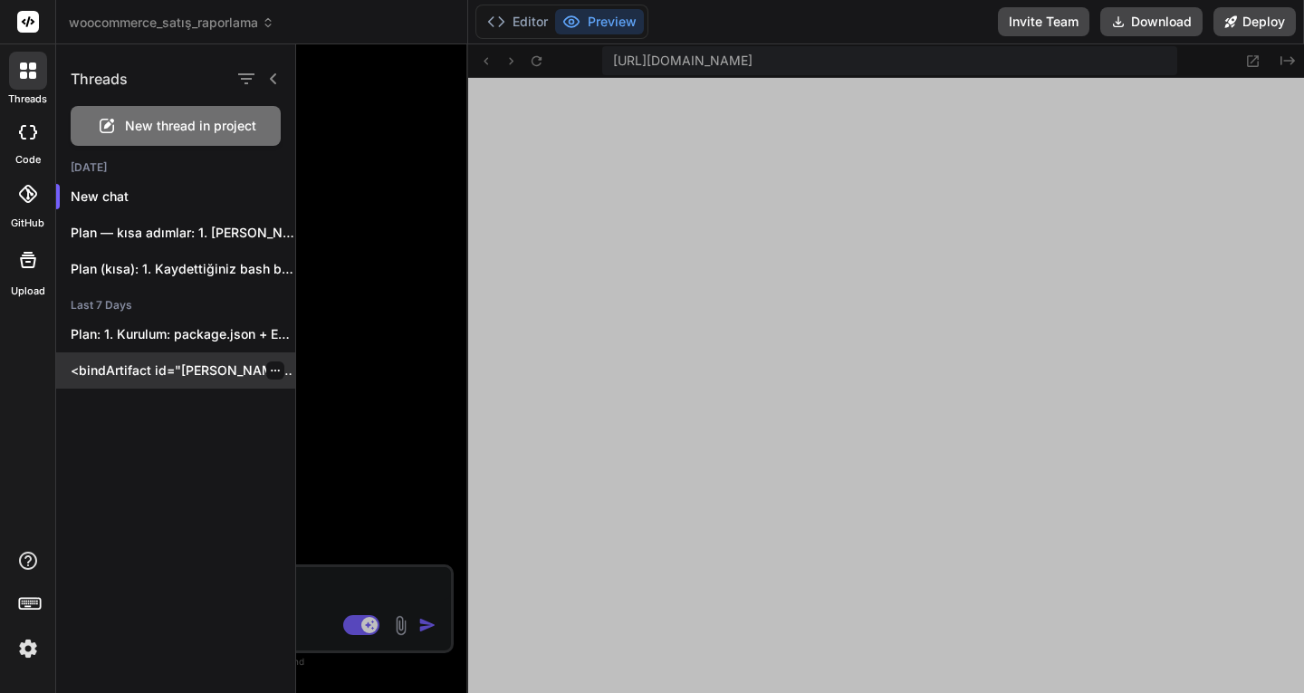
click at [270, 369] on icon "button" at bounding box center [275, 370] width 11 height 11
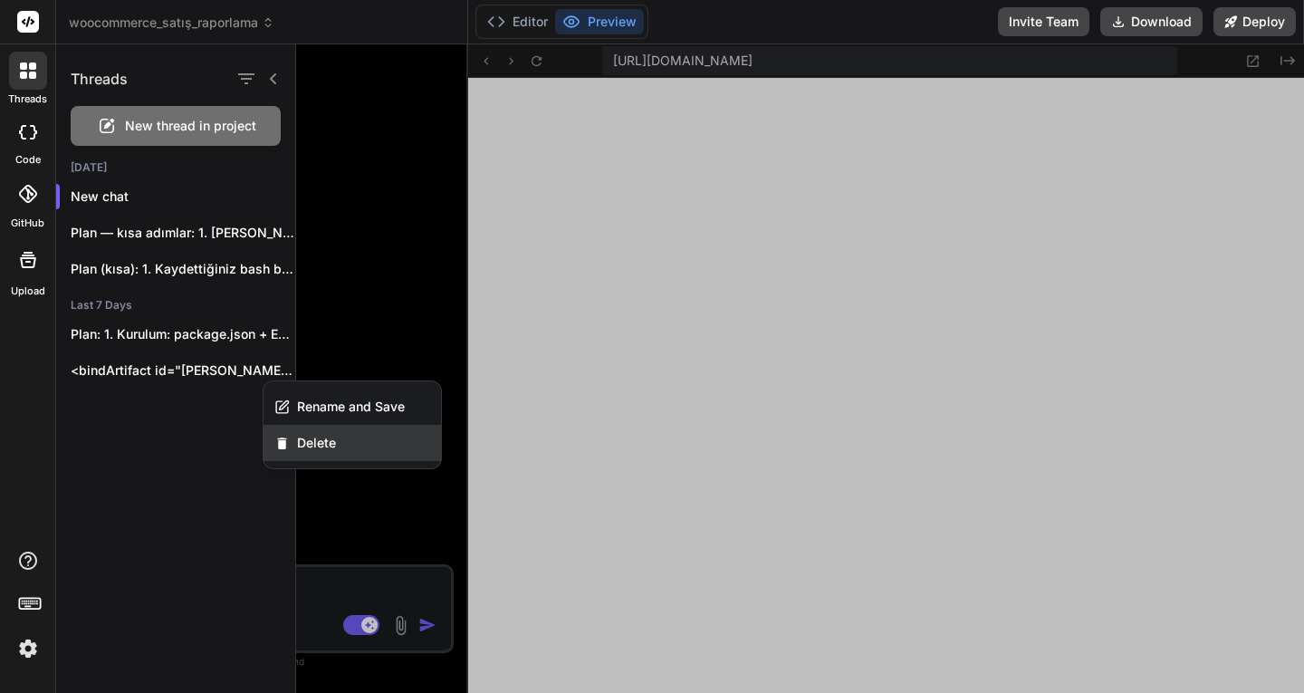
click at [303, 443] on span "Delete" at bounding box center [316, 443] width 39 height 18
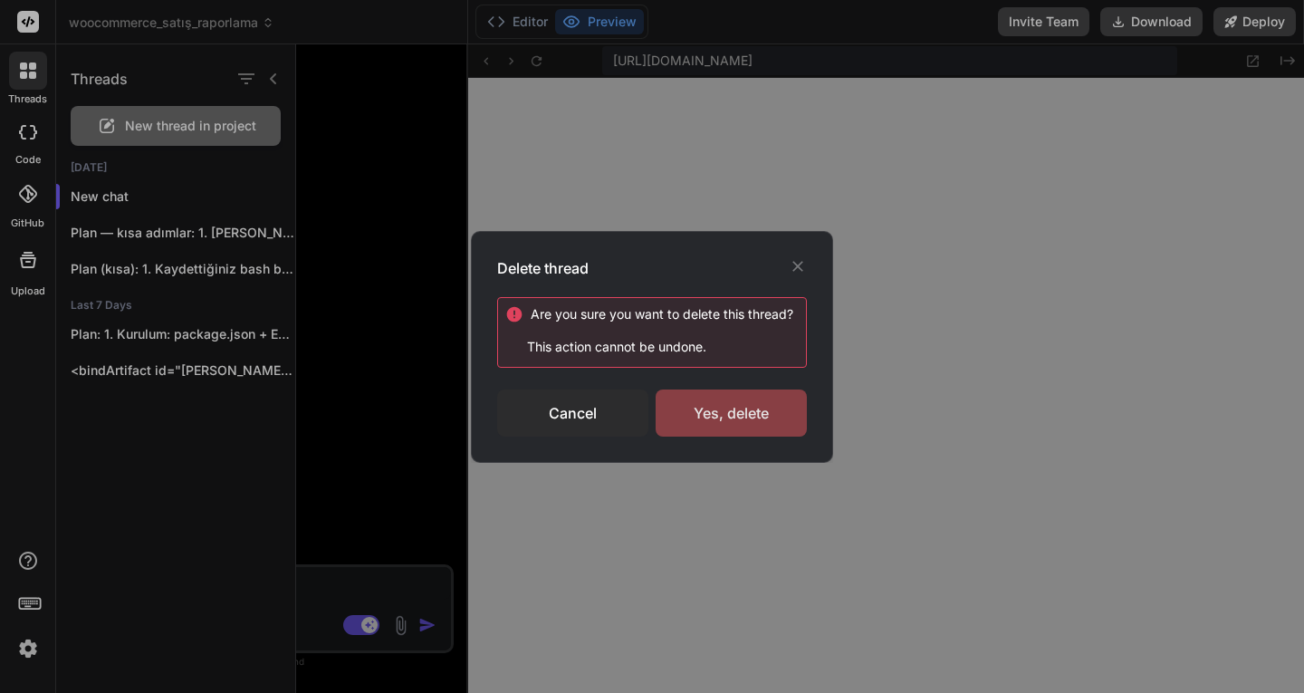
click at [752, 418] on div "Yes, delete" at bounding box center [731, 412] width 151 height 47
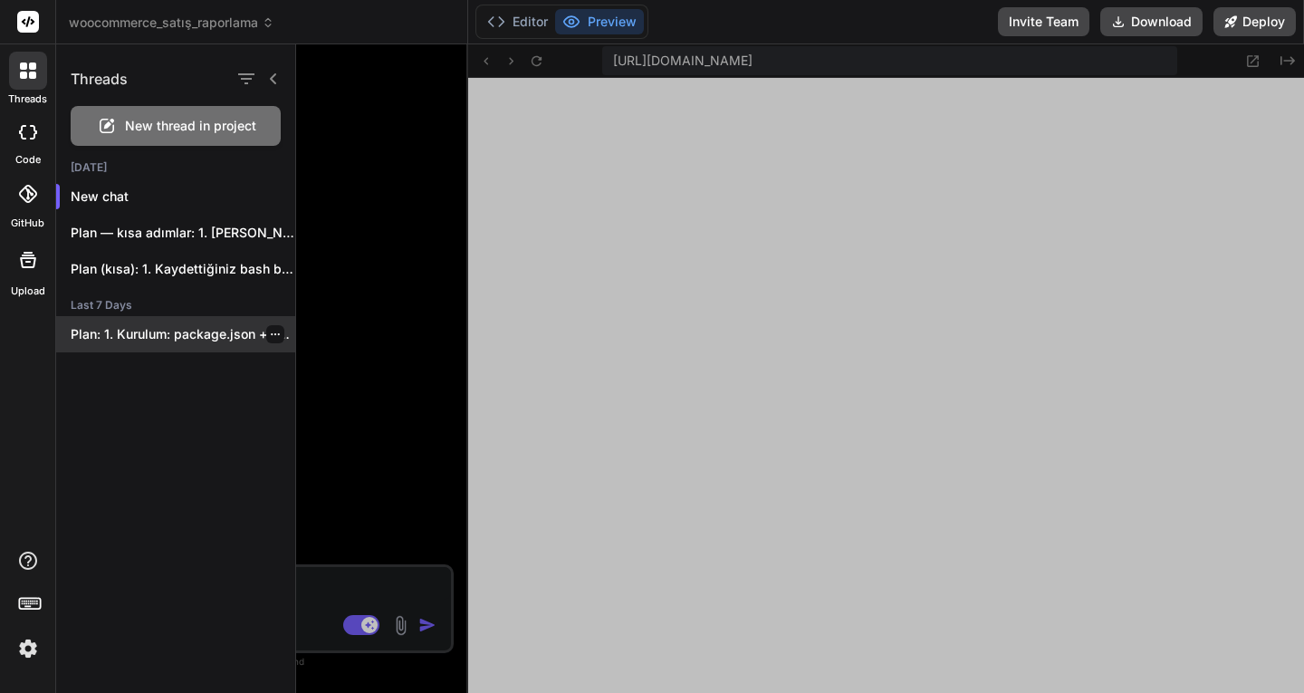
click at [270, 337] on icon "button" at bounding box center [275, 334] width 11 height 11
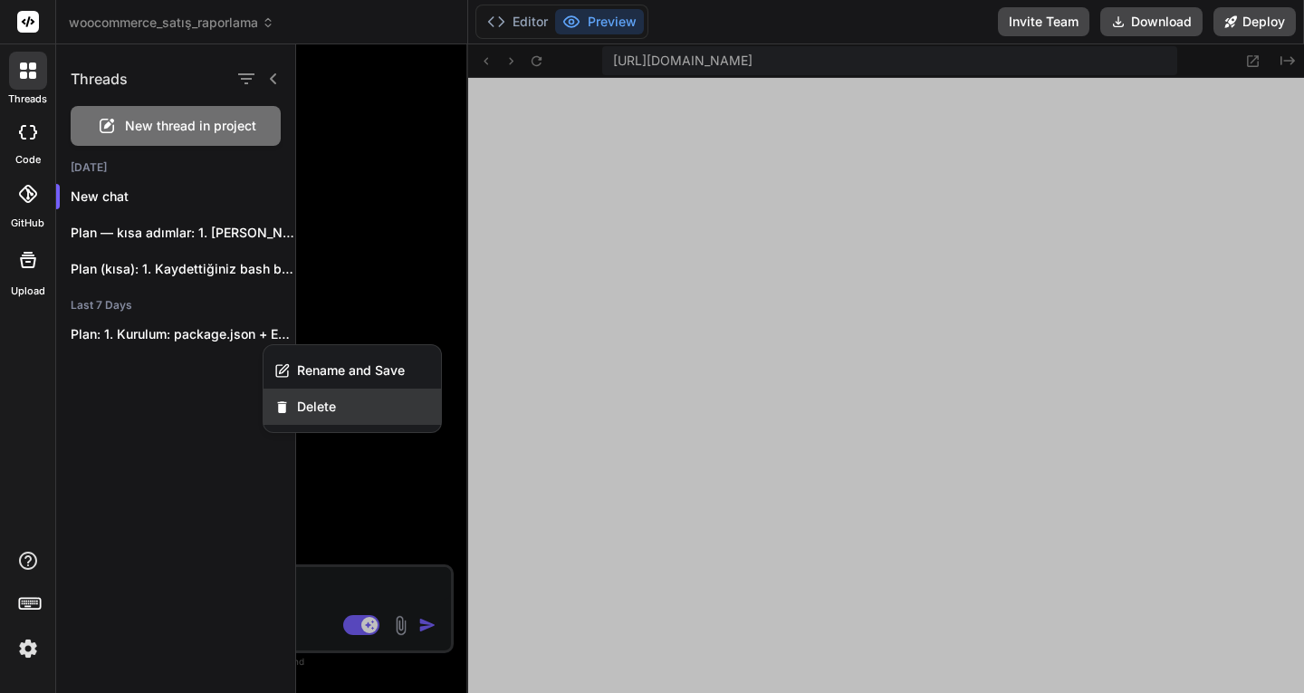
click at [314, 401] on span "Delete" at bounding box center [316, 407] width 39 height 18
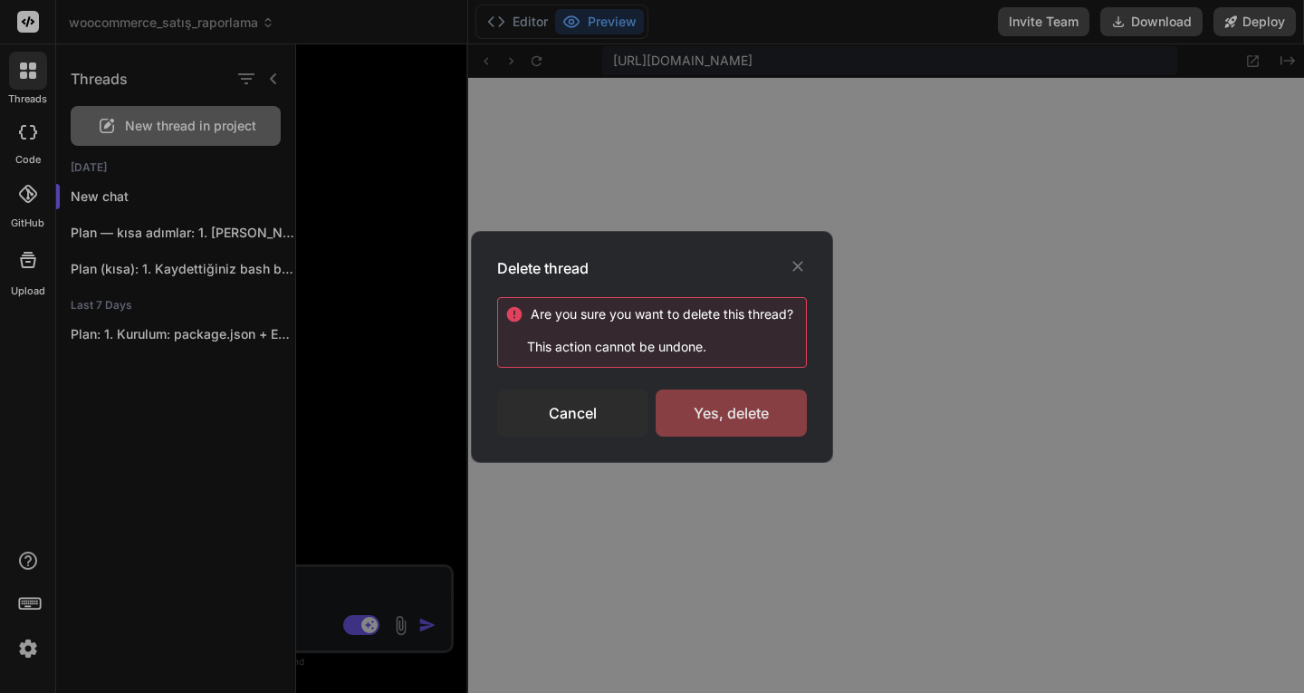
click at [732, 418] on div "Yes, delete" at bounding box center [731, 412] width 151 height 47
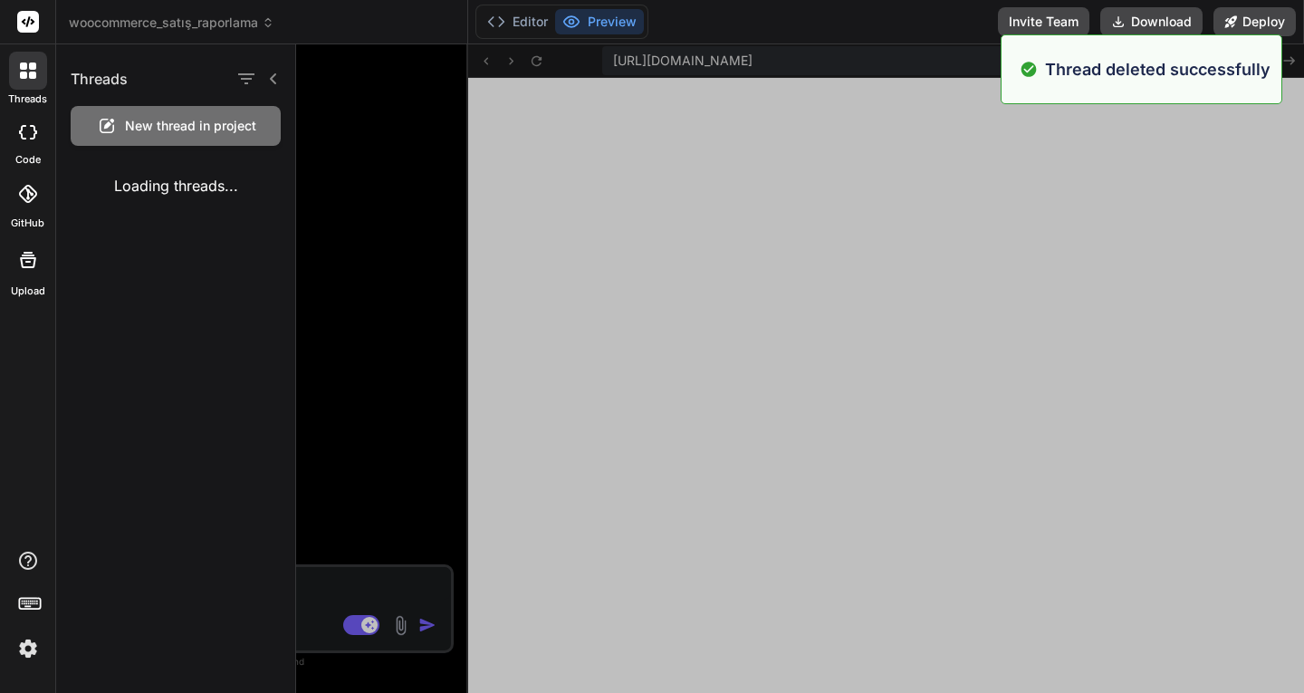
type textarea "x"
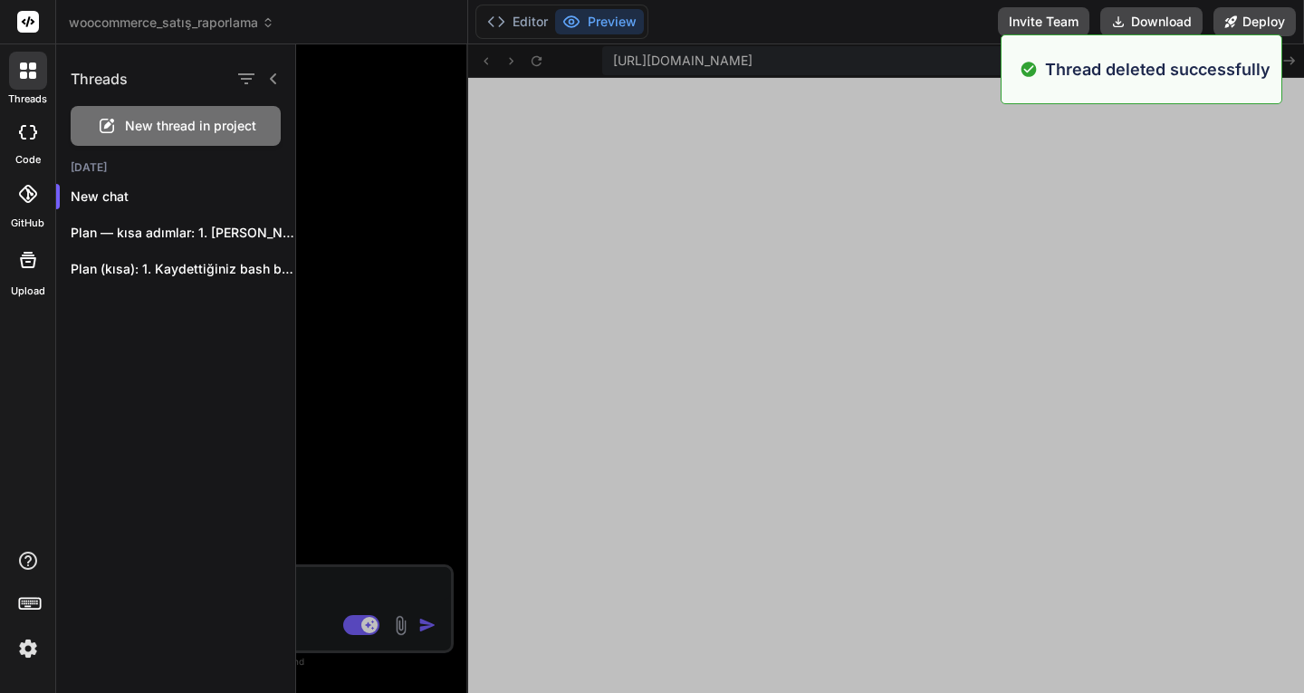
click at [137, 29] on span "woocommerce_satış_raporlama" at bounding box center [172, 23] width 206 height 18
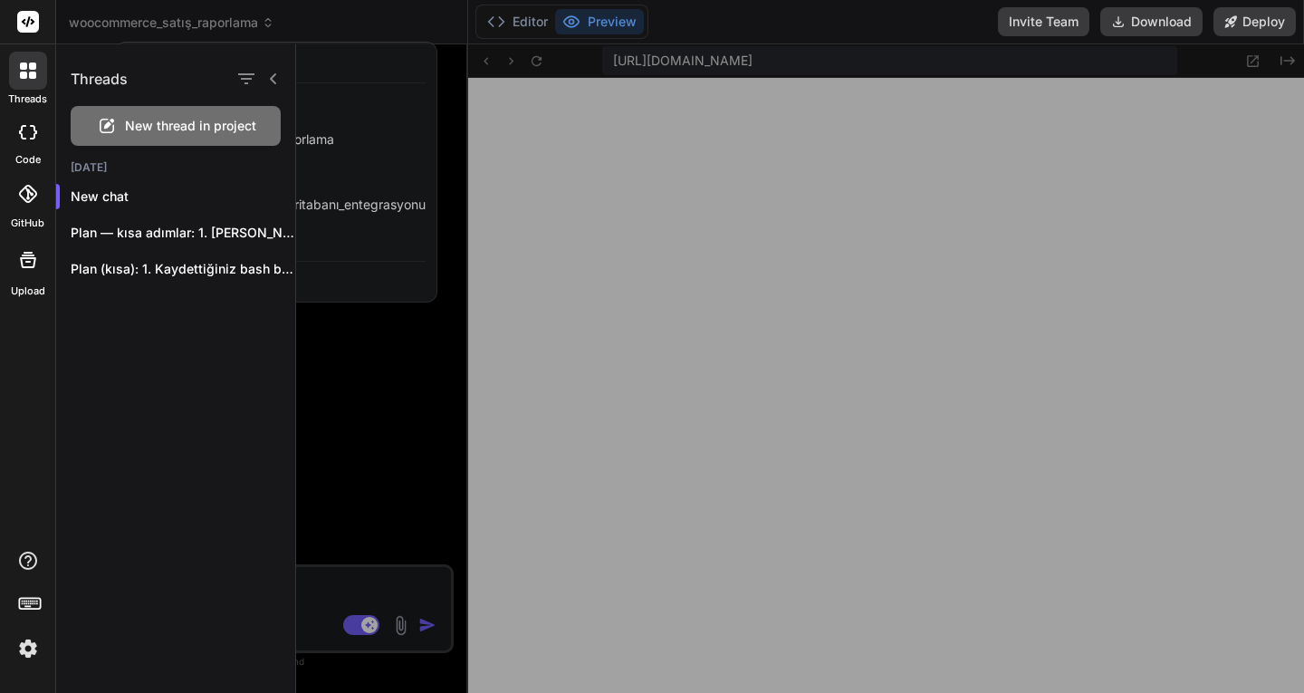
click at [137, 29] on div at bounding box center [652, 346] width 1304 height 693
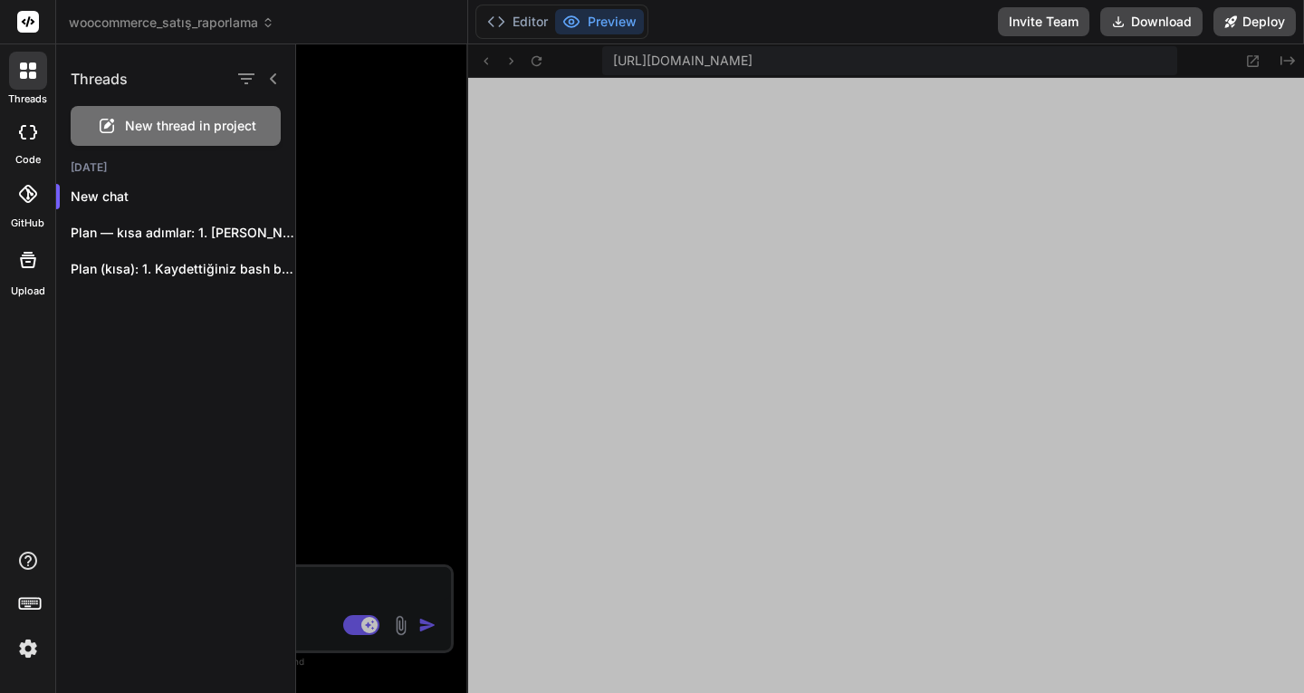
click at [355, 338] on div at bounding box center [800, 368] width 1008 height 649
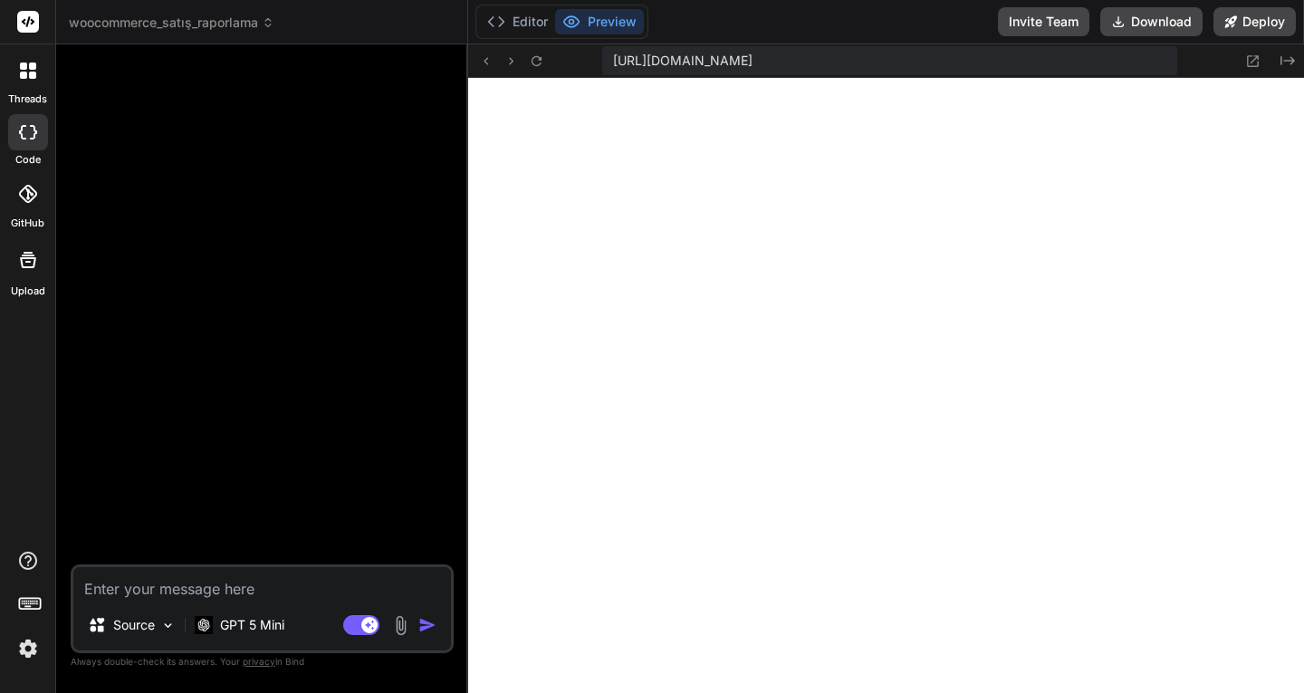
click at [168, 15] on span "woocommerce_satış_raporlama" at bounding box center [172, 23] width 206 height 18
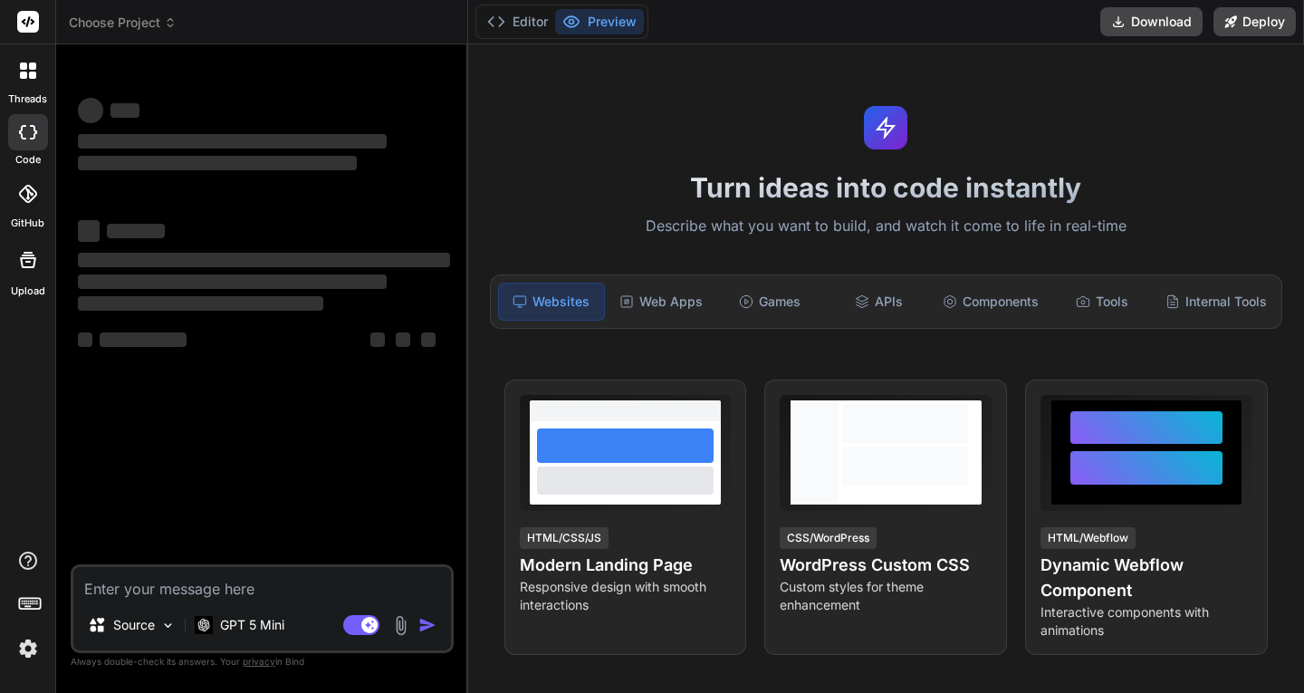
click at [118, 16] on span "Choose Project" at bounding box center [123, 23] width 108 height 18
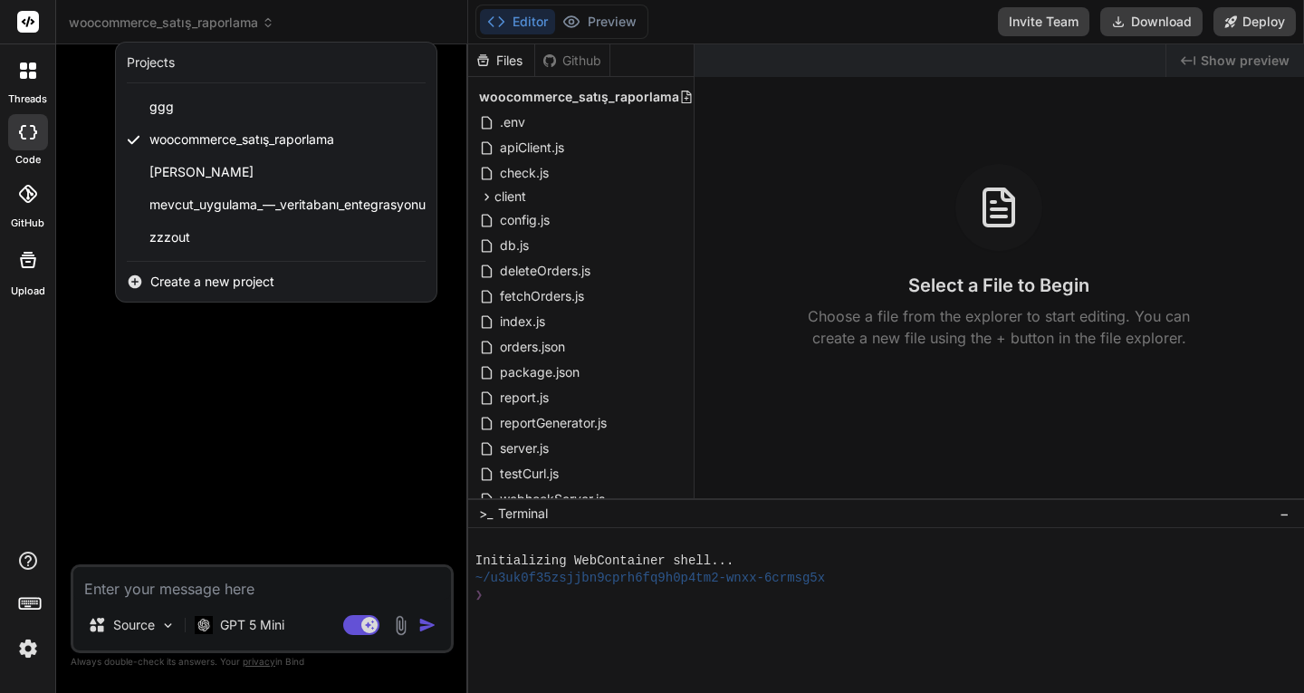
click at [30, 72] on icon at bounding box center [32, 75] width 7 height 7
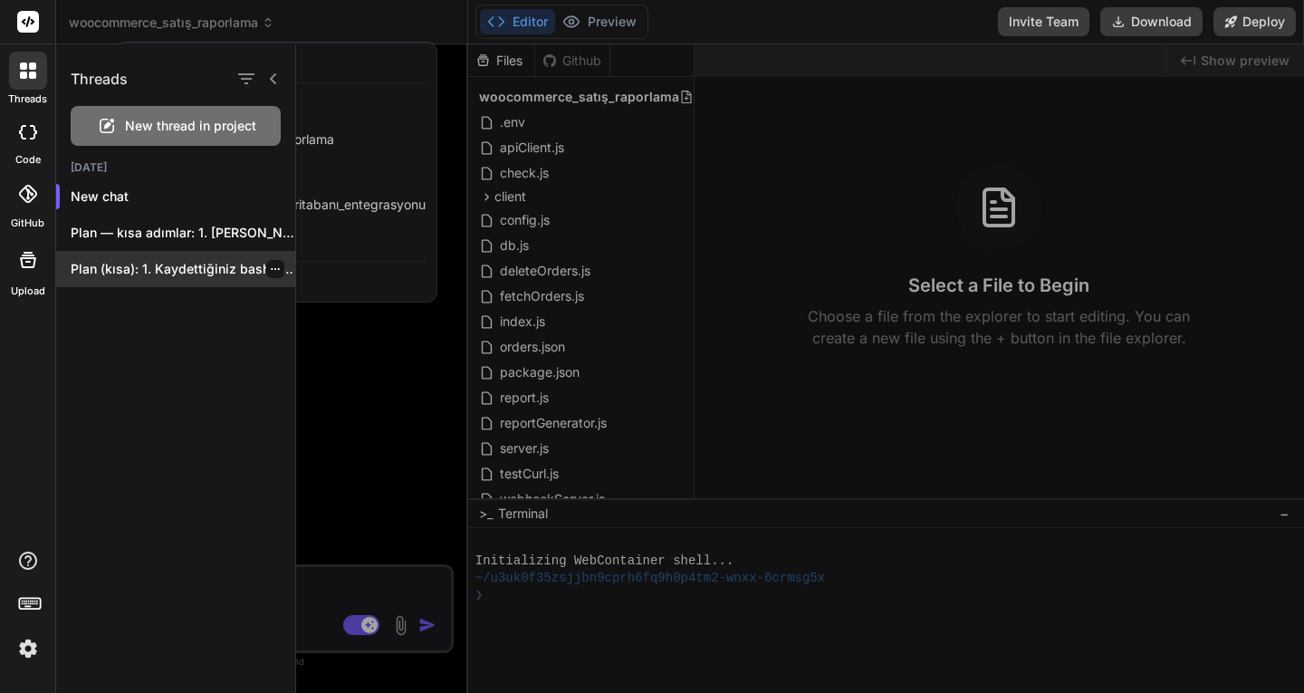
click at [217, 269] on p "Plan (kısa): 1. Kaydettiğiniz bash betiğini proje..." at bounding box center [183, 269] width 225 height 18
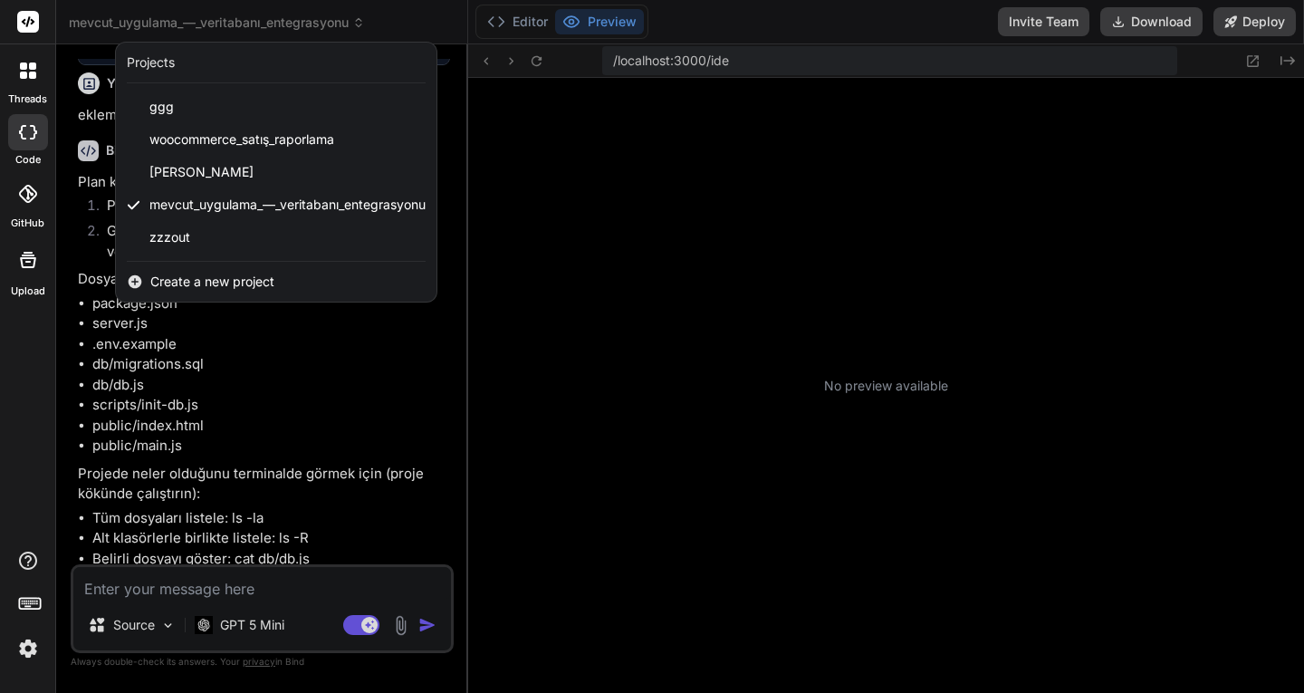
scroll to position [275, 0]
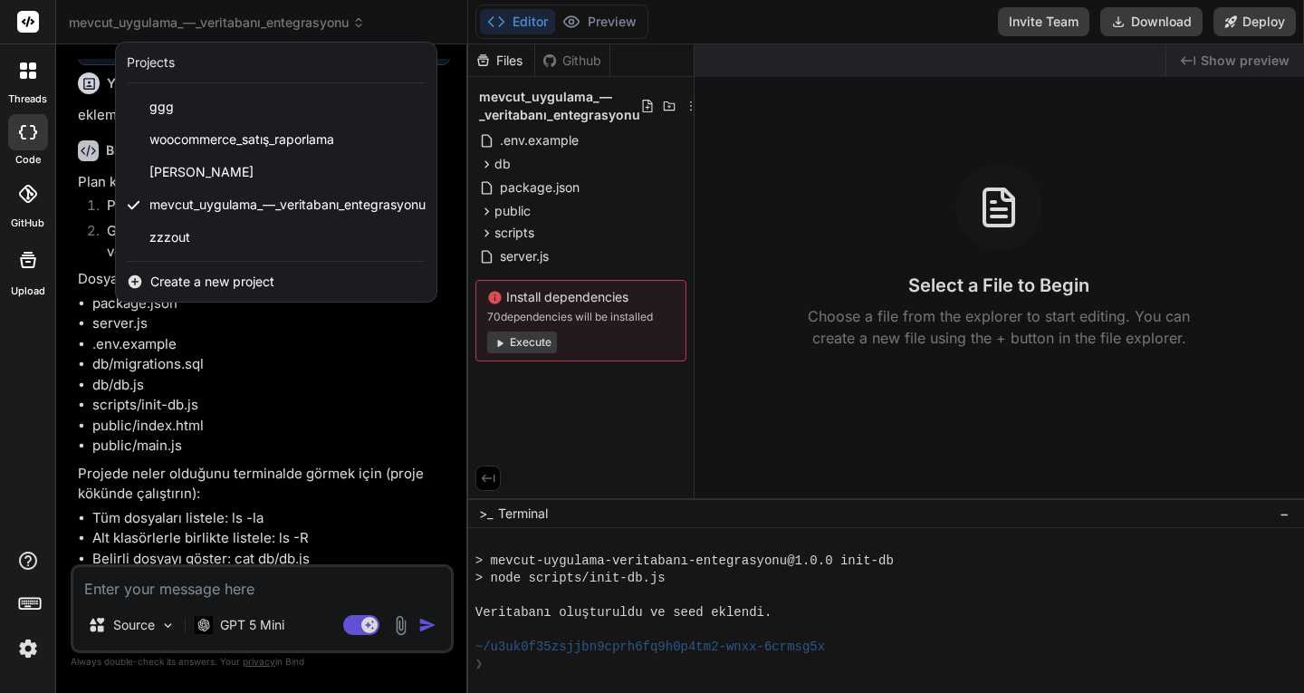
click at [648, 451] on div at bounding box center [652, 346] width 1304 height 693
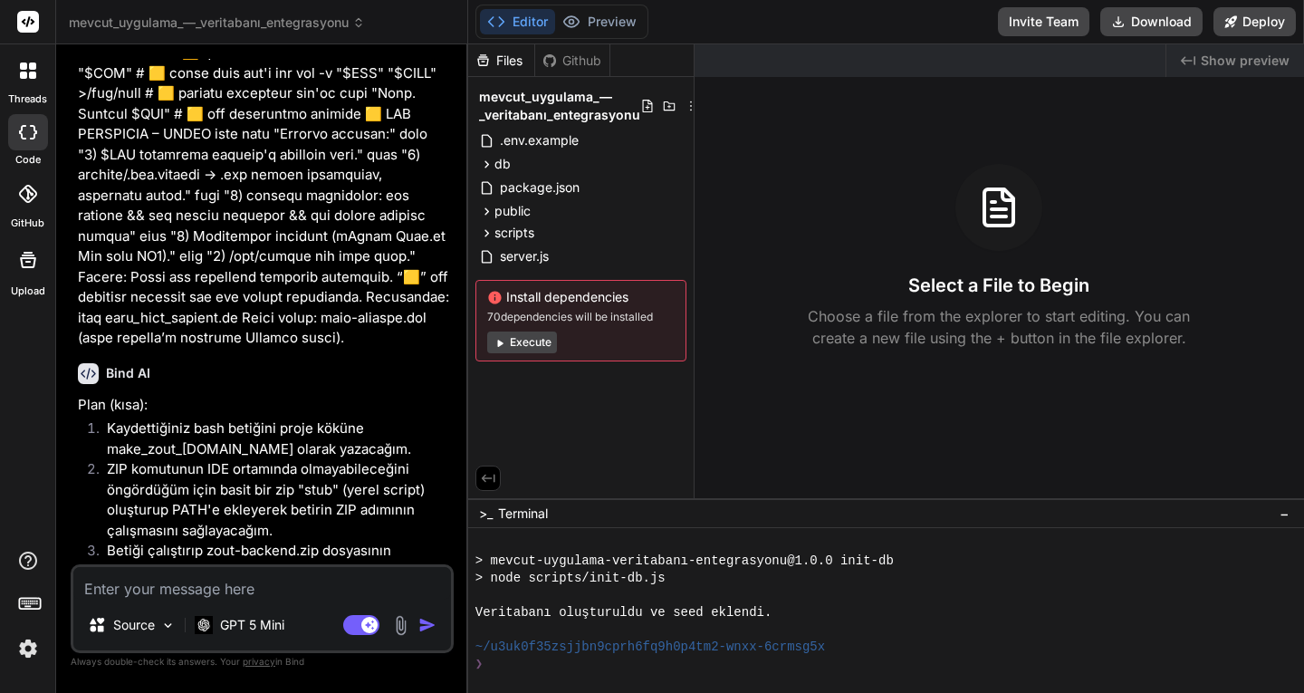
scroll to position [9178, 0]
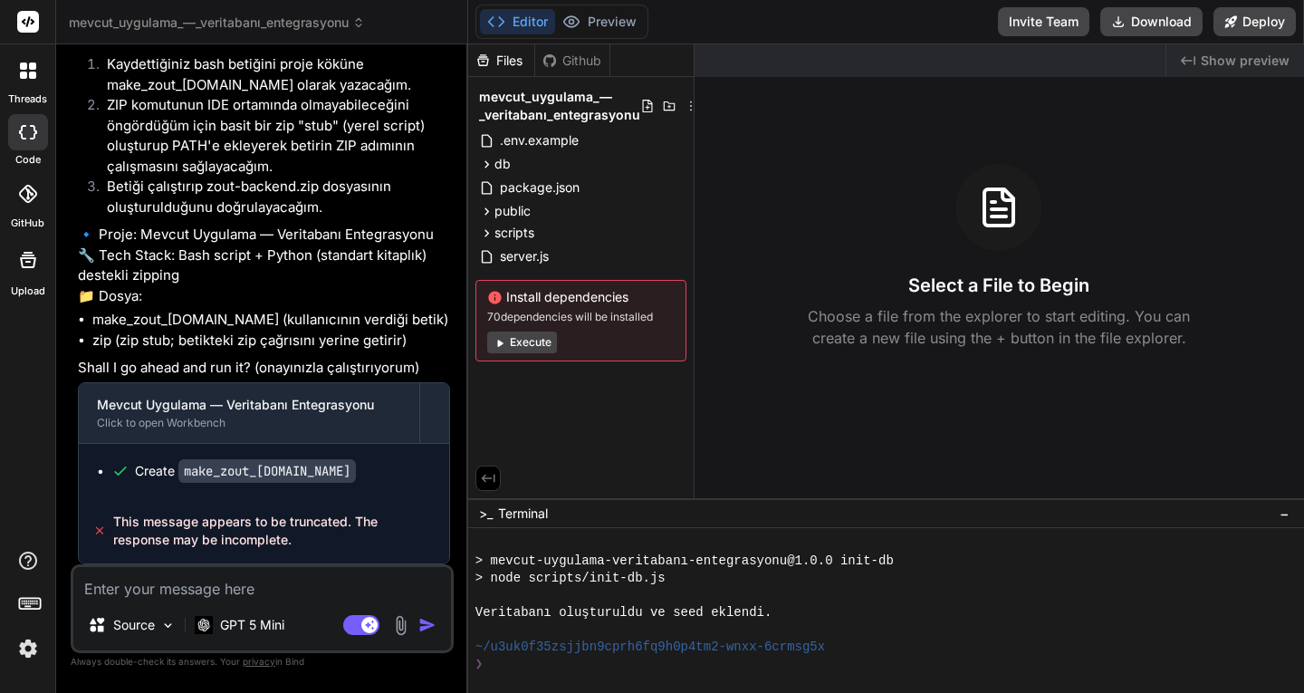
click at [361, 24] on icon at bounding box center [358, 22] width 13 height 13
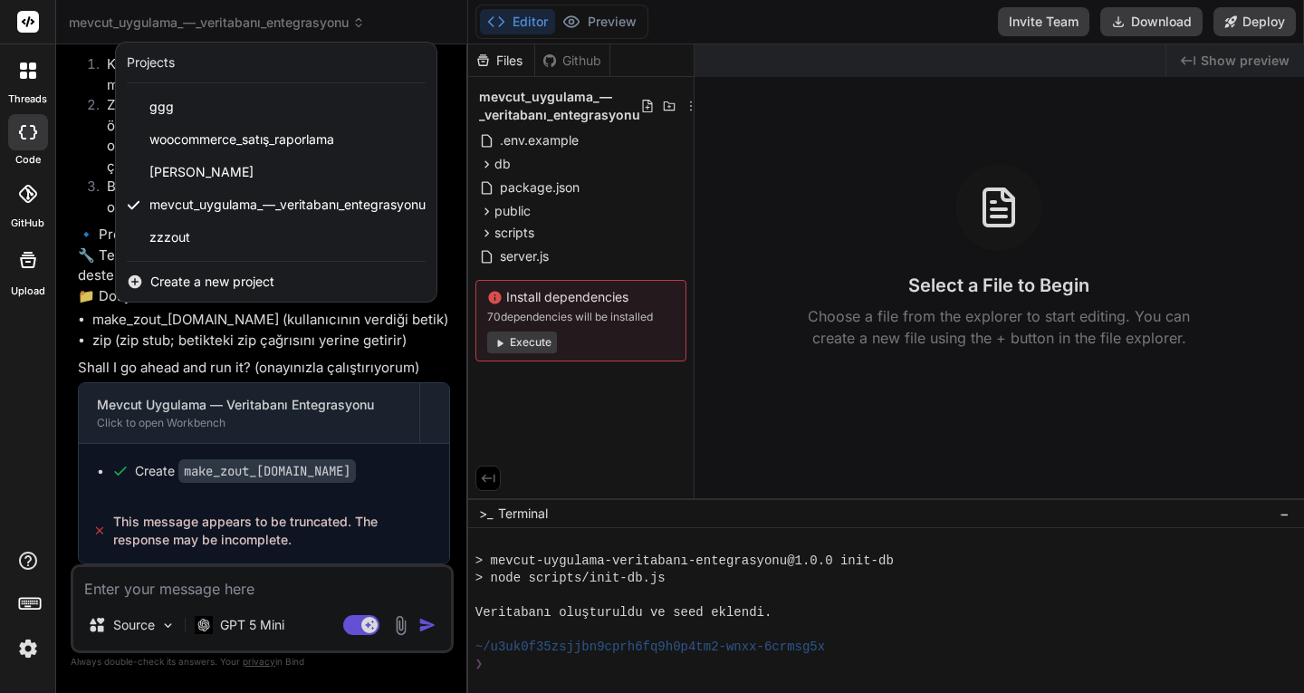
click at [169, 61] on div "Projects" at bounding box center [151, 62] width 48 height 18
click at [167, 236] on span "zzzout" at bounding box center [169, 237] width 41 height 18
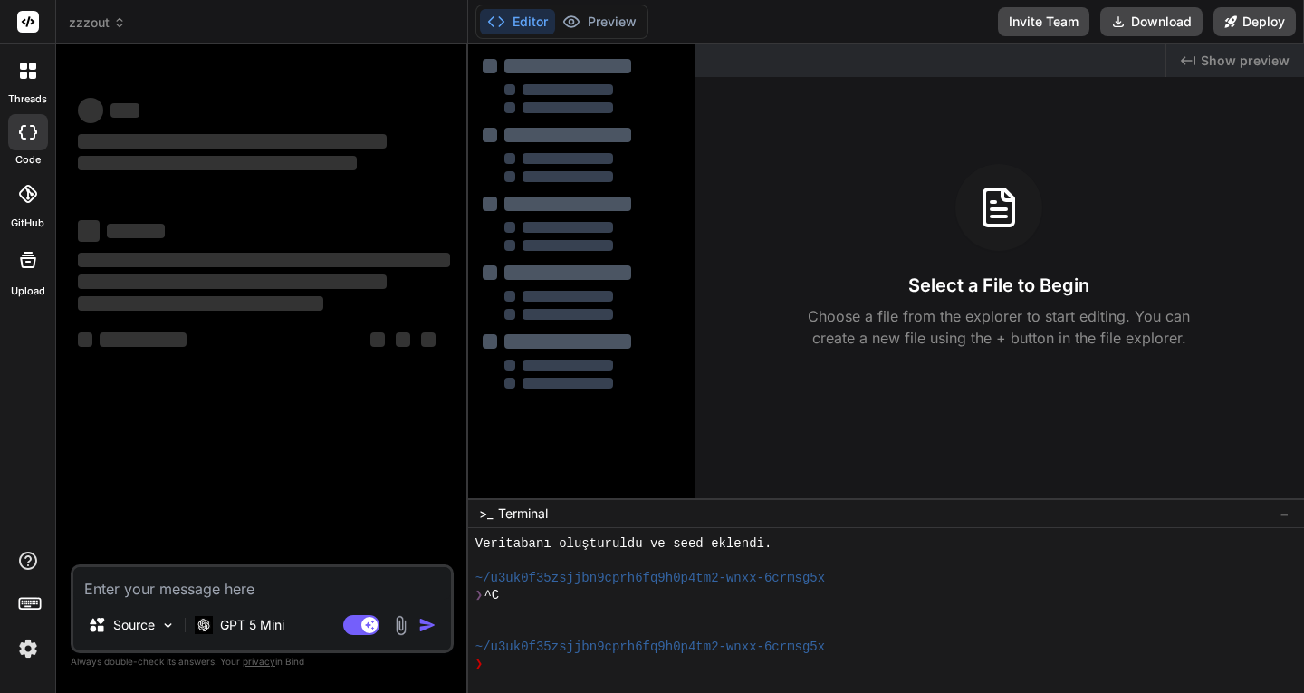
scroll to position [344, 0]
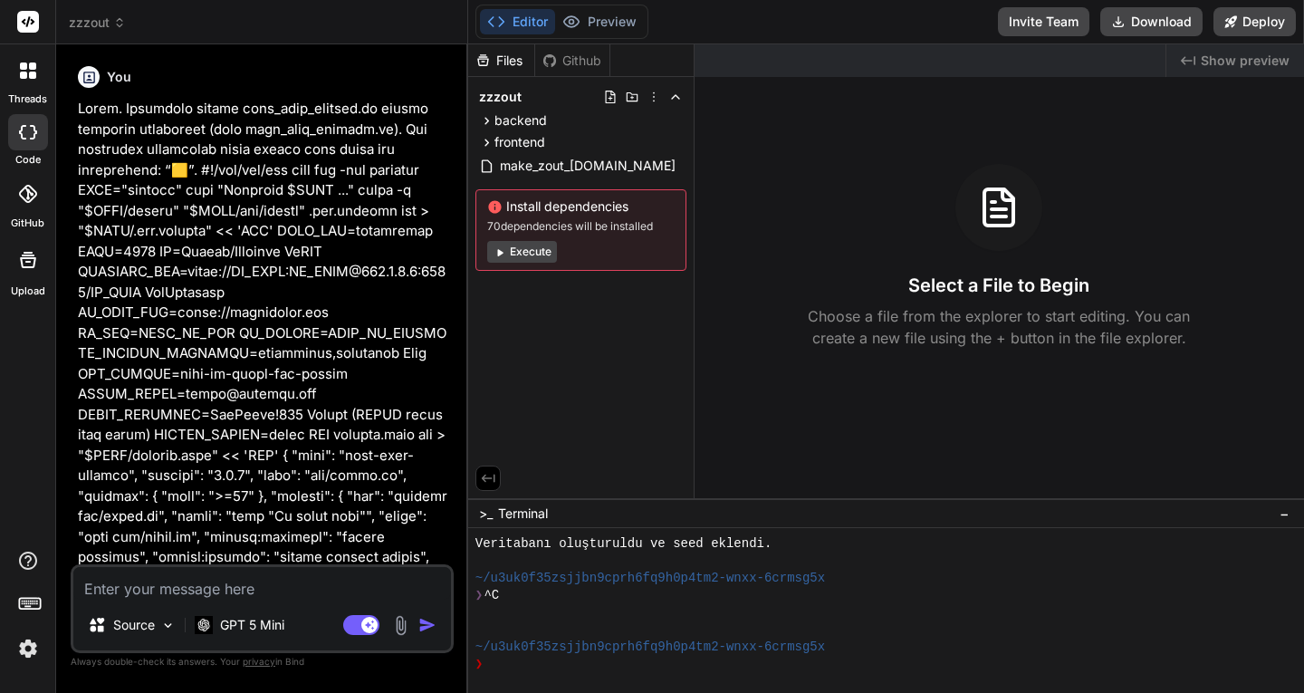
click at [24, 646] on img at bounding box center [28, 648] width 31 height 31
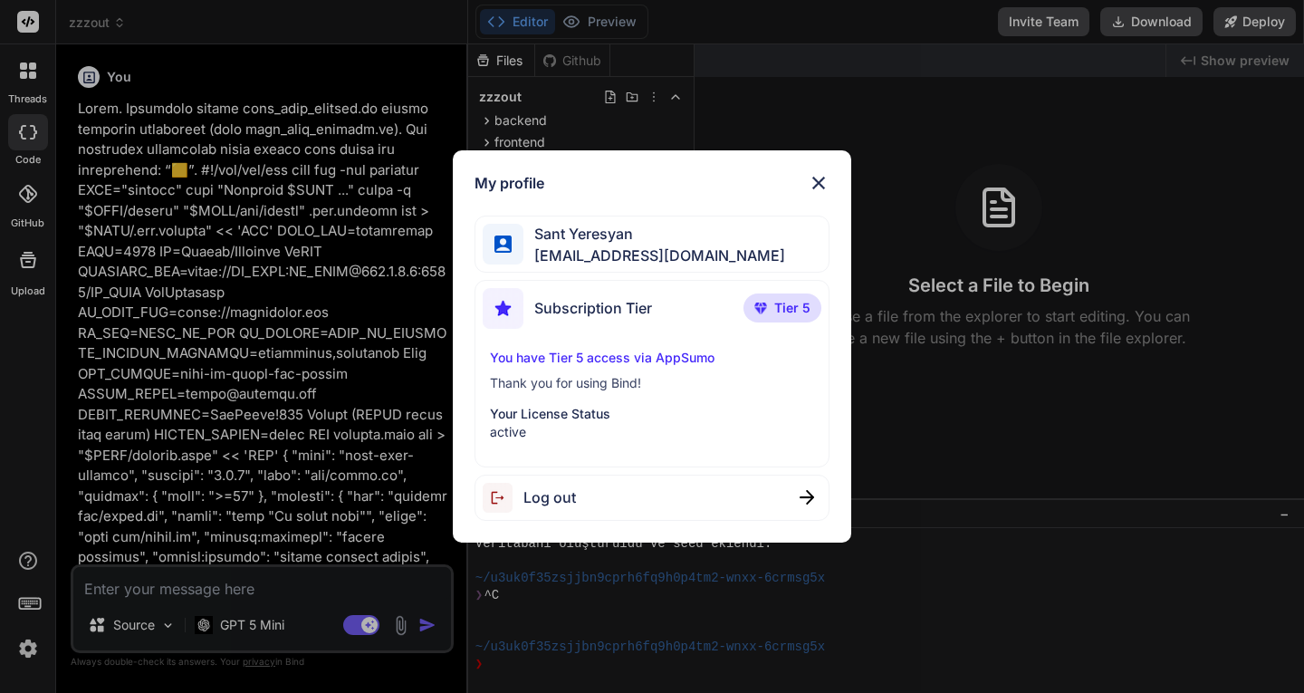
click at [30, 564] on div "My profile Sant Yeresyan [EMAIL_ADDRESS][DOMAIN_NAME] Subscription Tier Tier 5 …" at bounding box center [652, 346] width 1304 height 693
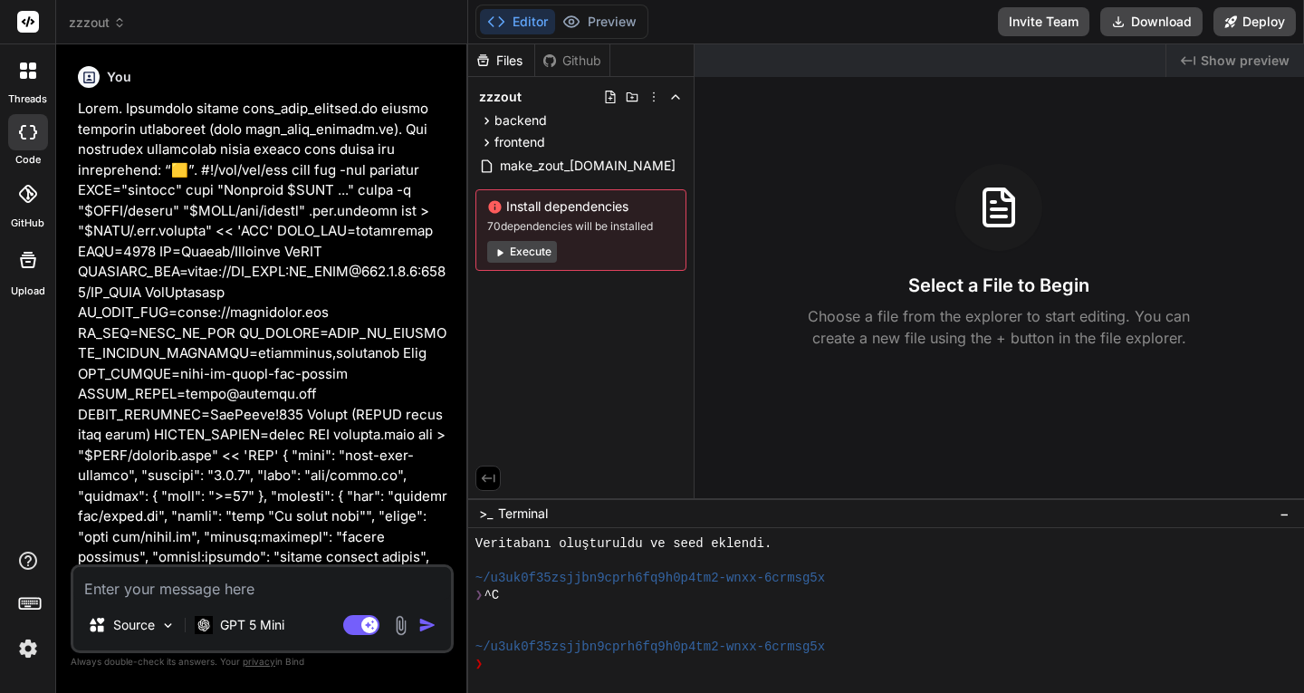
click at [26, 452] on div "threads code GitHub Upload" at bounding box center [28, 346] width 56 height 693
click at [30, 261] on icon at bounding box center [28, 260] width 16 height 16
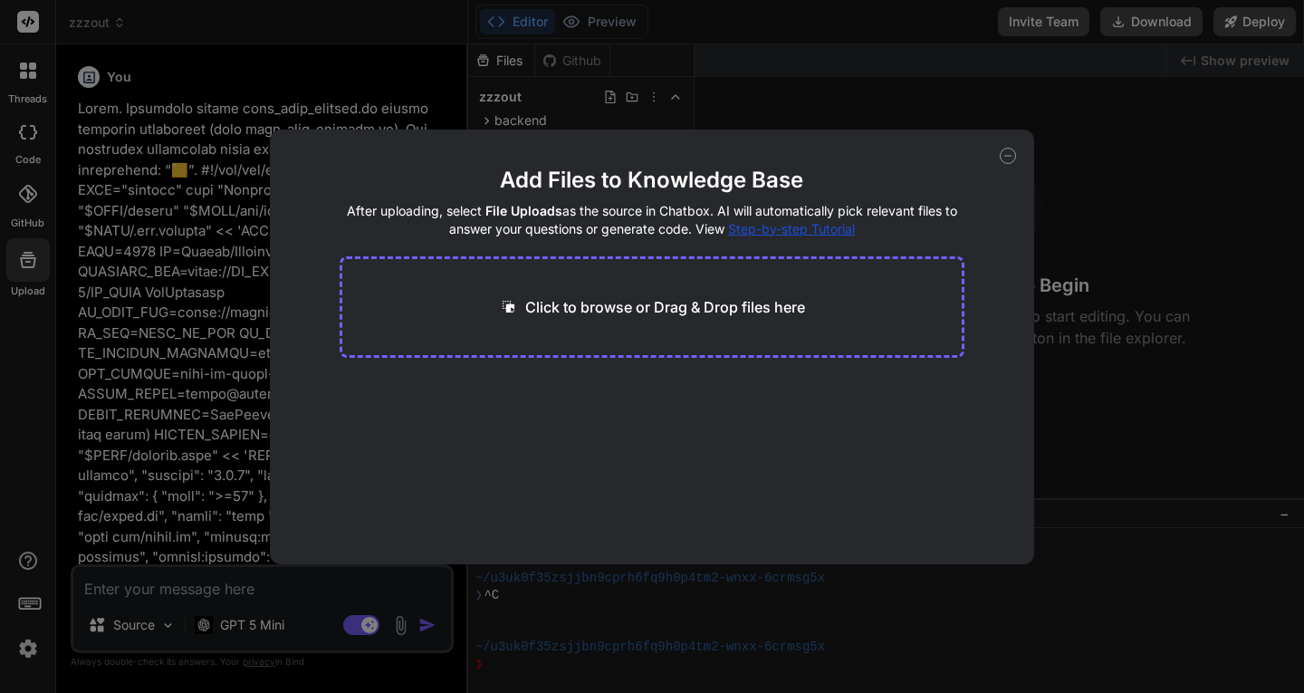
click at [685, 499] on main "Add Files to Knowledge Base After uploading, select File Uploads as the source …" at bounding box center [653, 365] width 626 height 399
click at [1011, 156] on icon at bounding box center [1008, 156] width 6 height 0
type textarea "x"
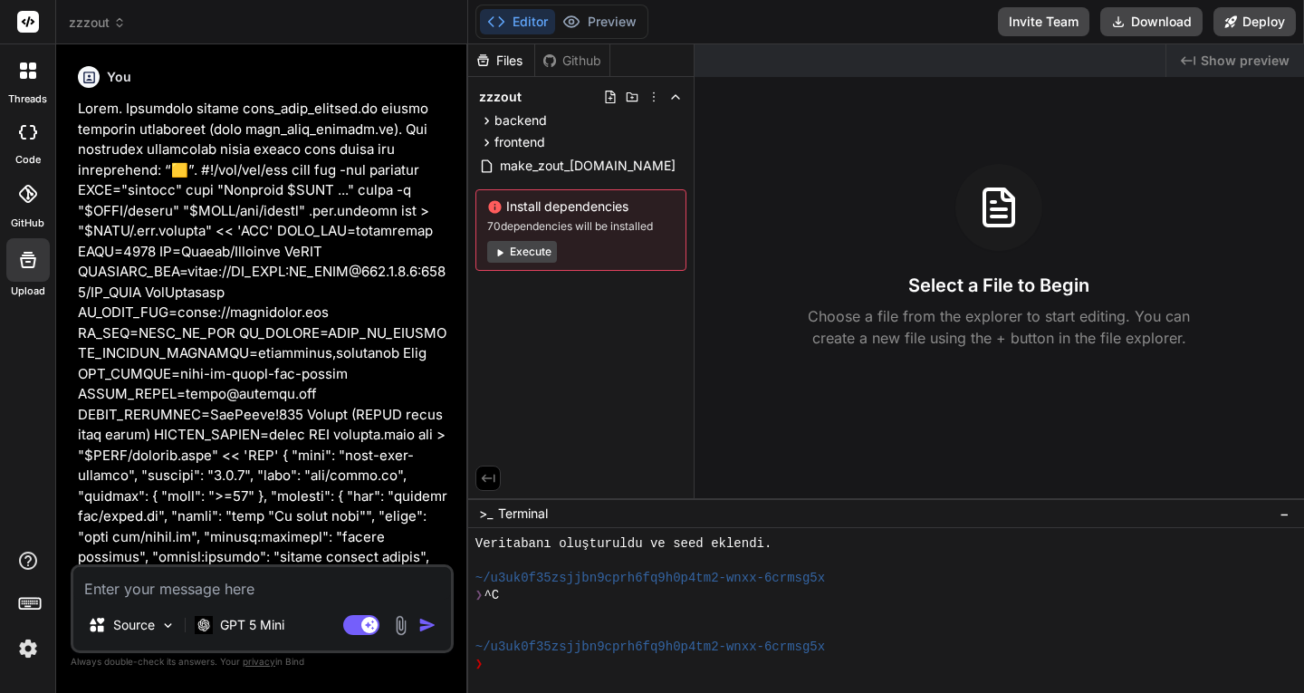
click at [24, 199] on icon at bounding box center [27, 194] width 18 height 18
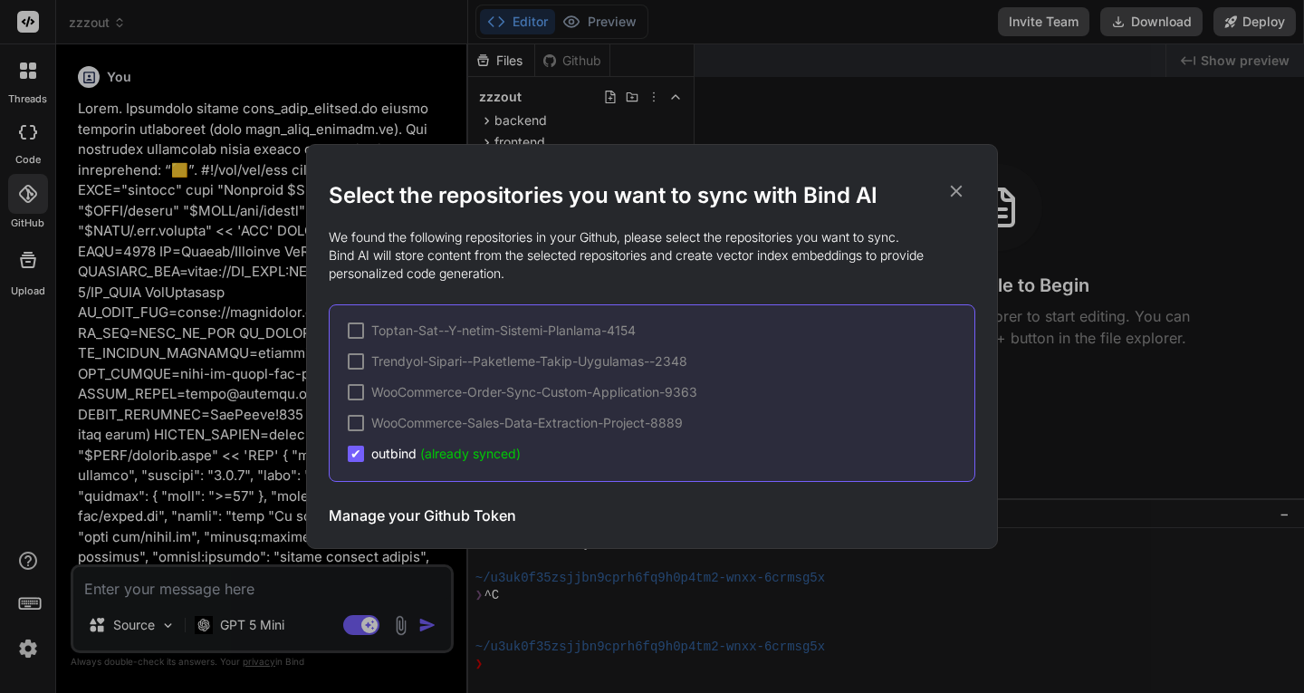
click at [961, 188] on icon at bounding box center [957, 191] width 20 height 20
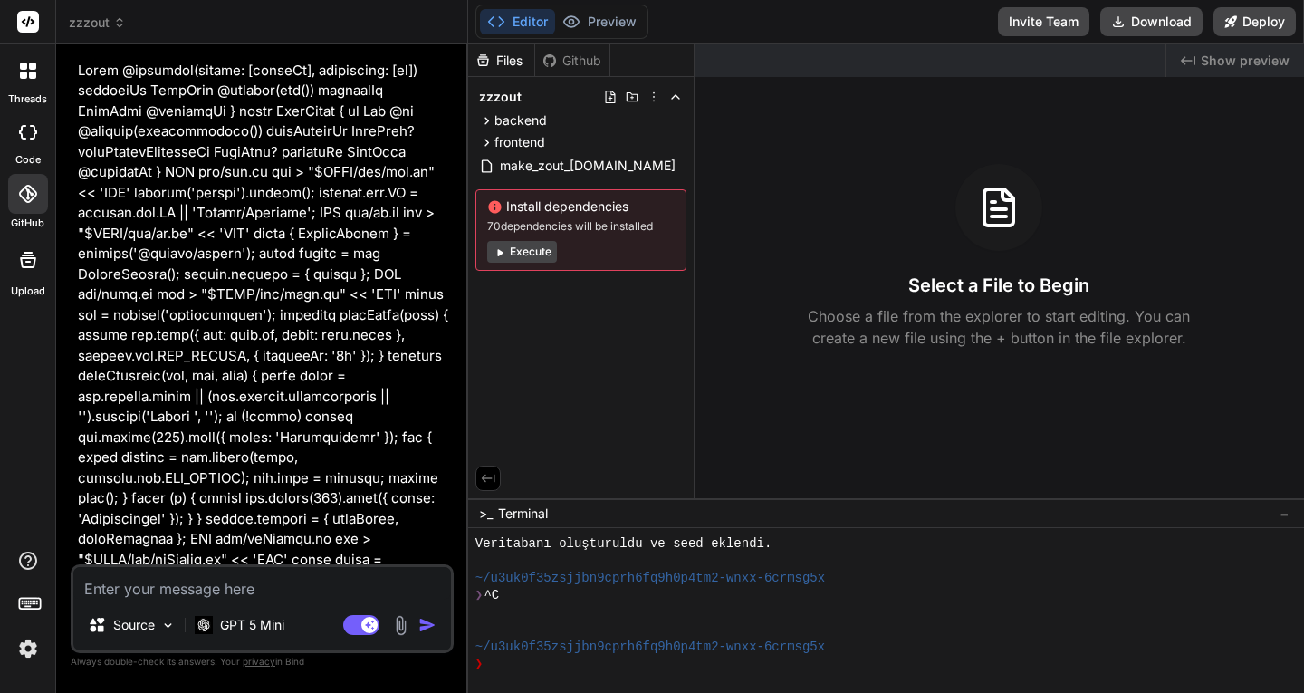
scroll to position [1359, 0]
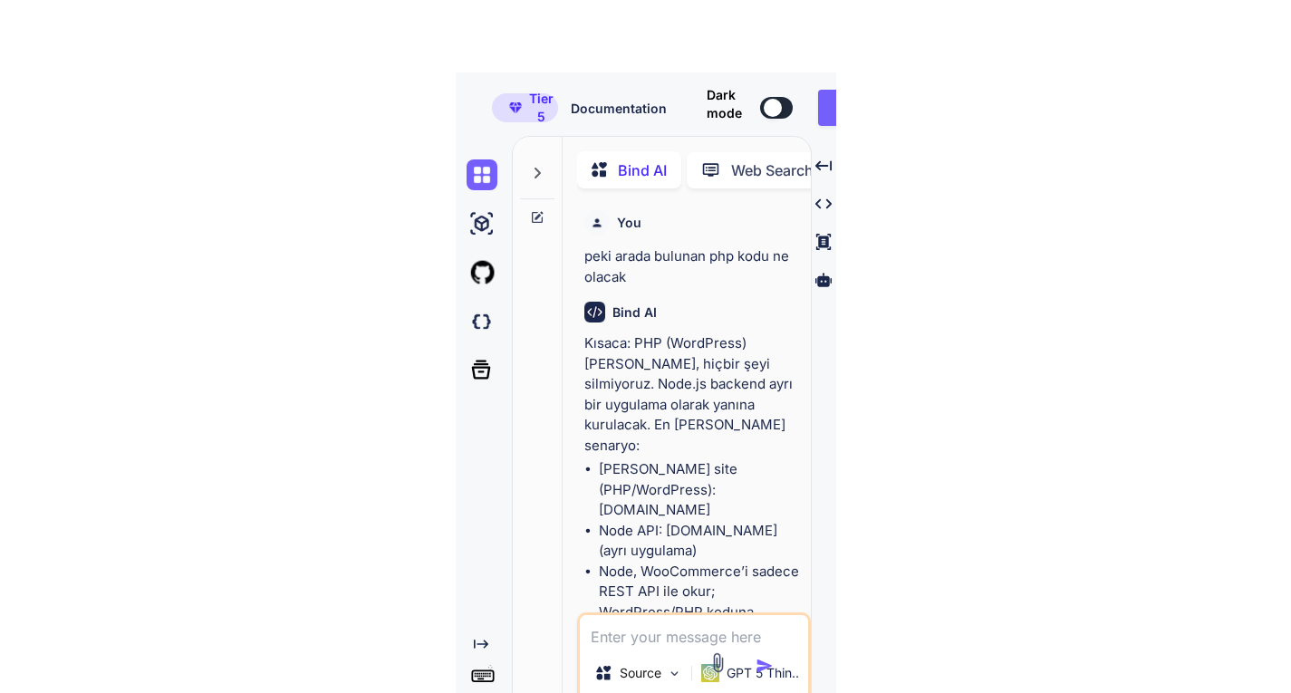
type textarea "x"
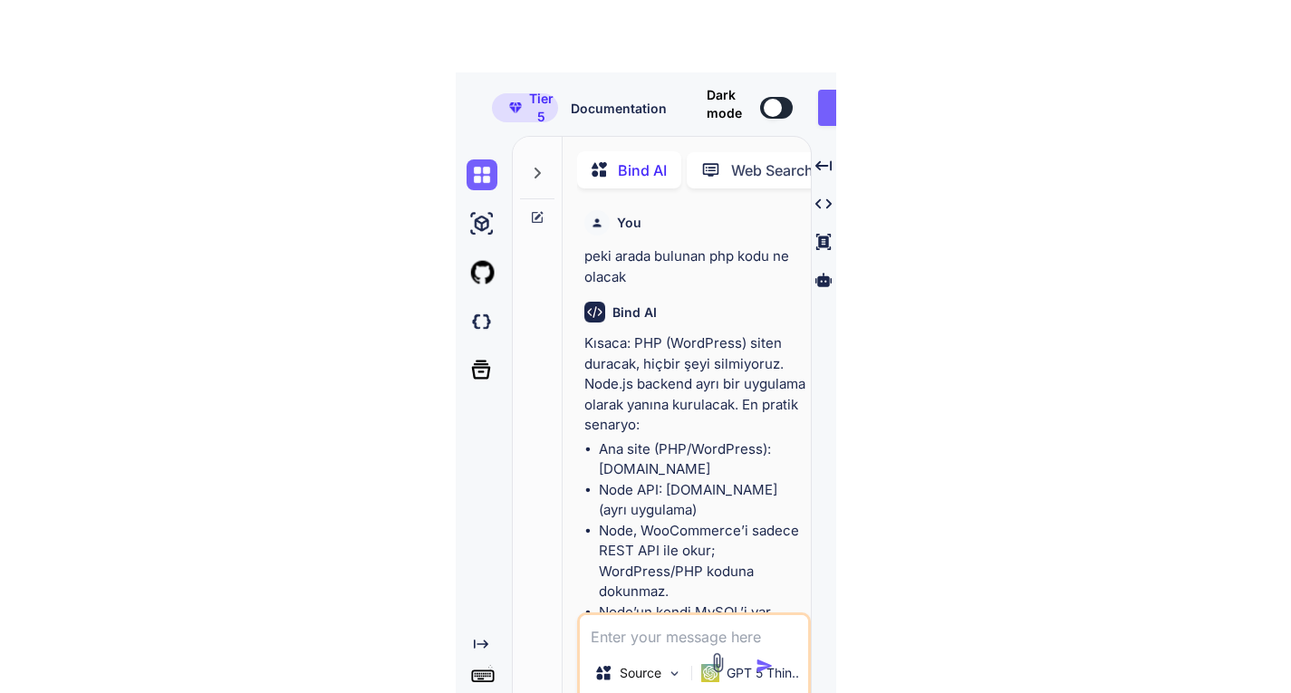
type textarea "x"
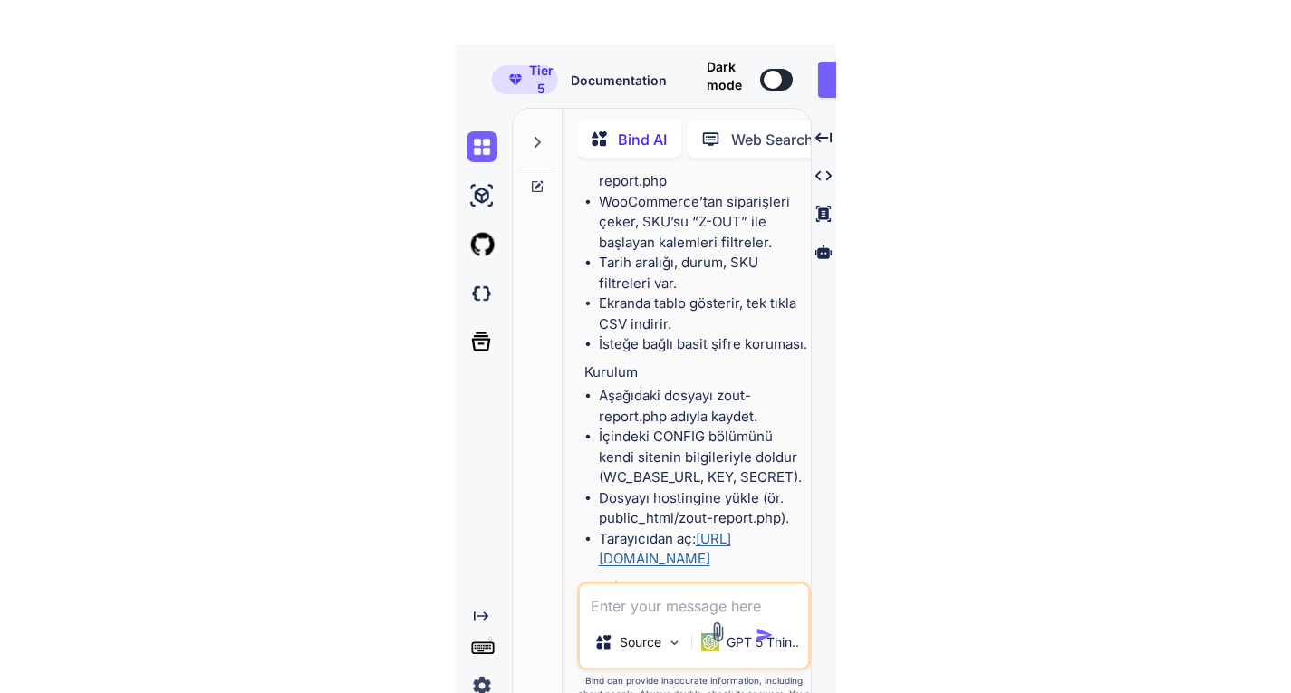
scroll to position [91, 0]
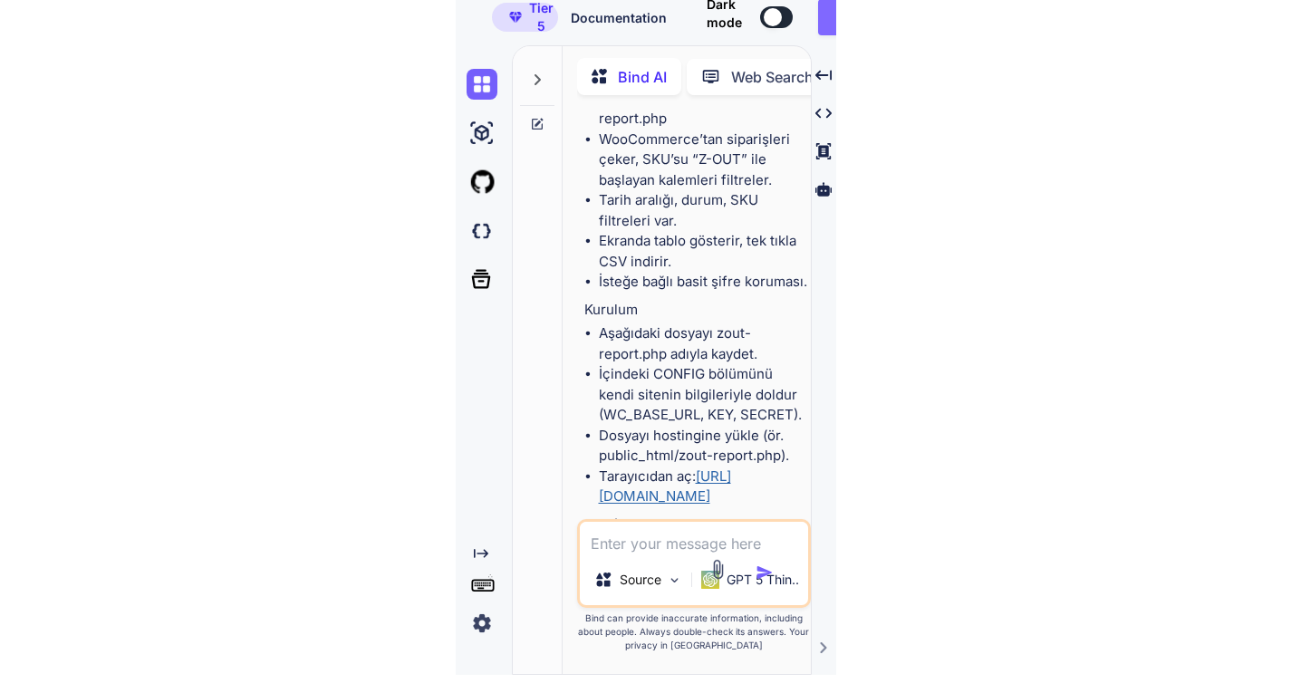
click at [828, 24] on button "Invite Team" at bounding box center [863, 17] width 91 height 36
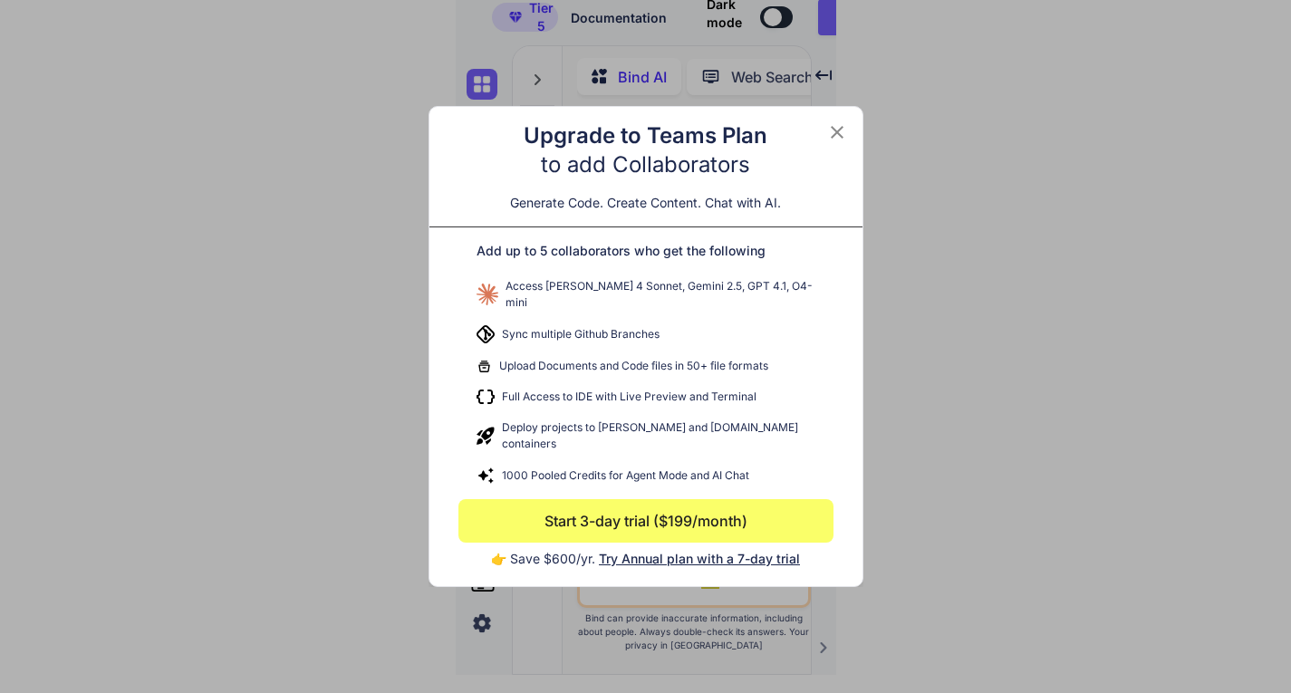
click at [836, 143] on icon at bounding box center [837, 132] width 22 height 22
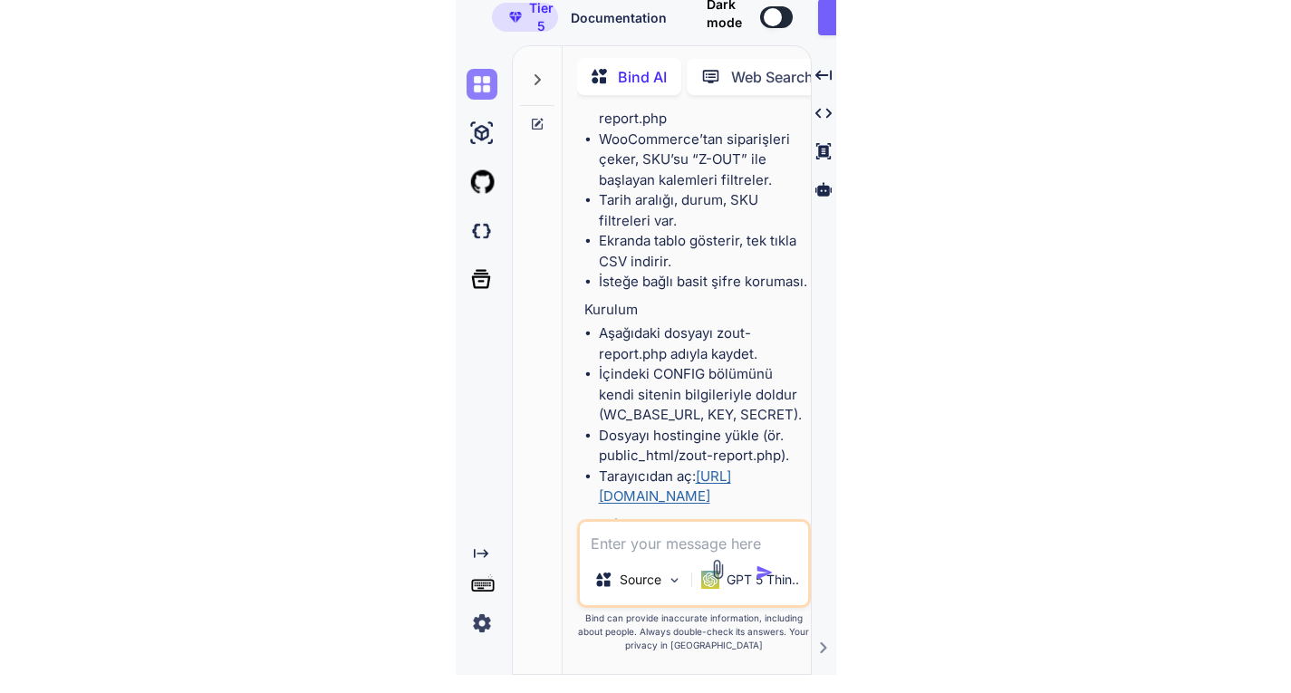
click at [486, 90] on img at bounding box center [481, 84] width 31 height 31
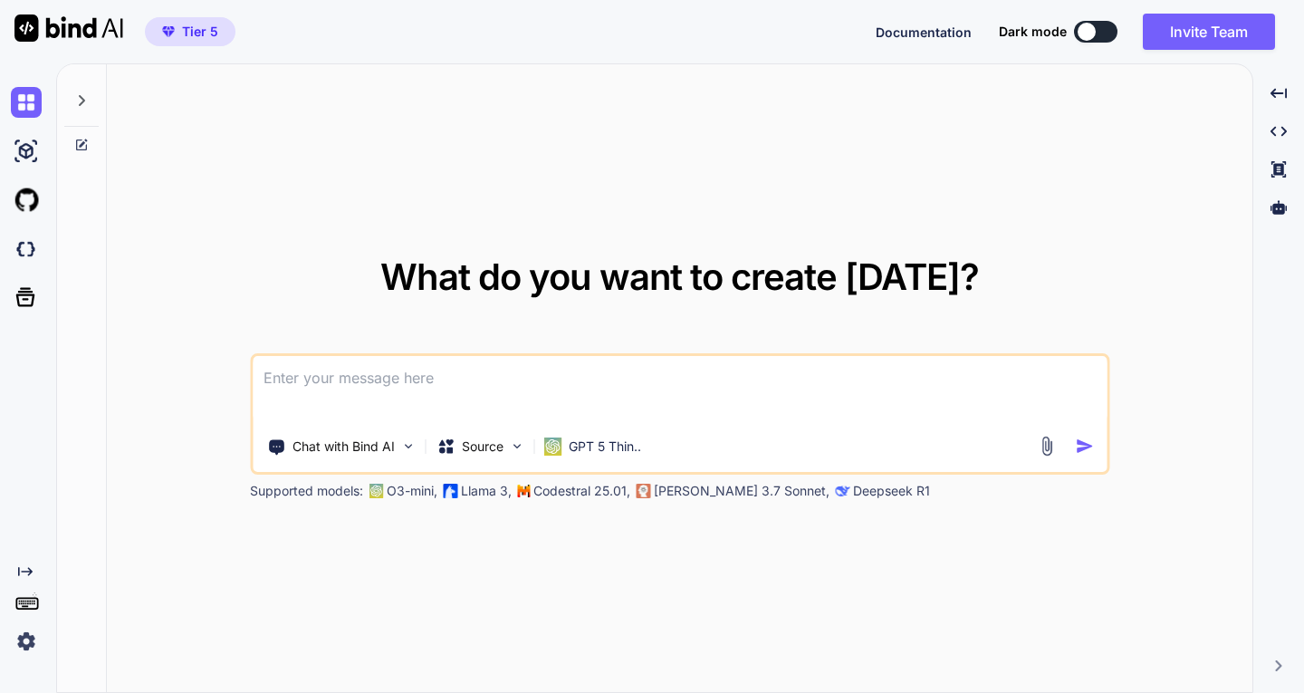
click at [69, 99] on div at bounding box center [81, 95] width 34 height 62
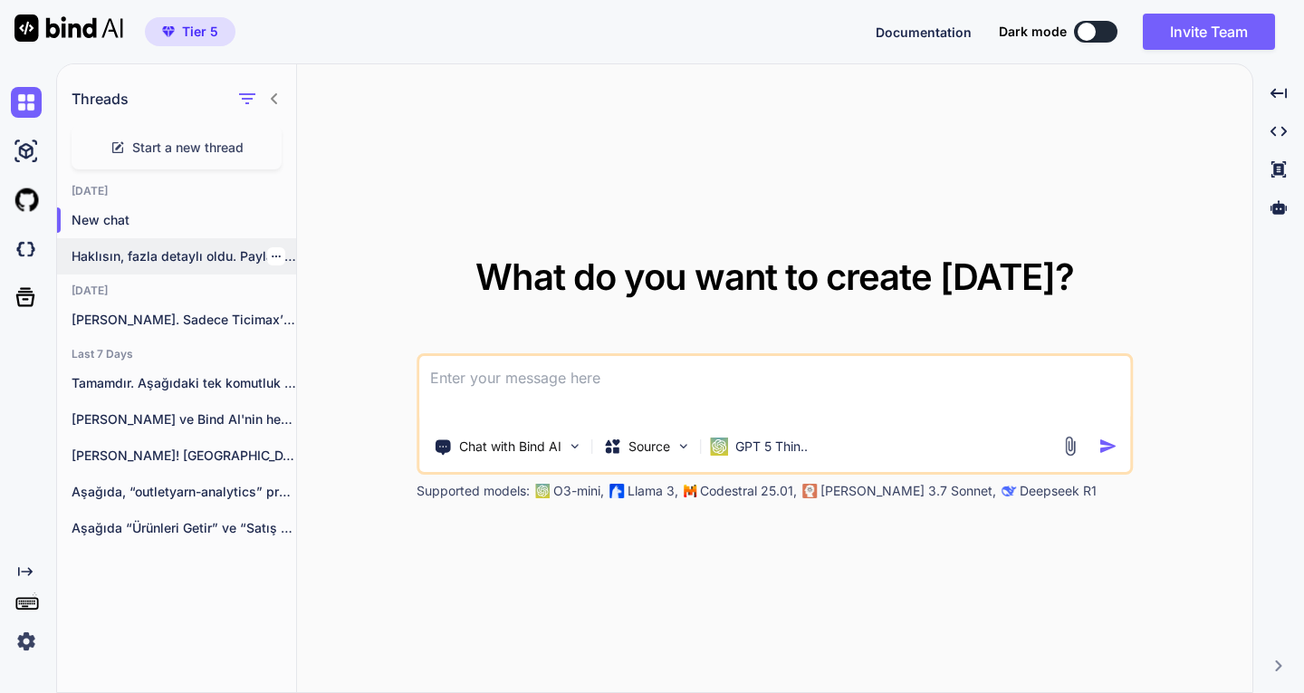
click at [136, 245] on div "Haklısın, fazla detaylı oldu. Paylaşımlı (kolay) hosting..." at bounding box center [176, 256] width 239 height 36
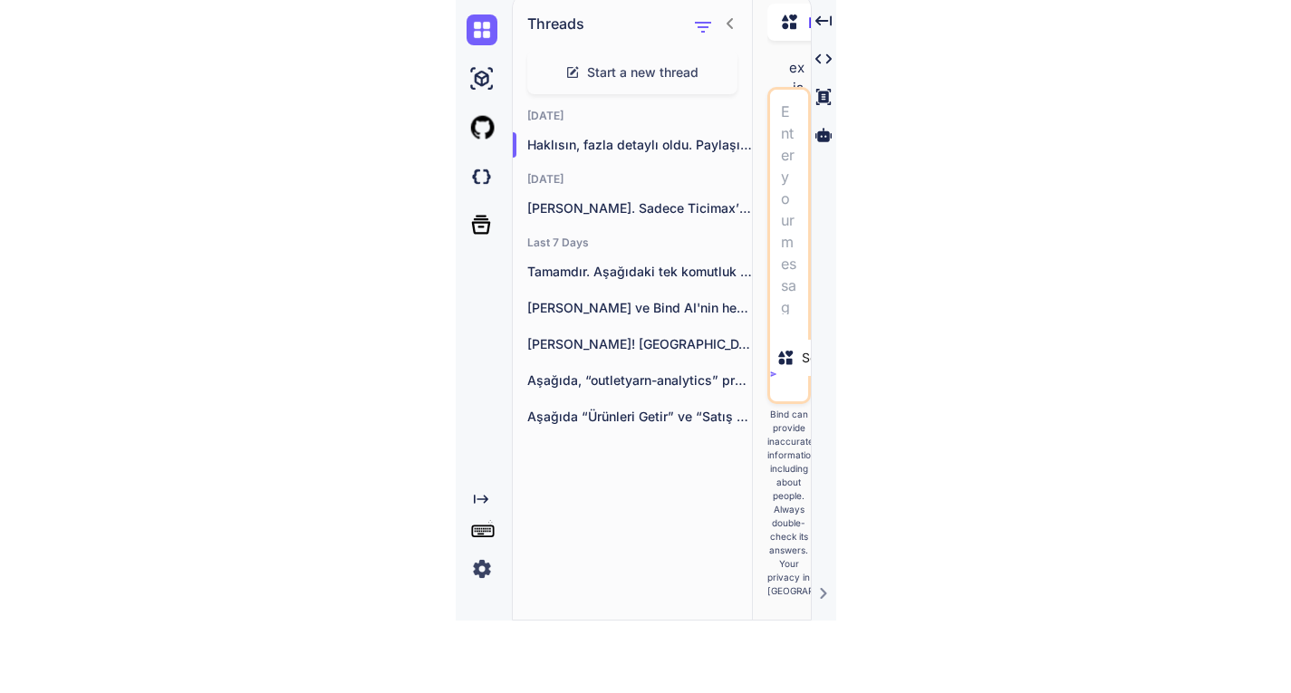
scroll to position [150386, 0]
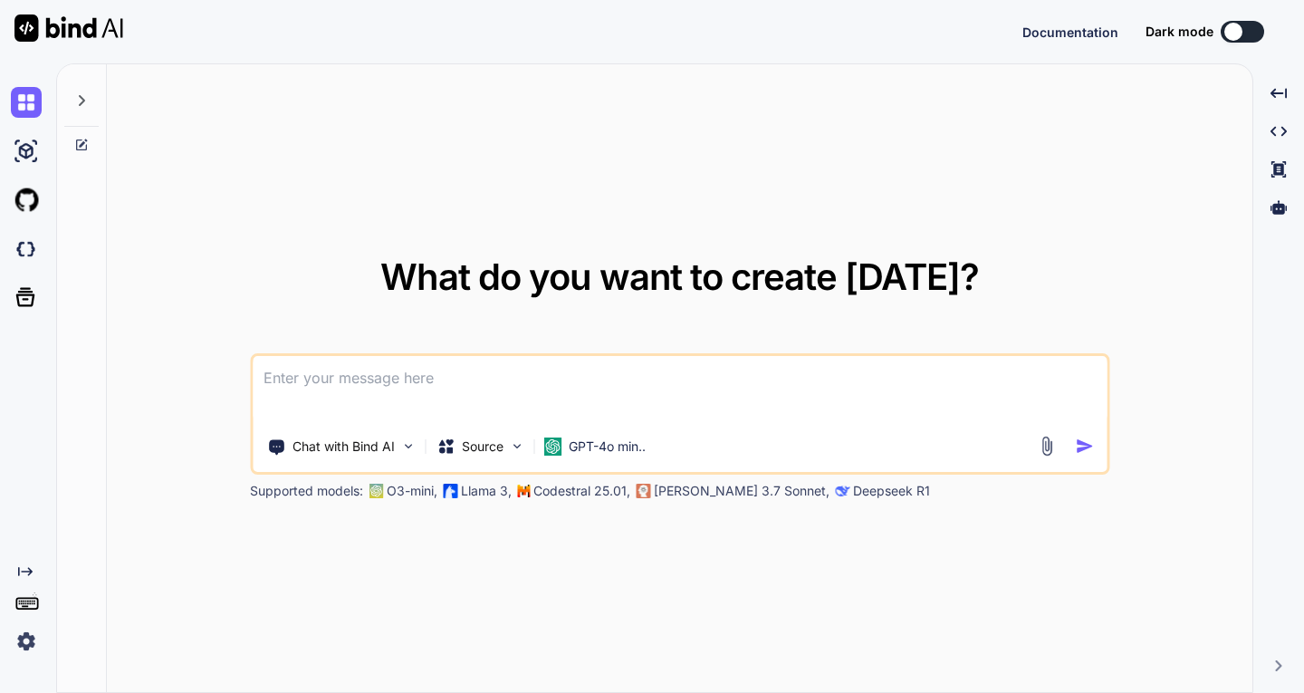
click at [80, 94] on icon at bounding box center [81, 100] width 14 height 14
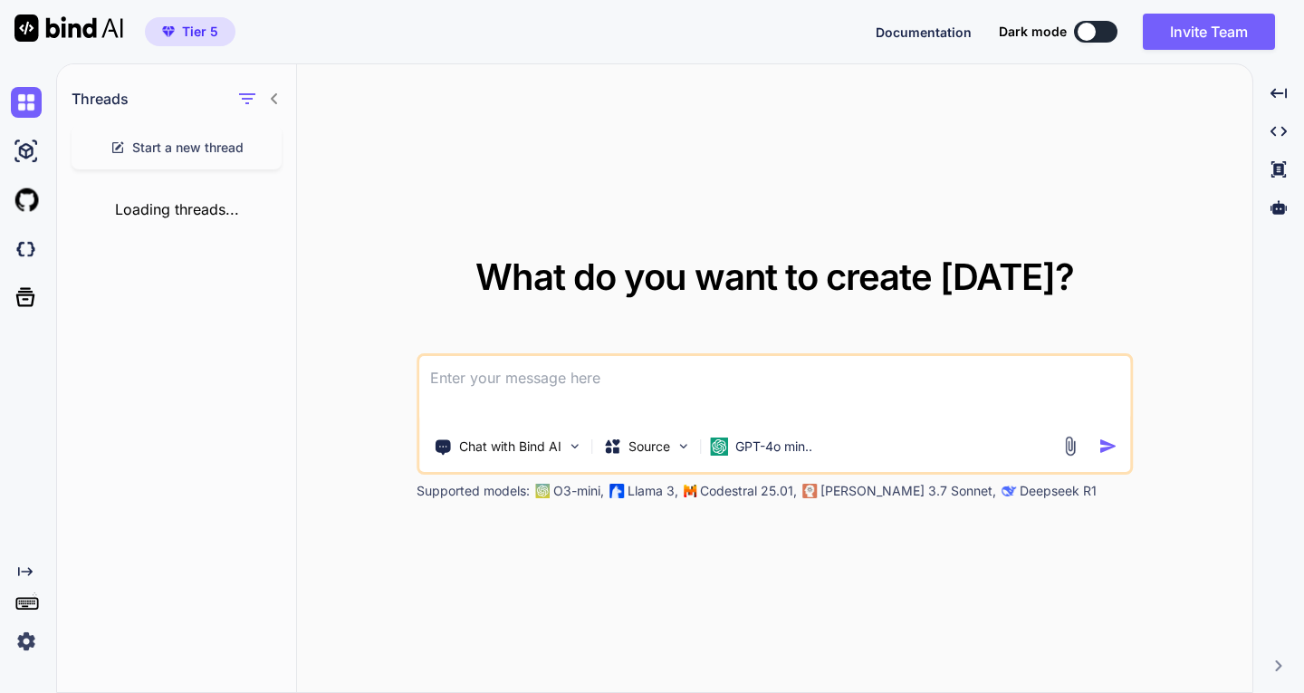
type textarea "x"
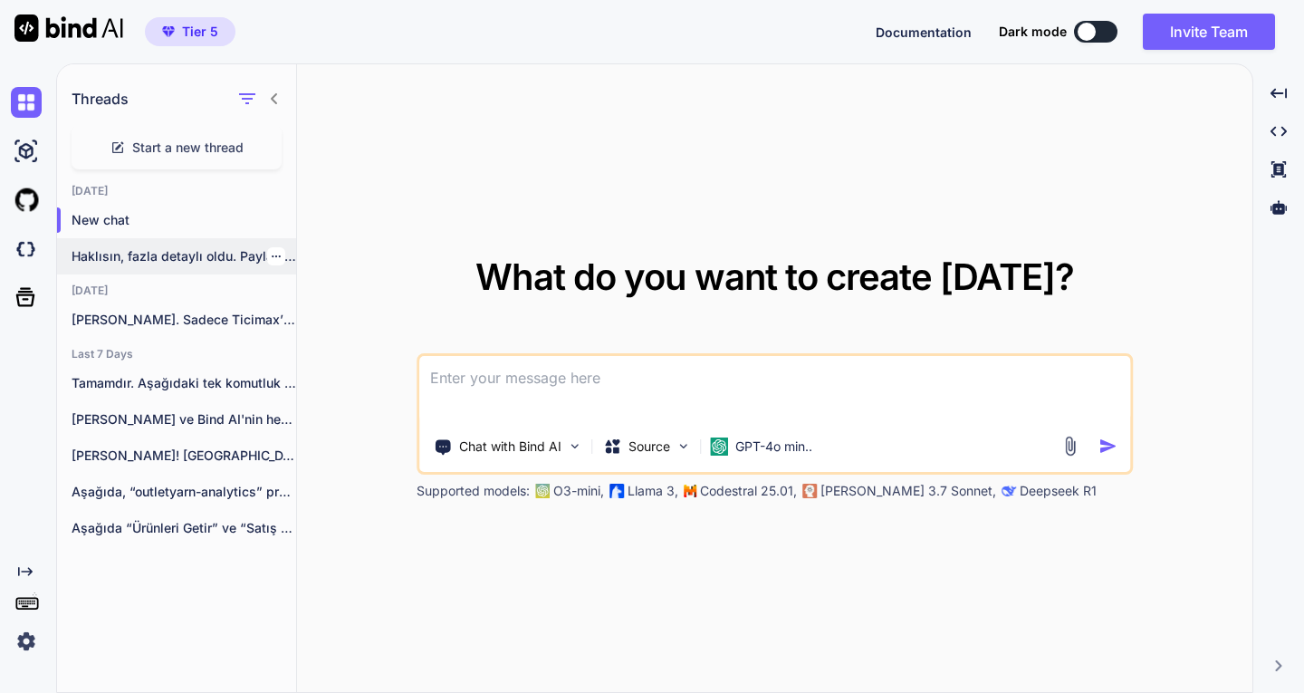
click at [271, 257] on icon "button" at bounding box center [276, 256] width 11 height 11
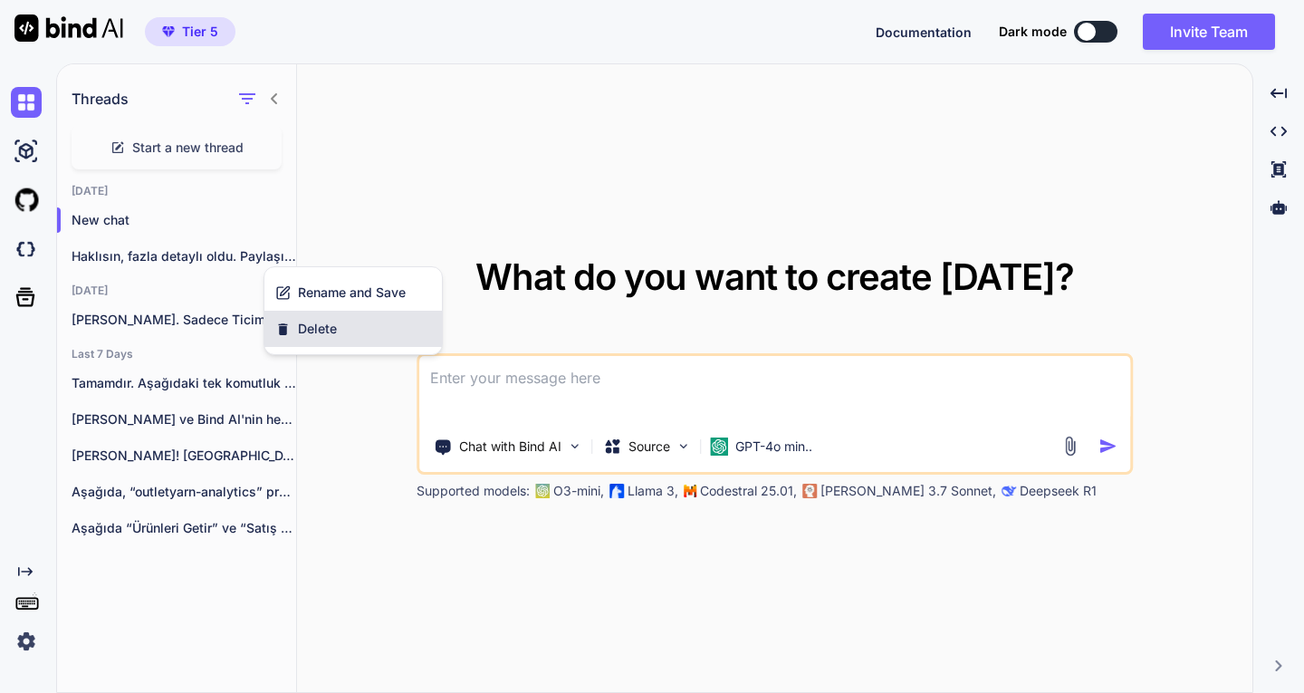
click at [304, 325] on span "Delete" at bounding box center [317, 329] width 39 height 18
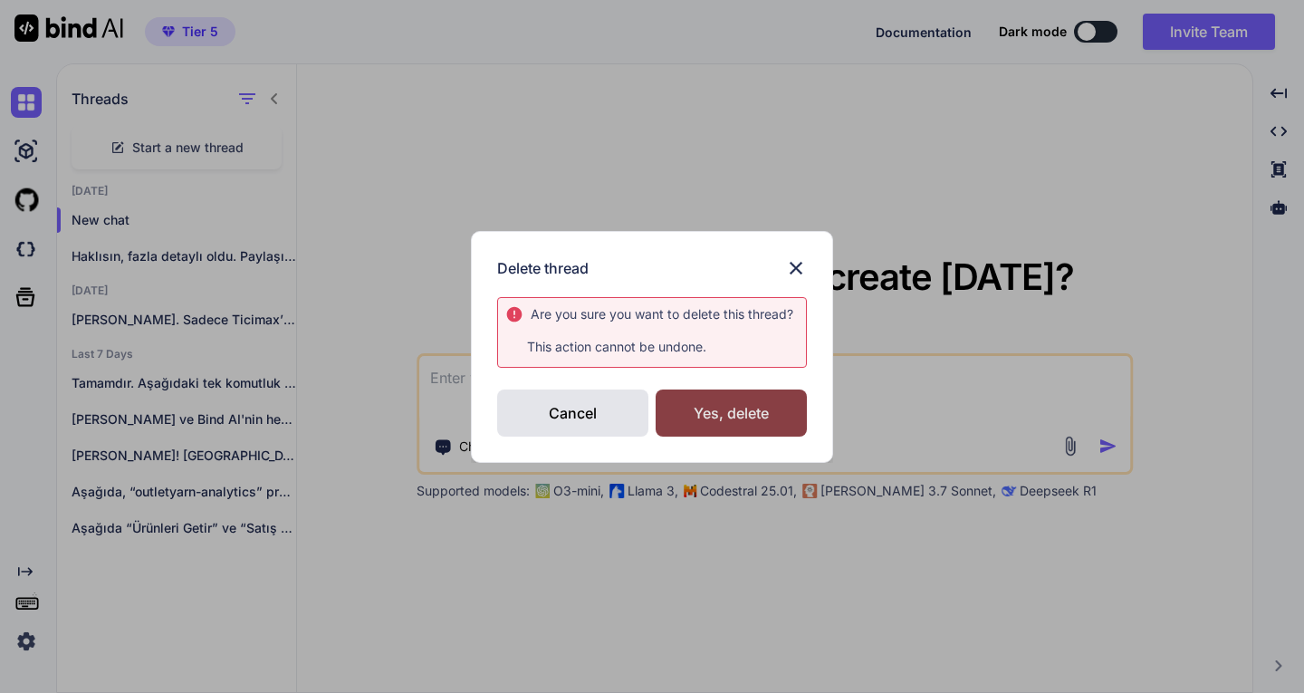
click at [719, 409] on div "Yes, delete" at bounding box center [731, 412] width 151 height 47
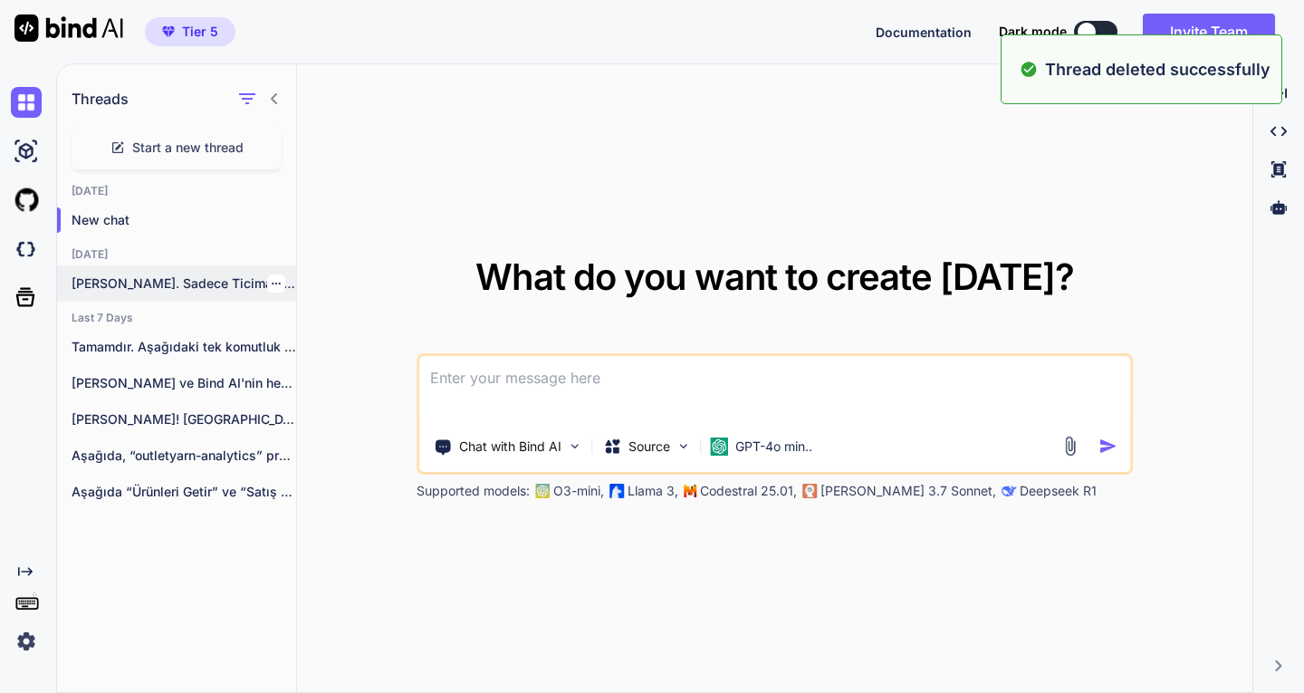
click at [271, 287] on icon "button" at bounding box center [276, 283] width 11 height 11
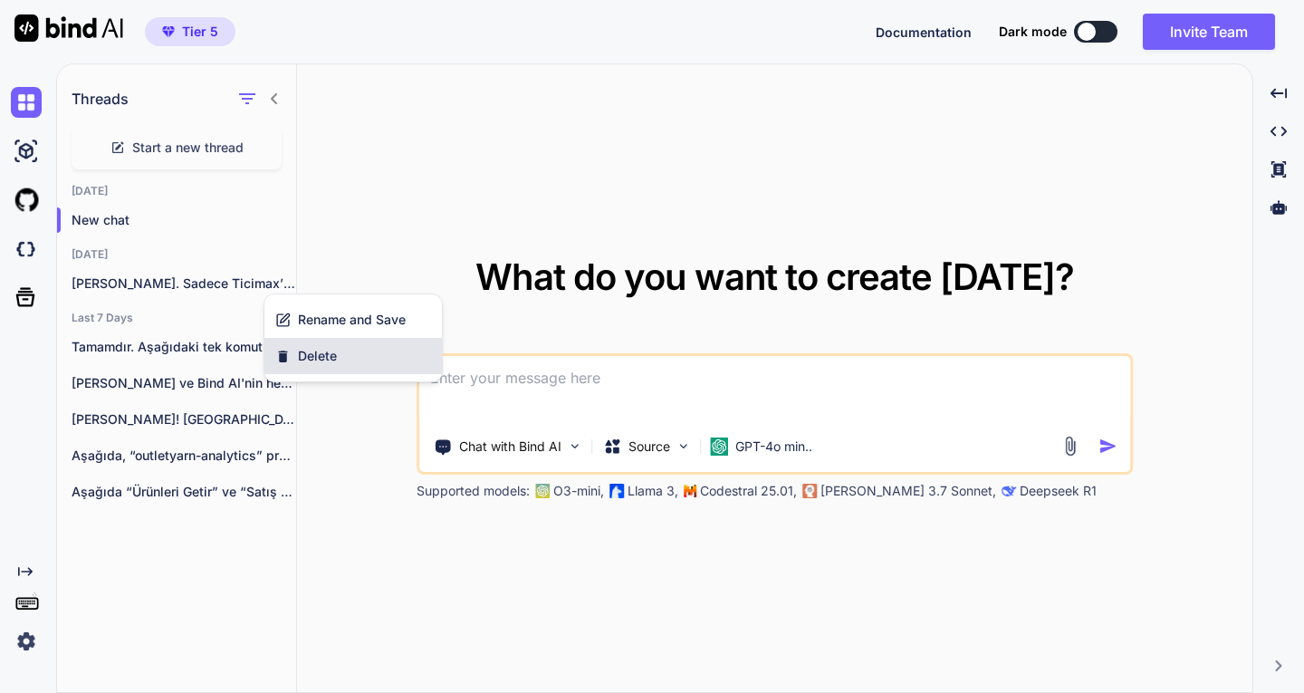
click at [332, 351] on span "Delete" at bounding box center [317, 356] width 39 height 18
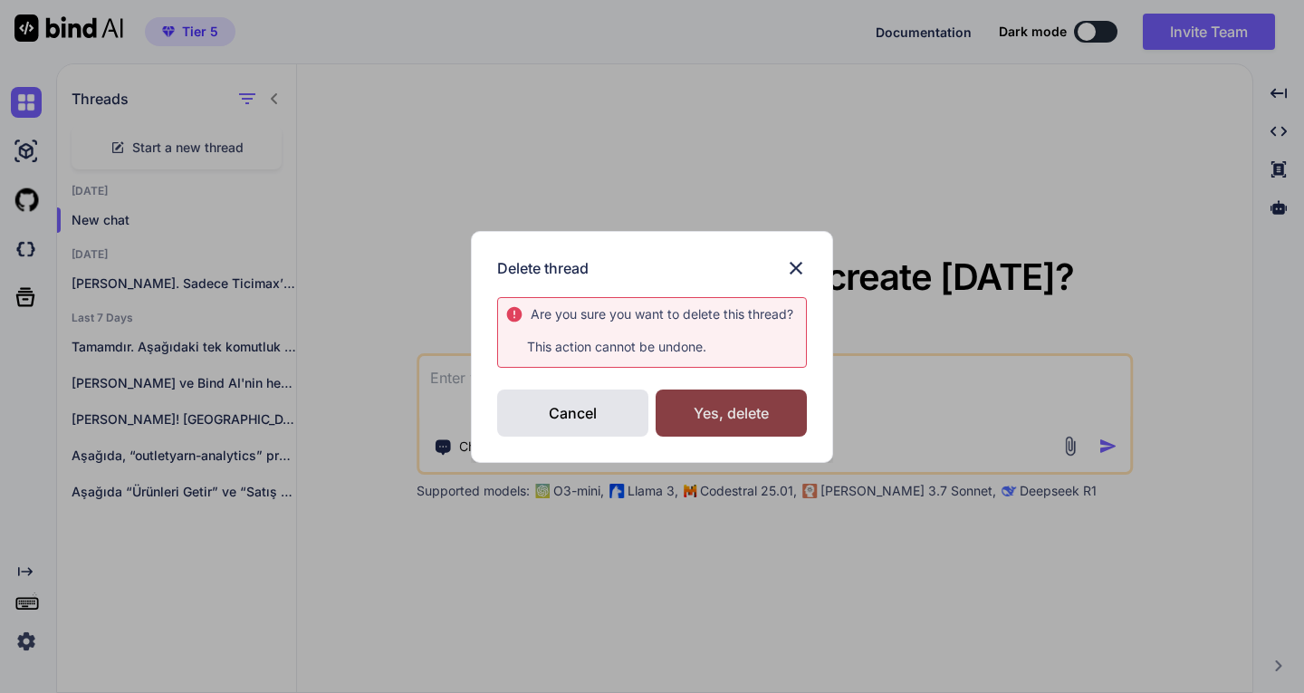
click at [697, 412] on div "Yes, delete" at bounding box center [731, 412] width 151 height 47
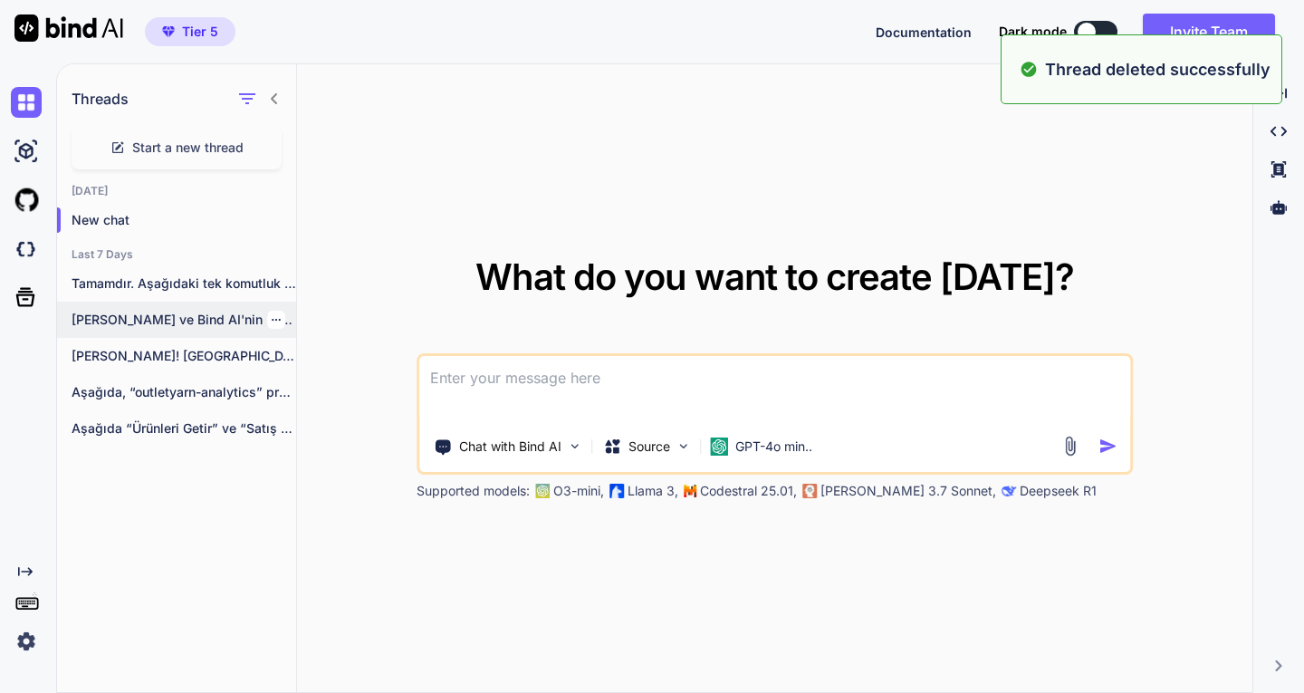
click at [271, 323] on icon "button" at bounding box center [276, 319] width 11 height 11
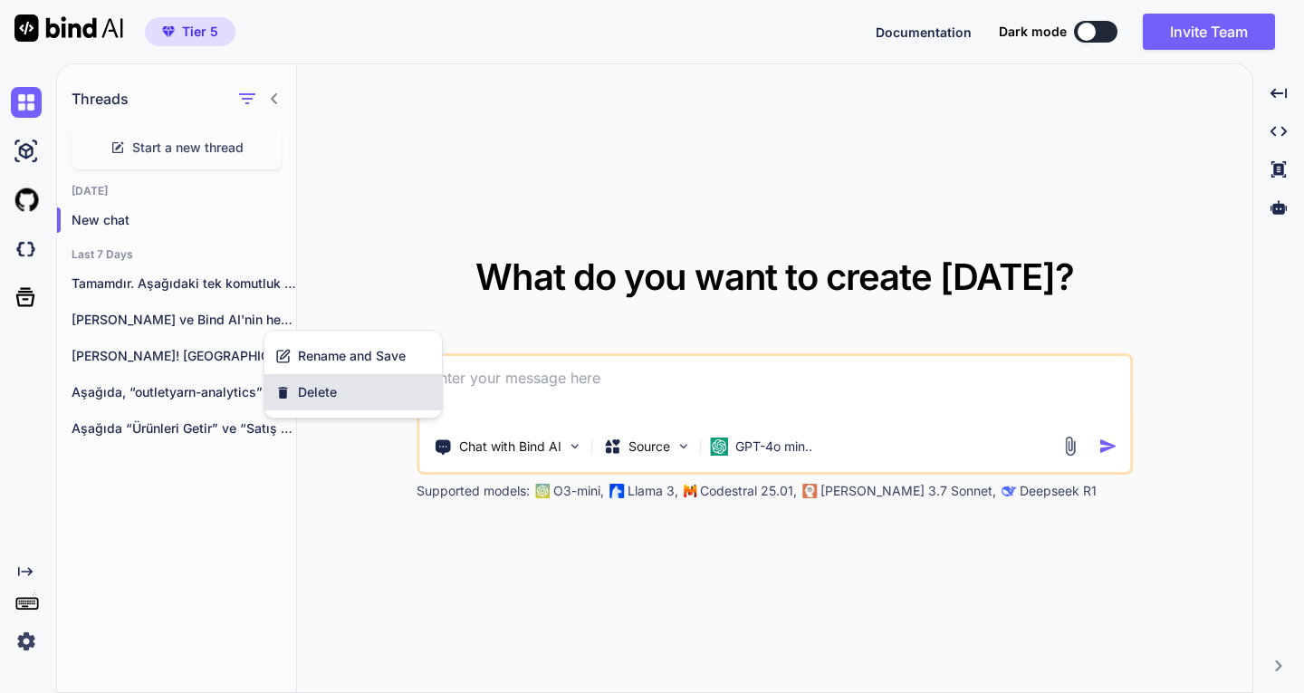
click at [325, 384] on span "Delete" at bounding box center [317, 392] width 39 height 18
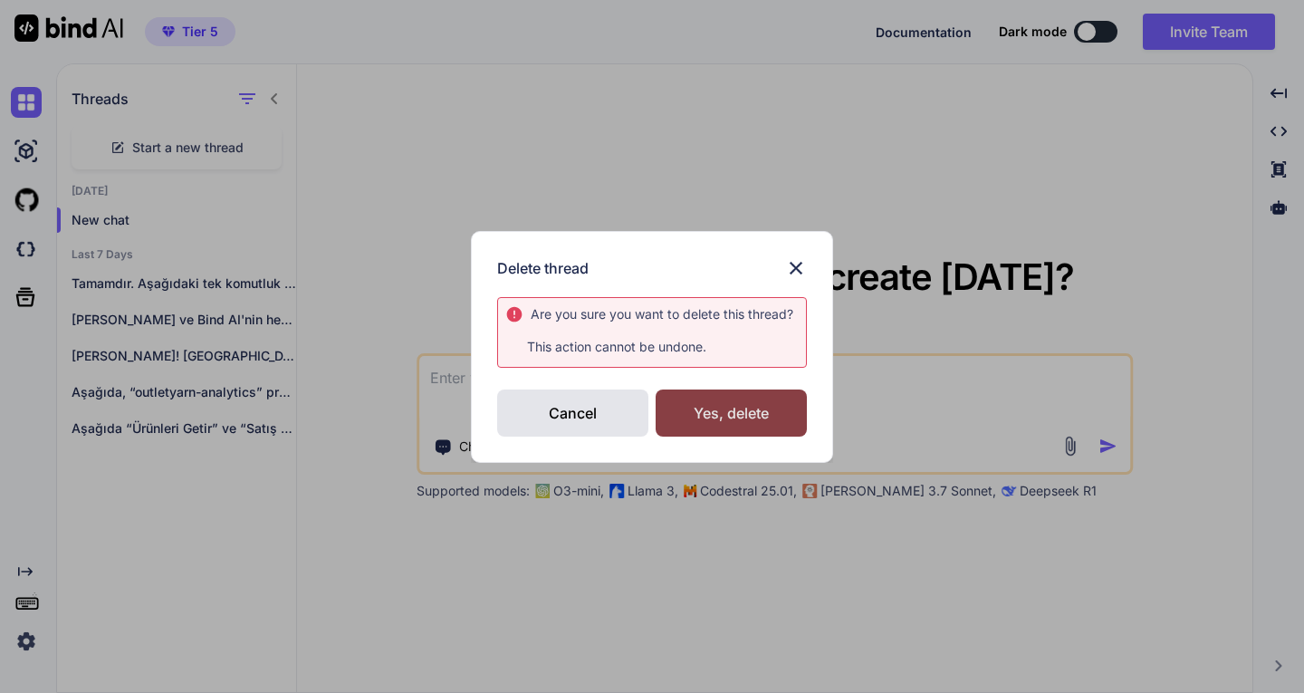
click at [697, 420] on div "Yes, delete" at bounding box center [731, 412] width 151 height 47
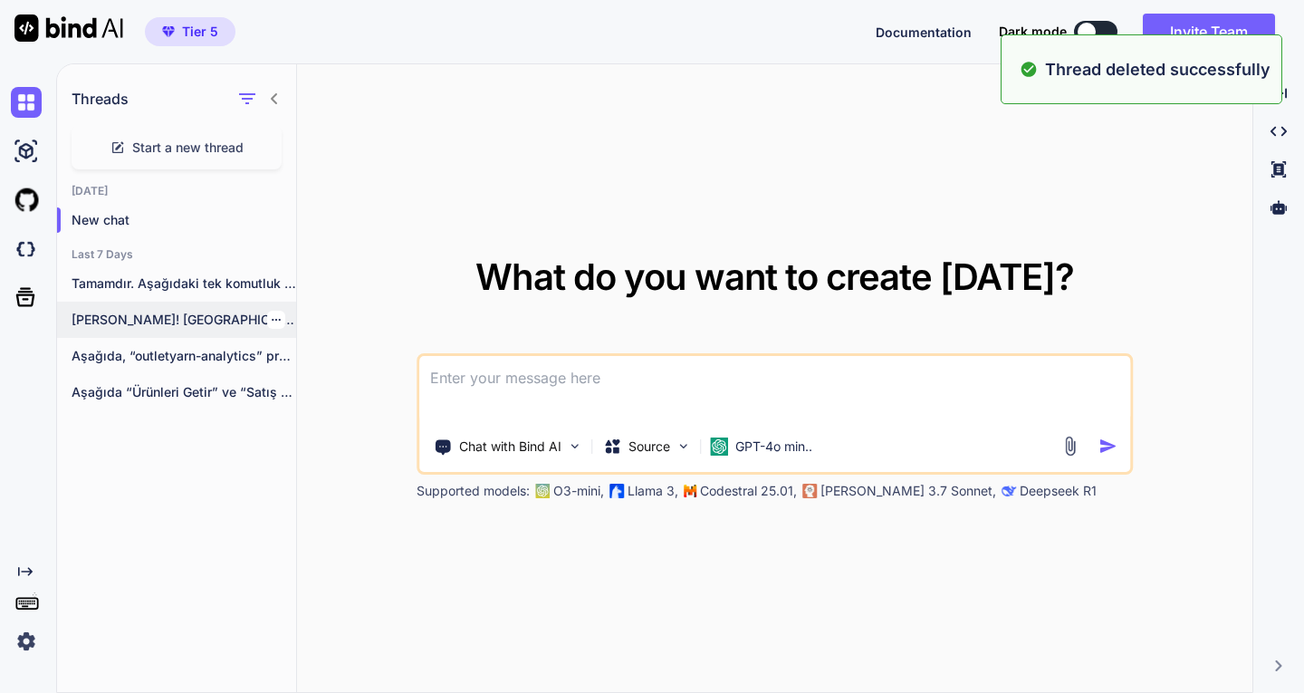
click at [275, 323] on div at bounding box center [276, 320] width 18 height 18
click at [271, 322] on icon "button" at bounding box center [276, 319] width 11 height 11
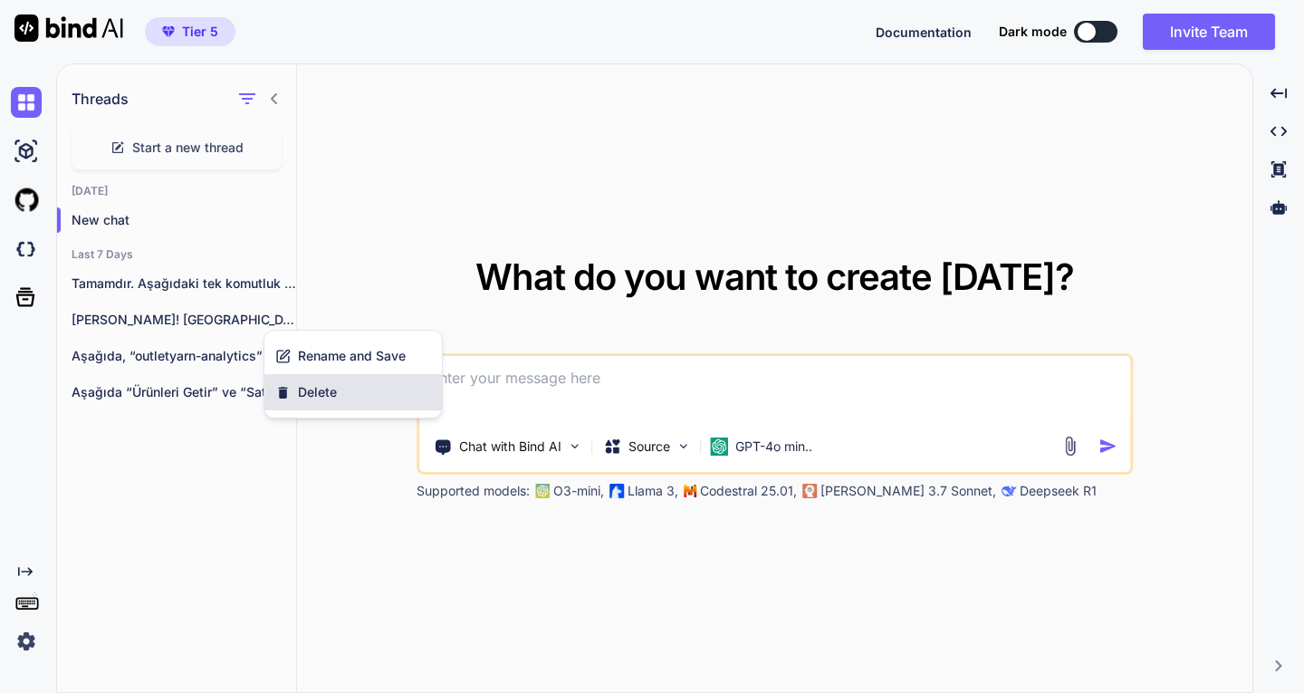
click at [311, 384] on span "Delete" at bounding box center [317, 392] width 39 height 18
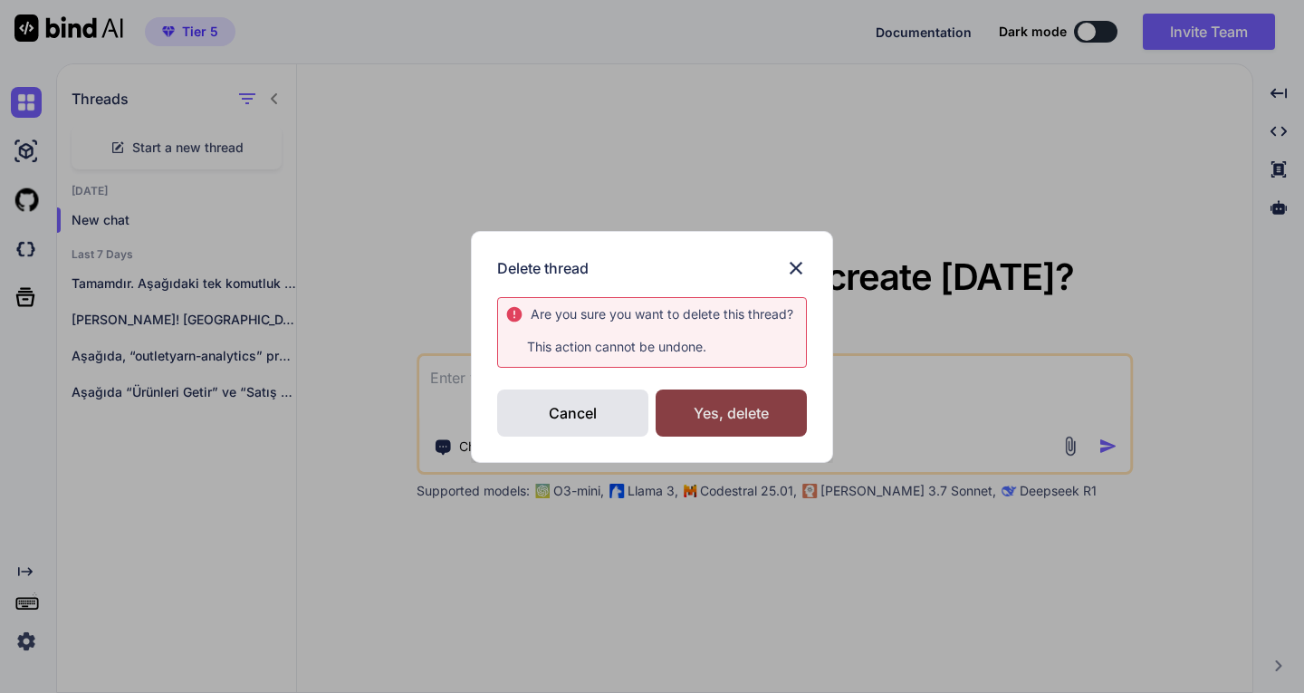
click at [717, 412] on div "Yes, delete" at bounding box center [731, 412] width 151 height 47
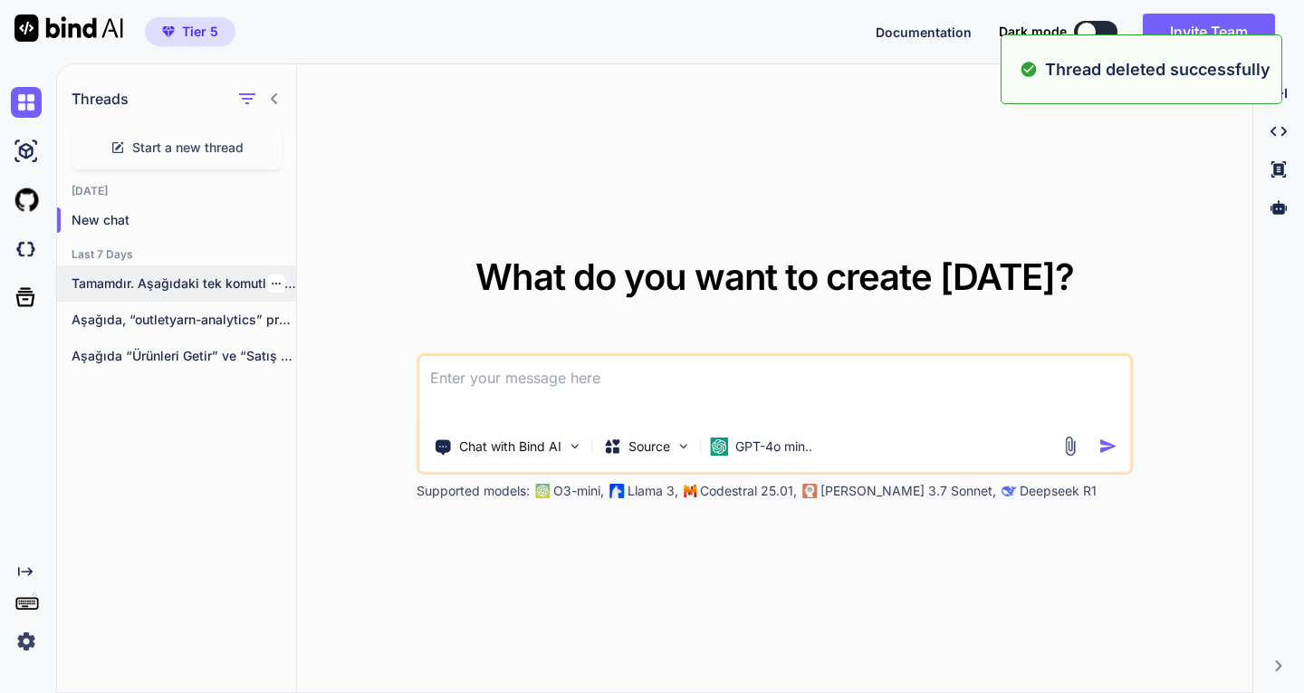
click at [271, 284] on icon "button" at bounding box center [276, 283] width 11 height 11
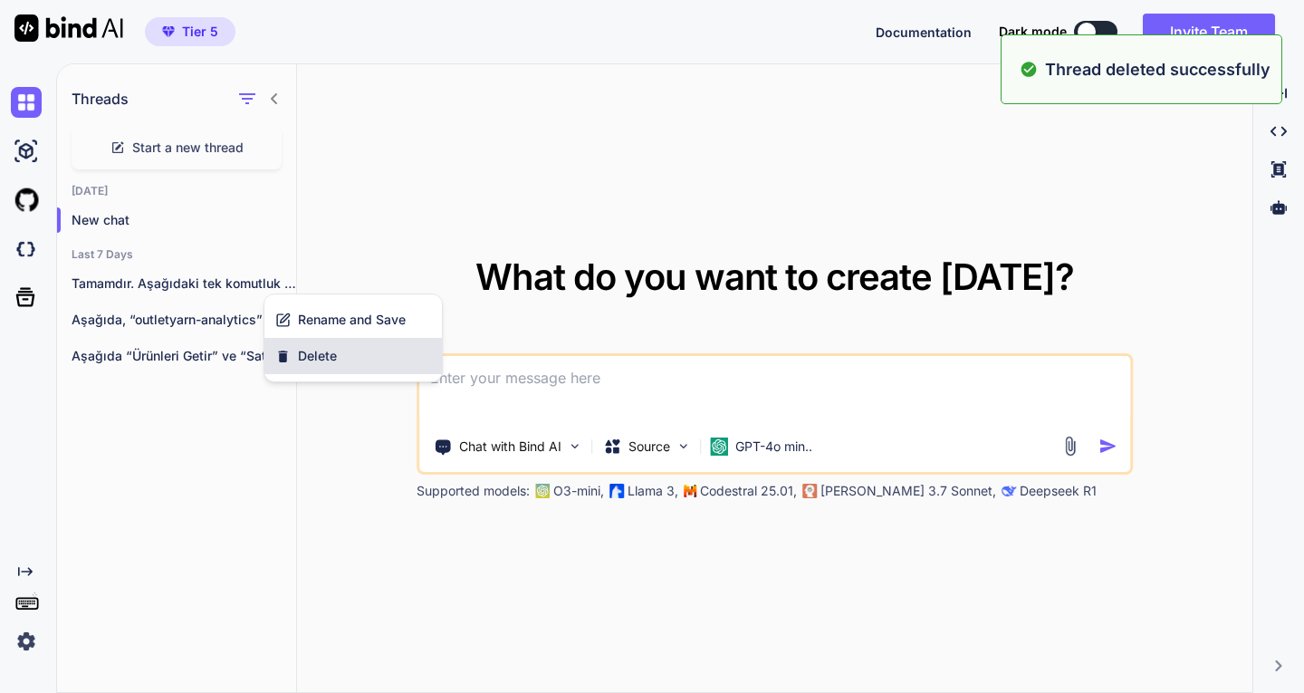
click at [320, 353] on span "Delete" at bounding box center [317, 356] width 39 height 18
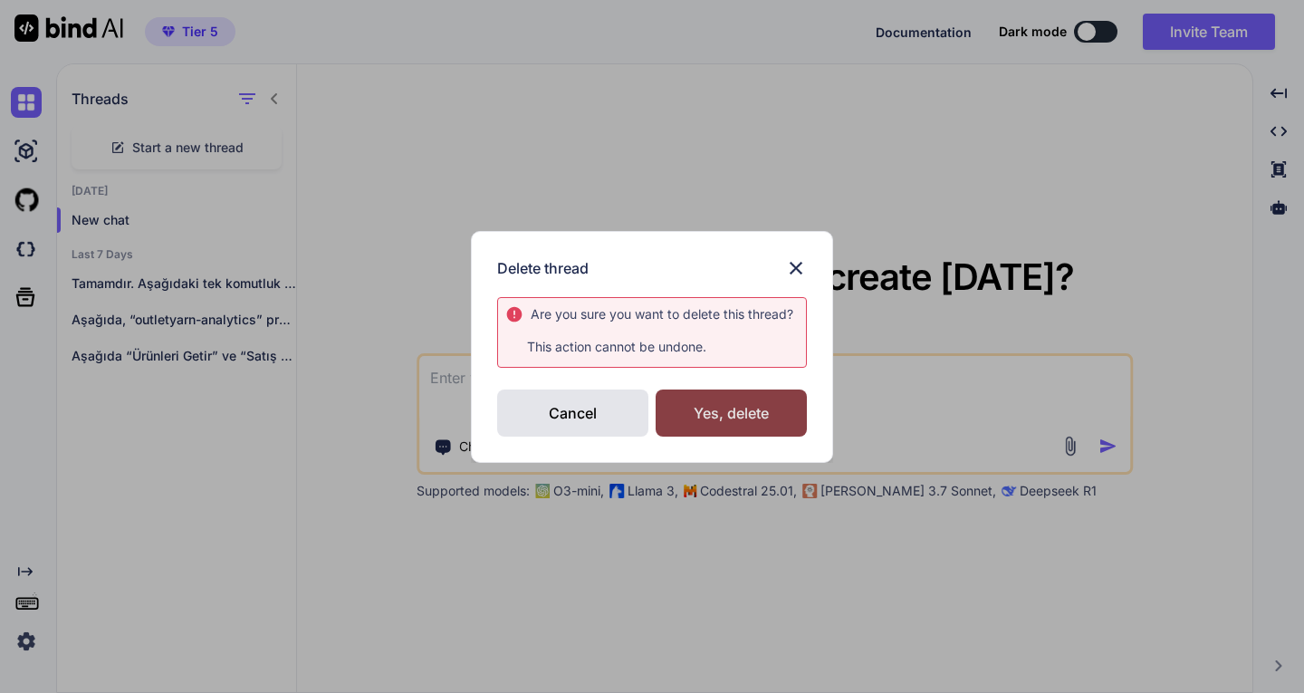
click at [699, 409] on div "Yes, delete" at bounding box center [731, 412] width 151 height 47
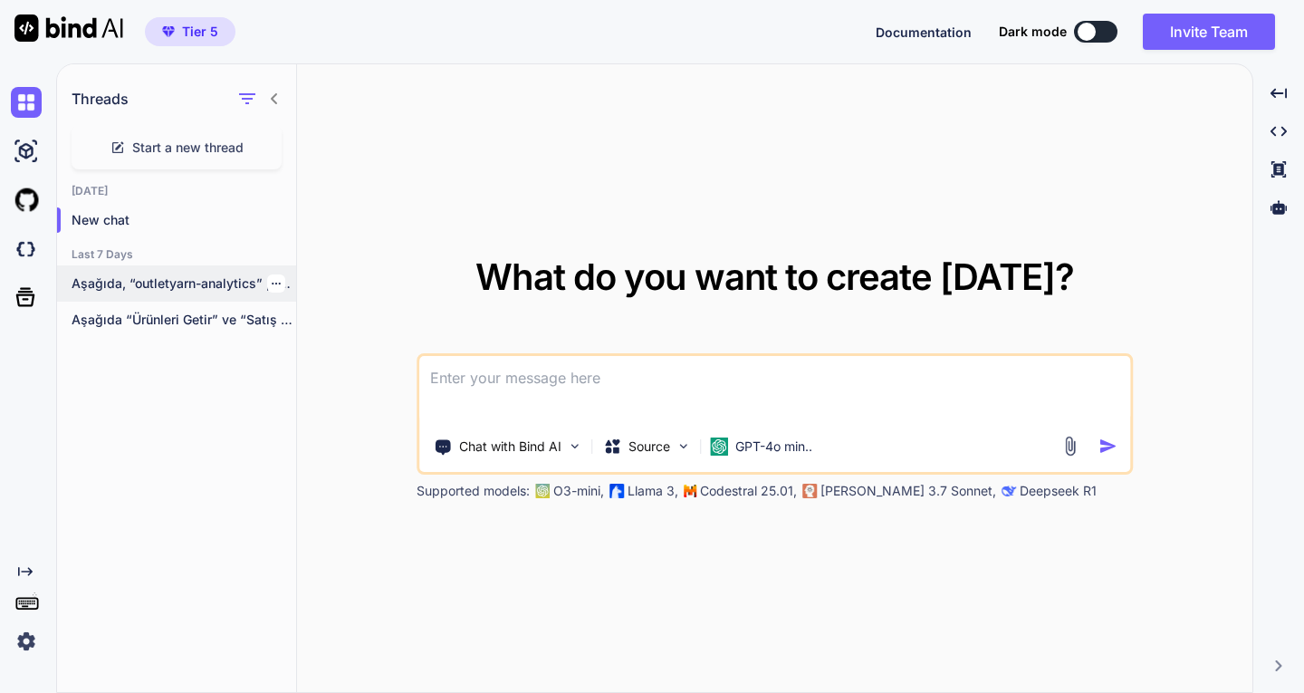
click at [272, 283] on icon "button" at bounding box center [276, 284] width 9 height 2
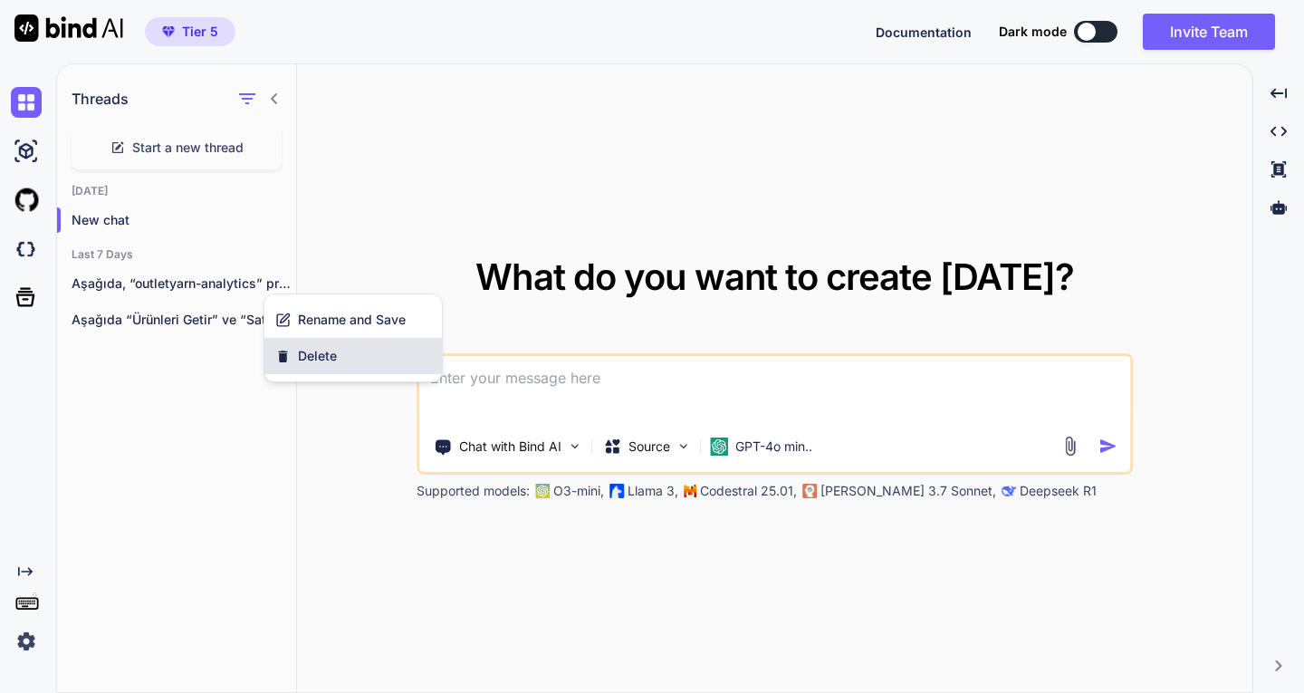
click at [312, 350] on span "Delete" at bounding box center [317, 356] width 39 height 18
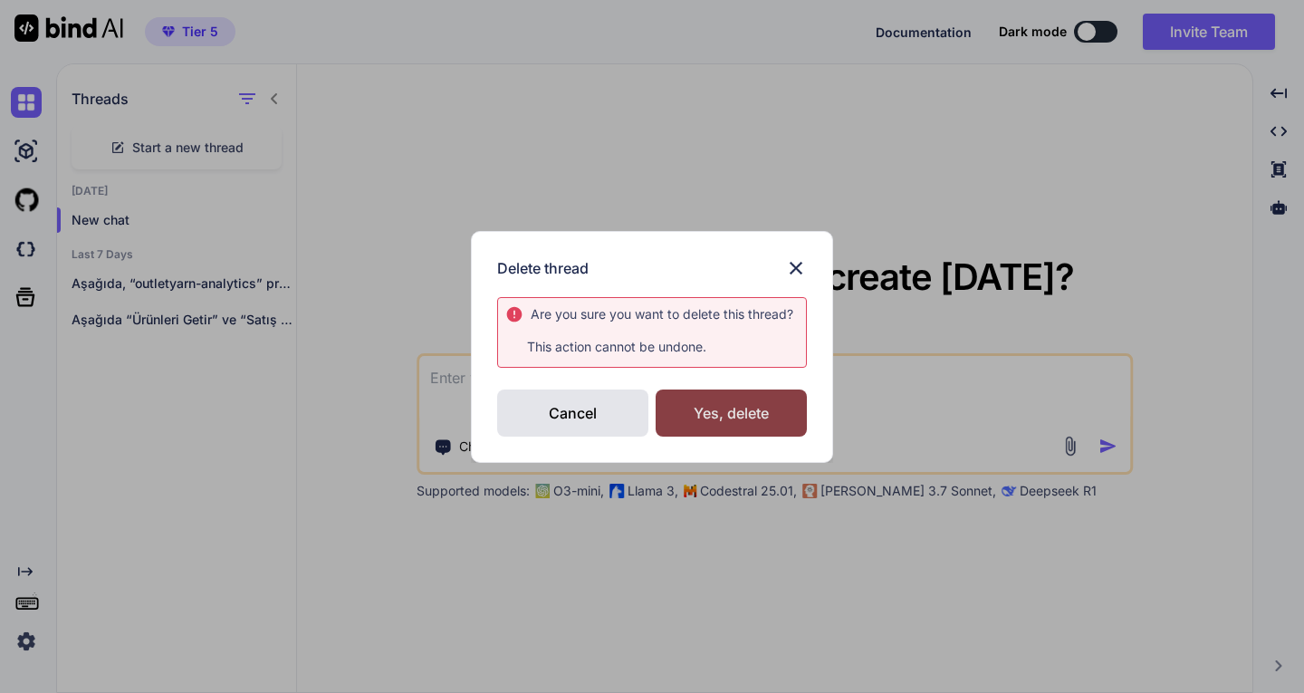
click at [703, 416] on div "Yes, delete" at bounding box center [731, 412] width 151 height 47
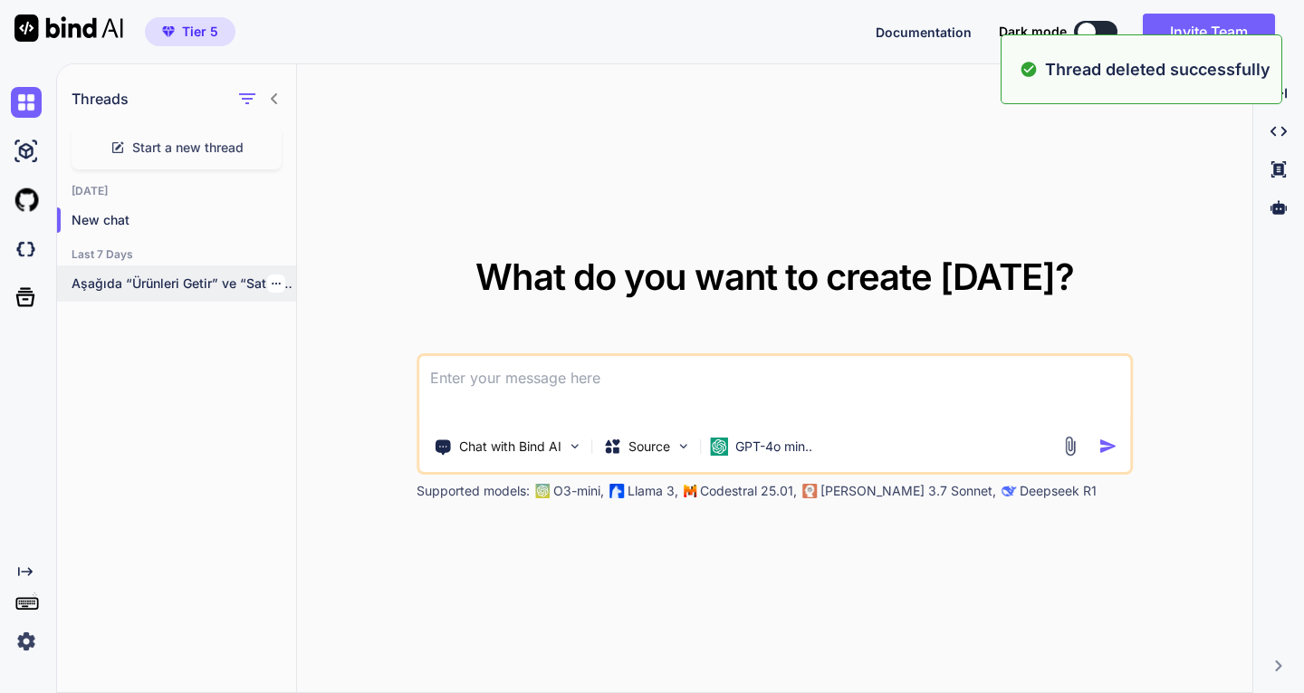
click at [267, 285] on div at bounding box center [276, 283] width 18 height 18
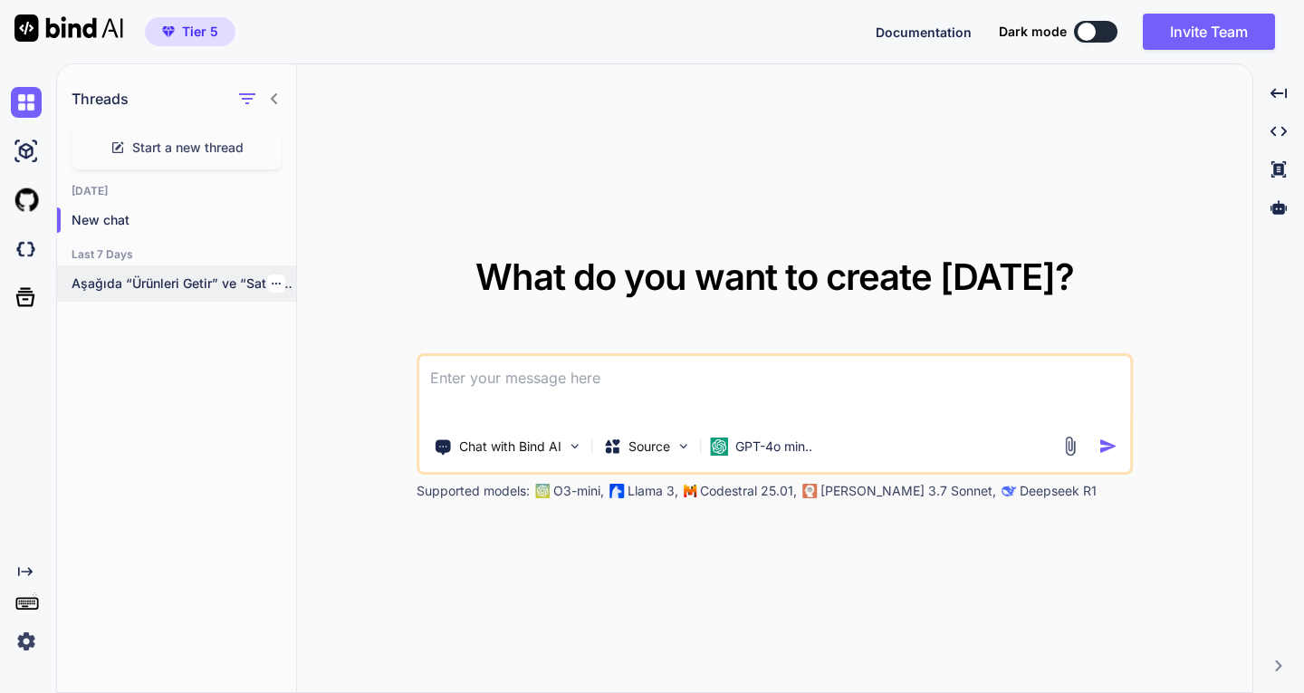
click at [272, 284] on icon "button" at bounding box center [276, 284] width 9 height 2
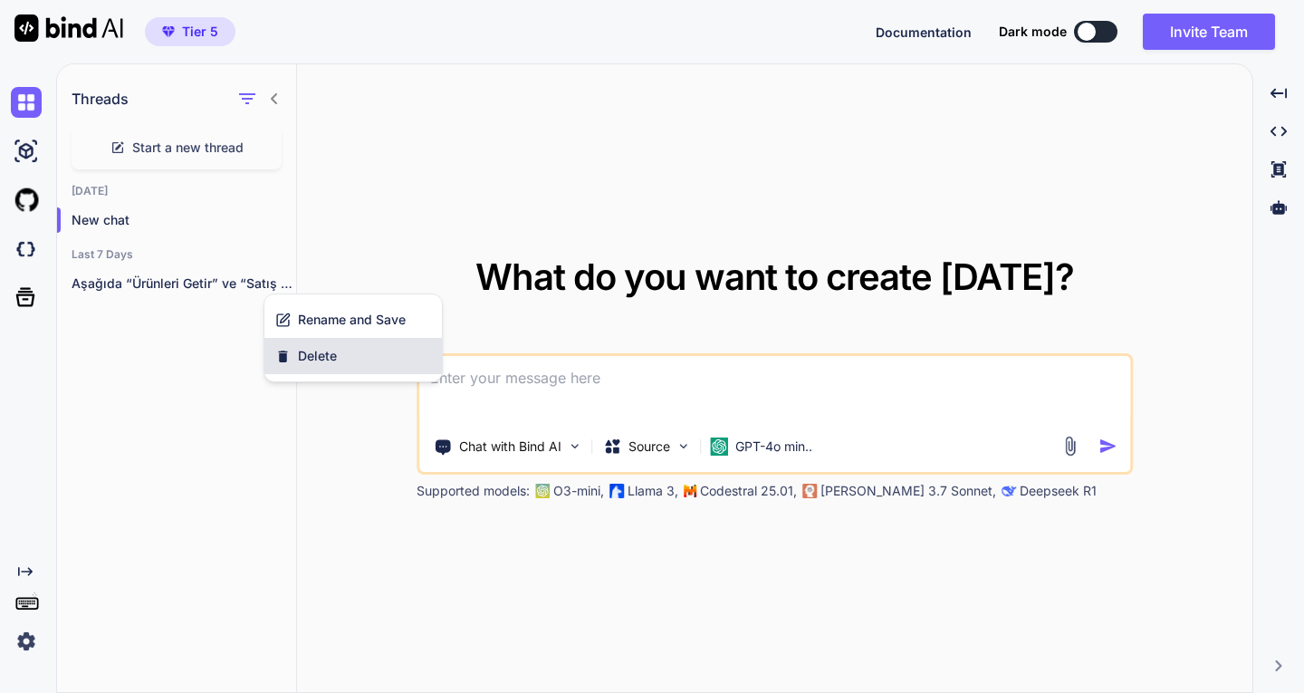
click at [296, 352] on div "Delete" at bounding box center [353, 356] width 178 height 36
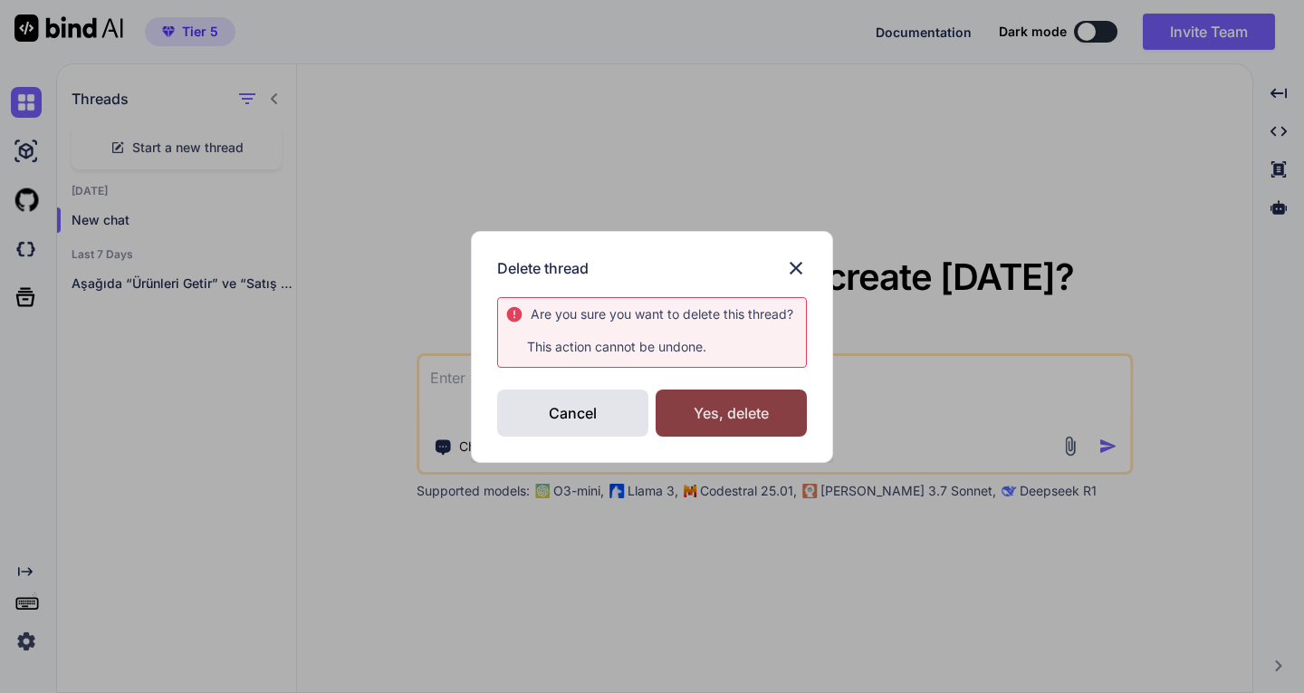
click at [701, 414] on div "Yes, delete" at bounding box center [731, 412] width 151 height 47
